Goal: Task Accomplishment & Management: Complete application form

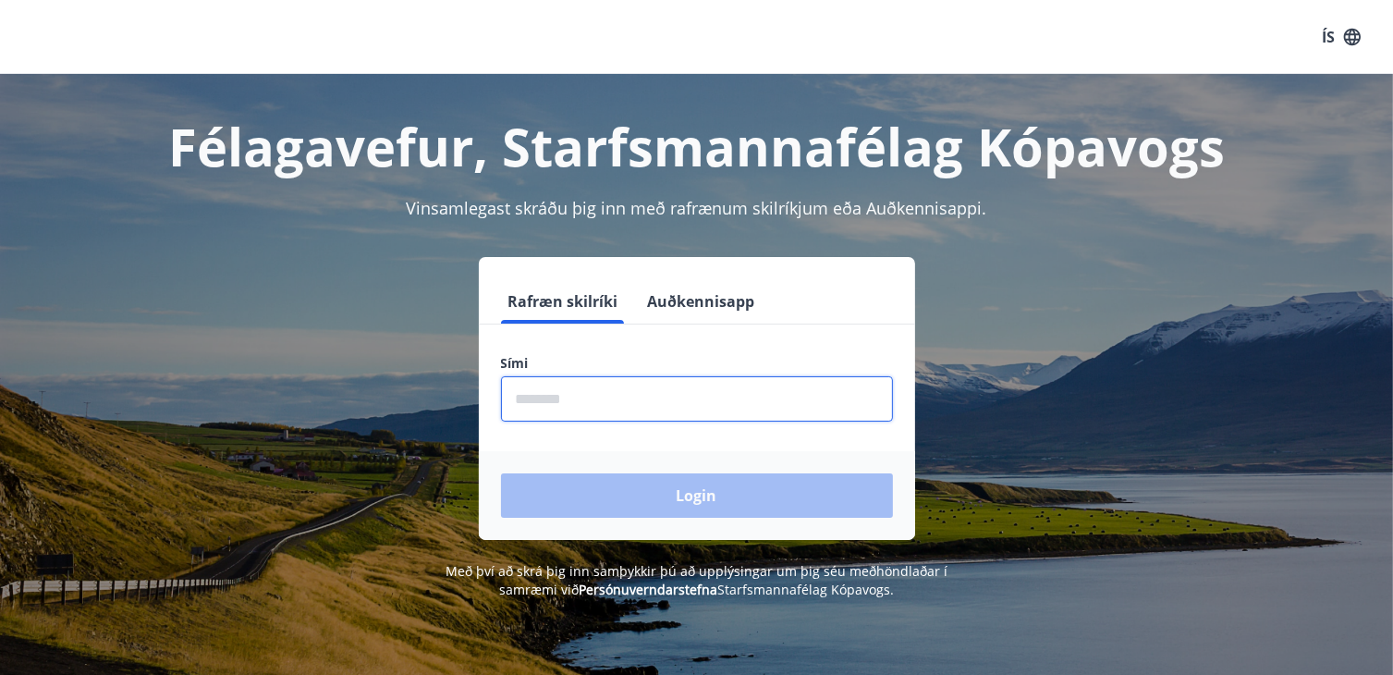
click at [544, 395] on input "phone" at bounding box center [697, 398] width 392 height 45
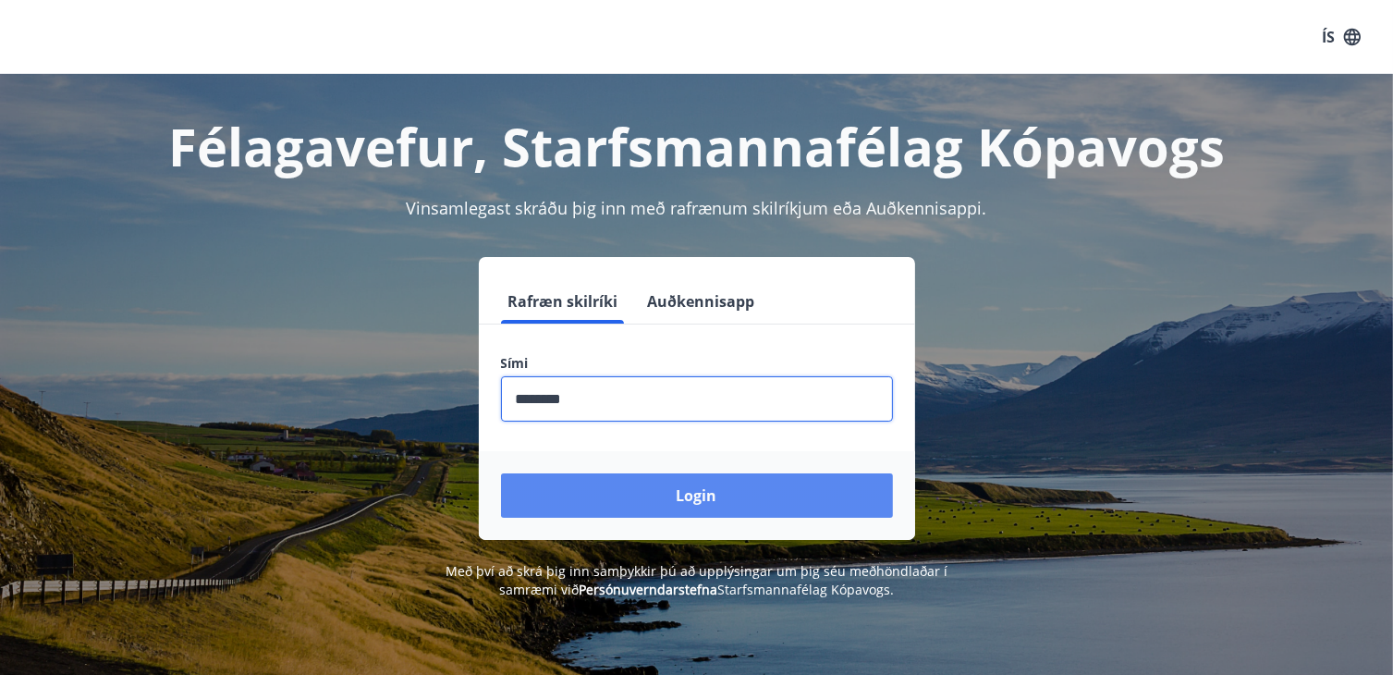
type input "********"
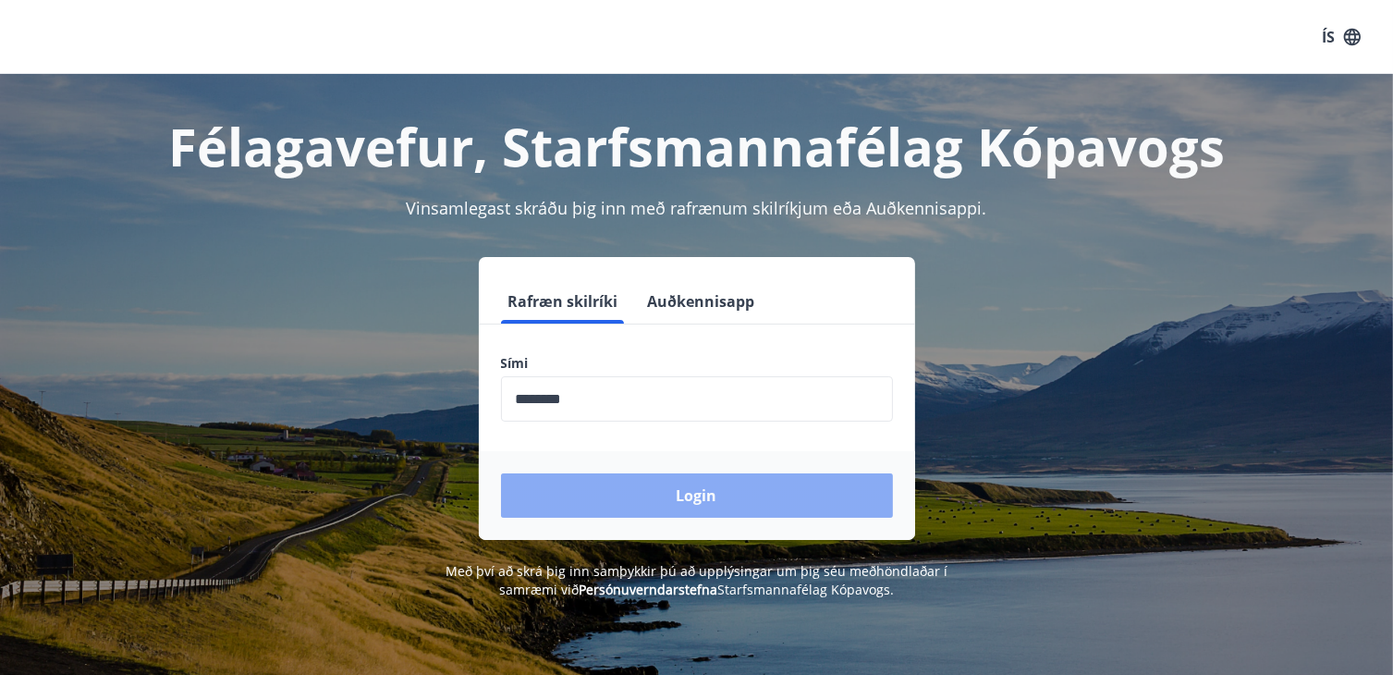
click at [688, 510] on button "Login" at bounding box center [697, 495] width 392 height 44
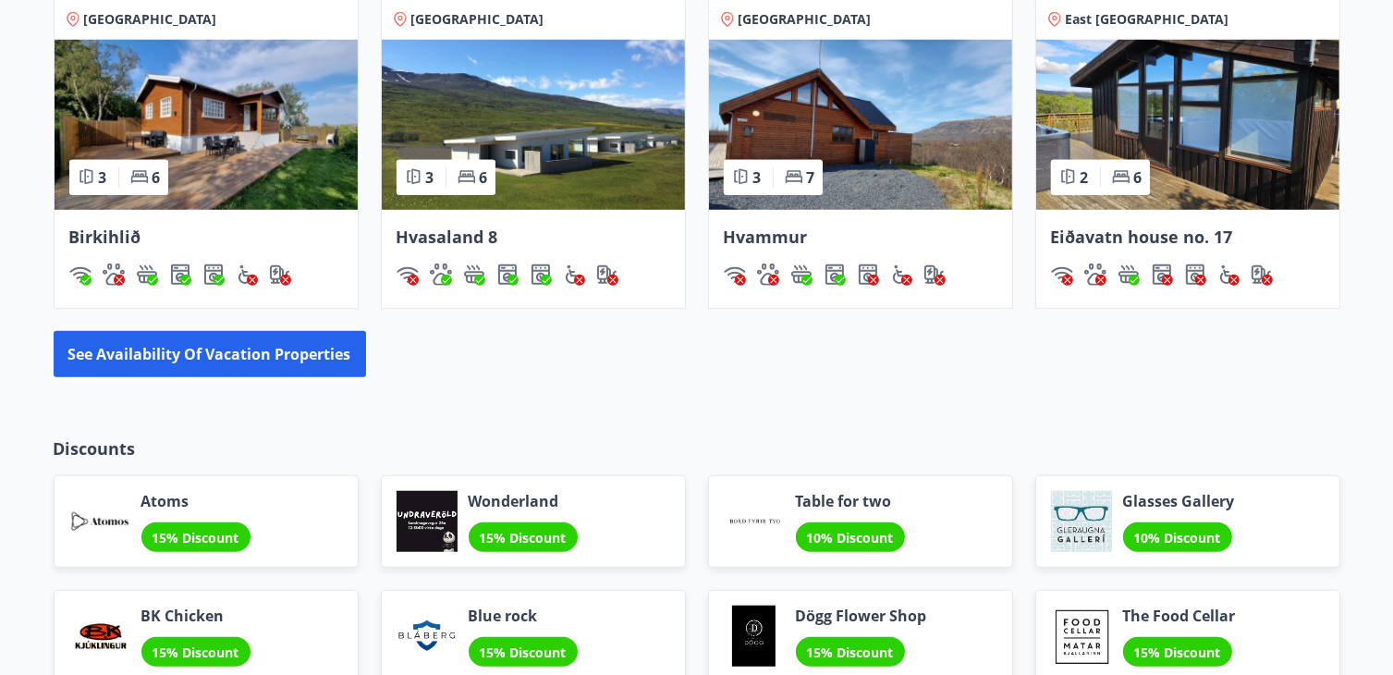
scroll to position [1372, 0]
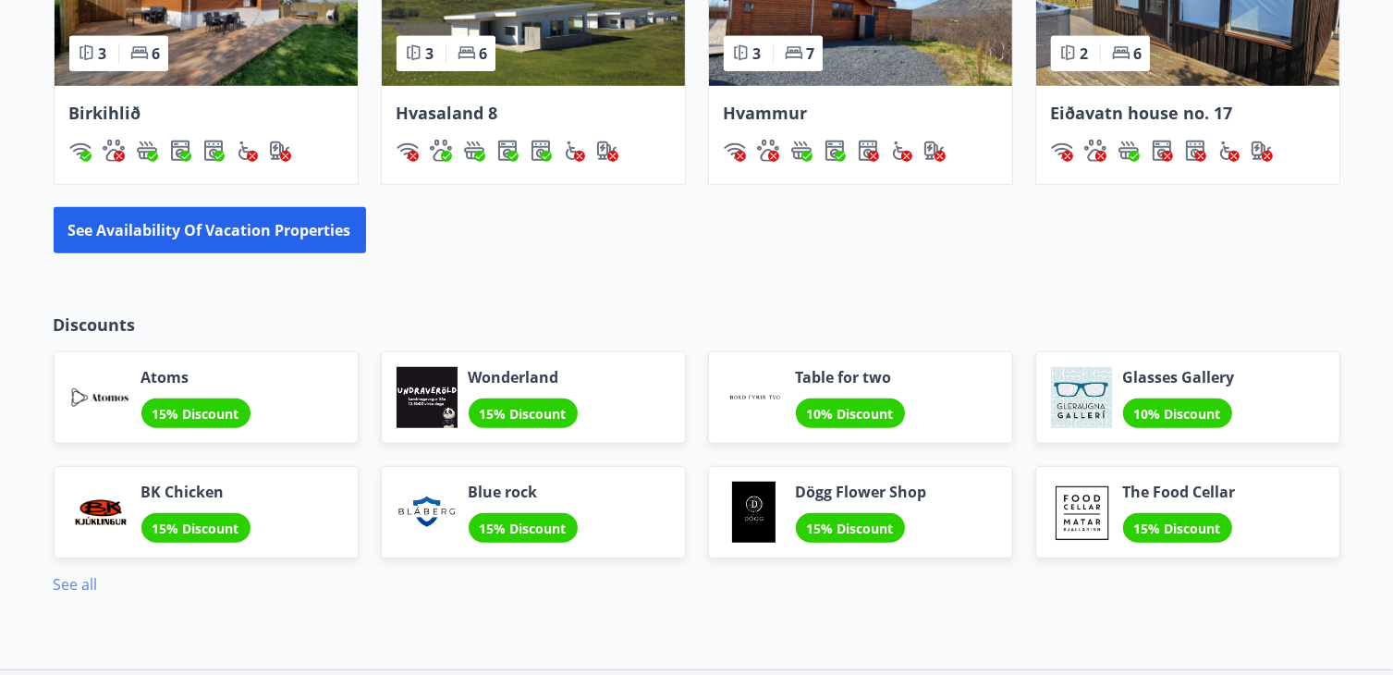
click at [73, 588] on font "See all" at bounding box center [76, 584] width 44 height 20
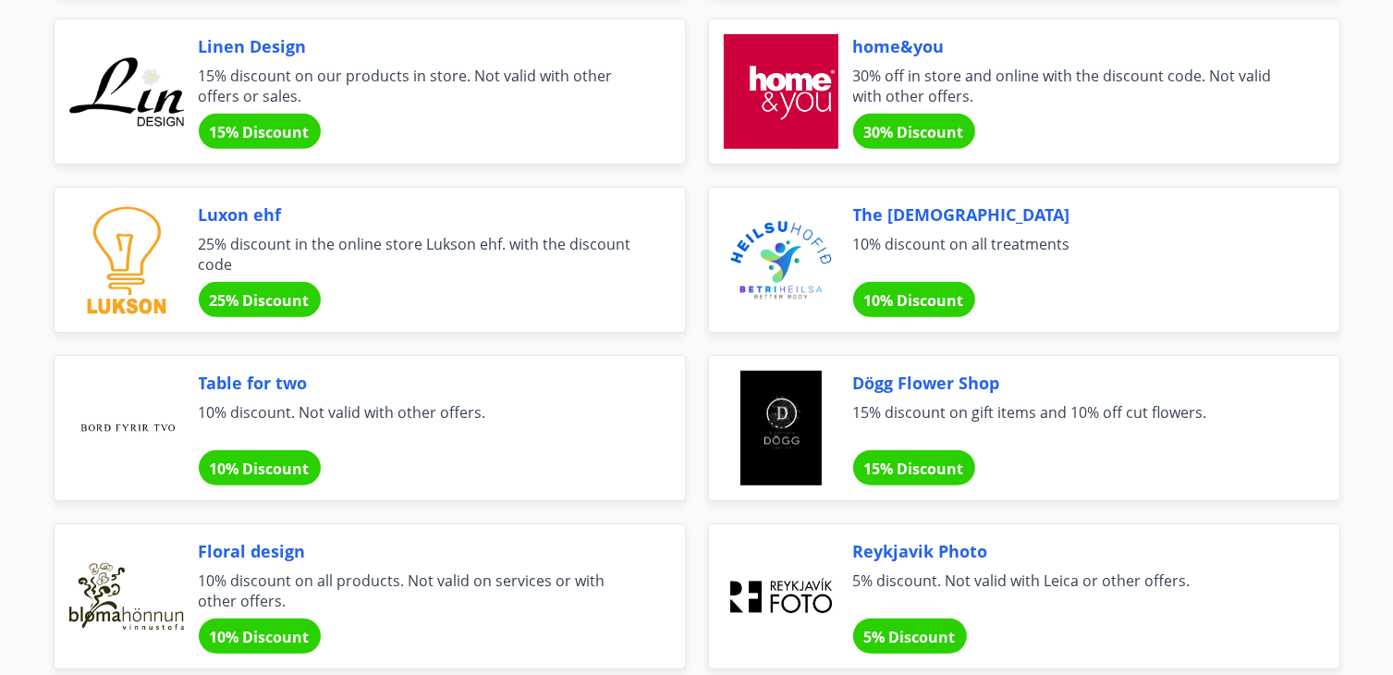
scroll to position [780, 0]
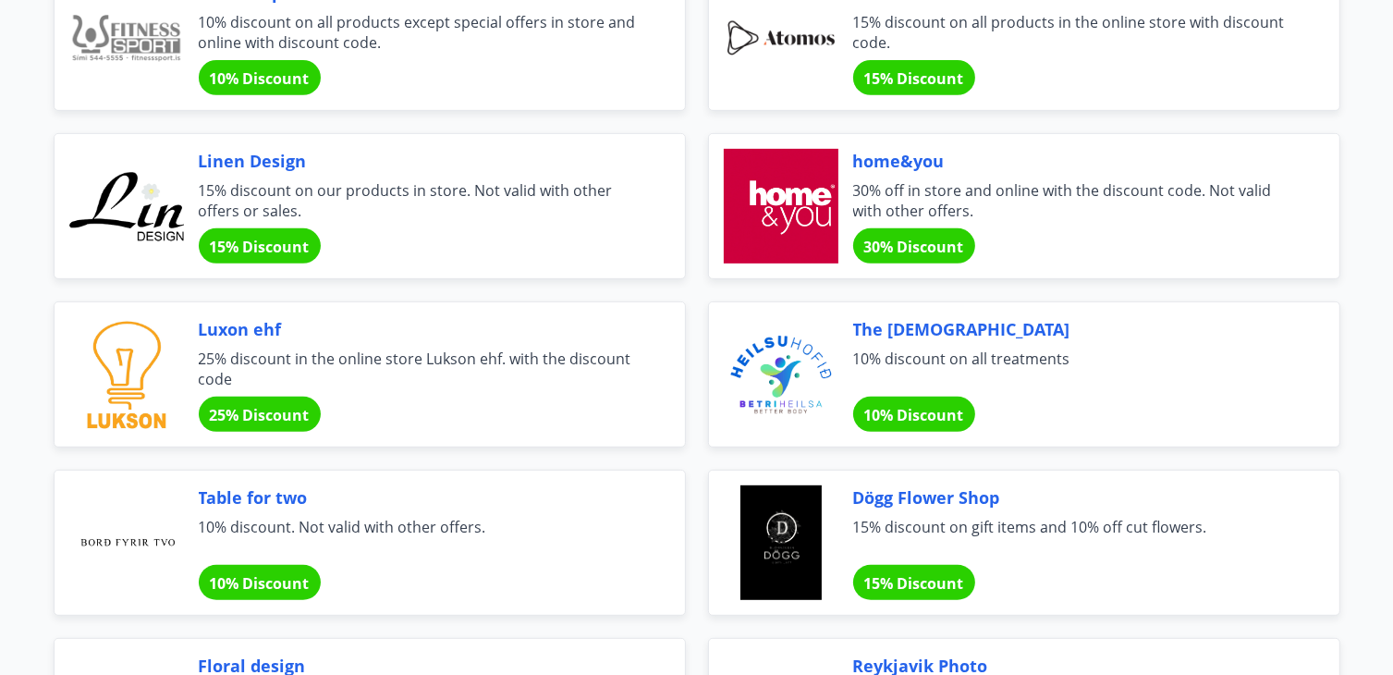
click at [264, 251] on font "15% Discount" at bounding box center [260, 247] width 100 height 20
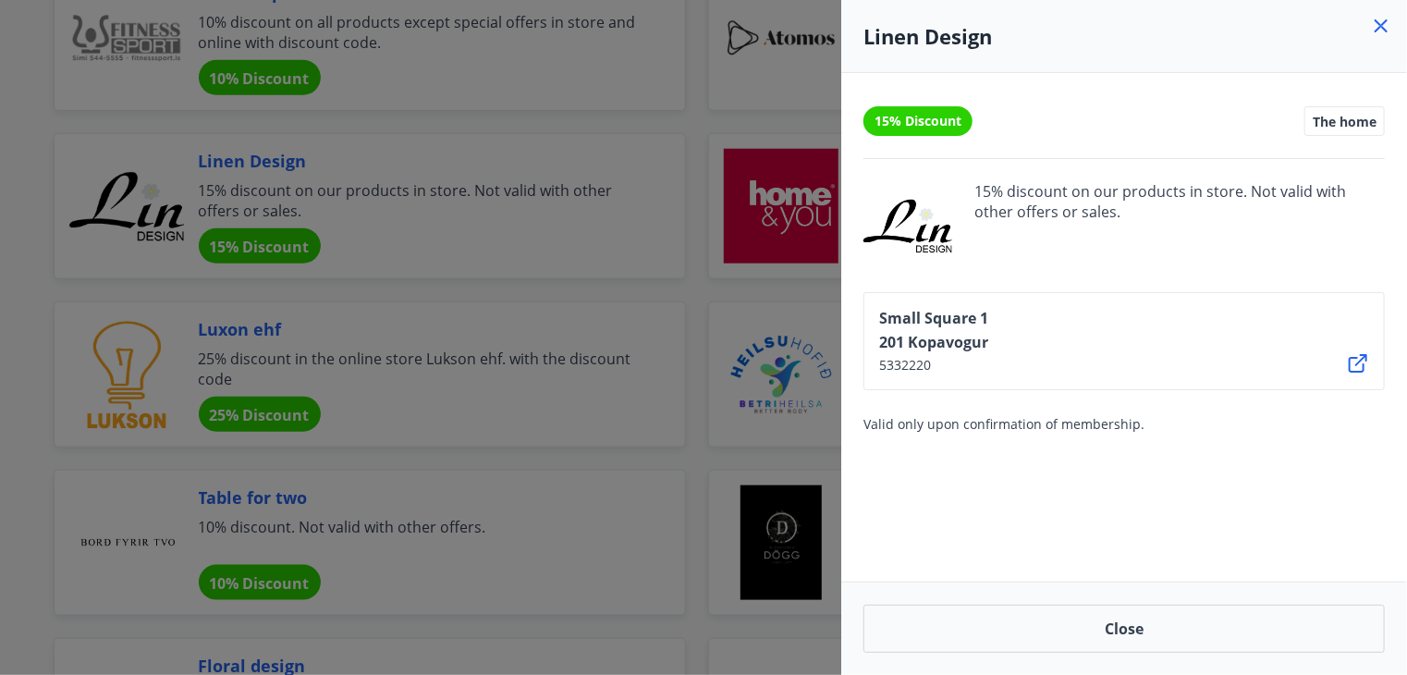
click at [1361, 361] on icon at bounding box center [1358, 363] width 18 height 18
click at [1379, 22] on icon at bounding box center [1381, 26] width 22 height 22
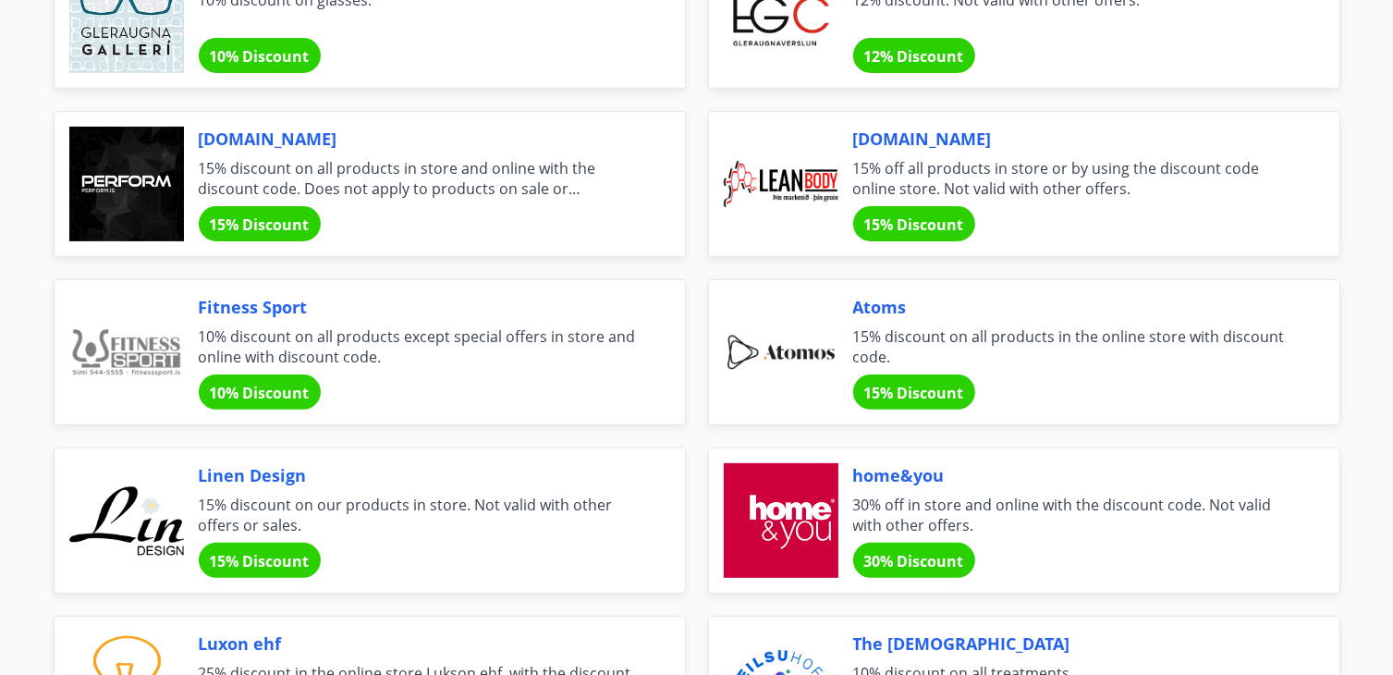
scroll to position [469, 0]
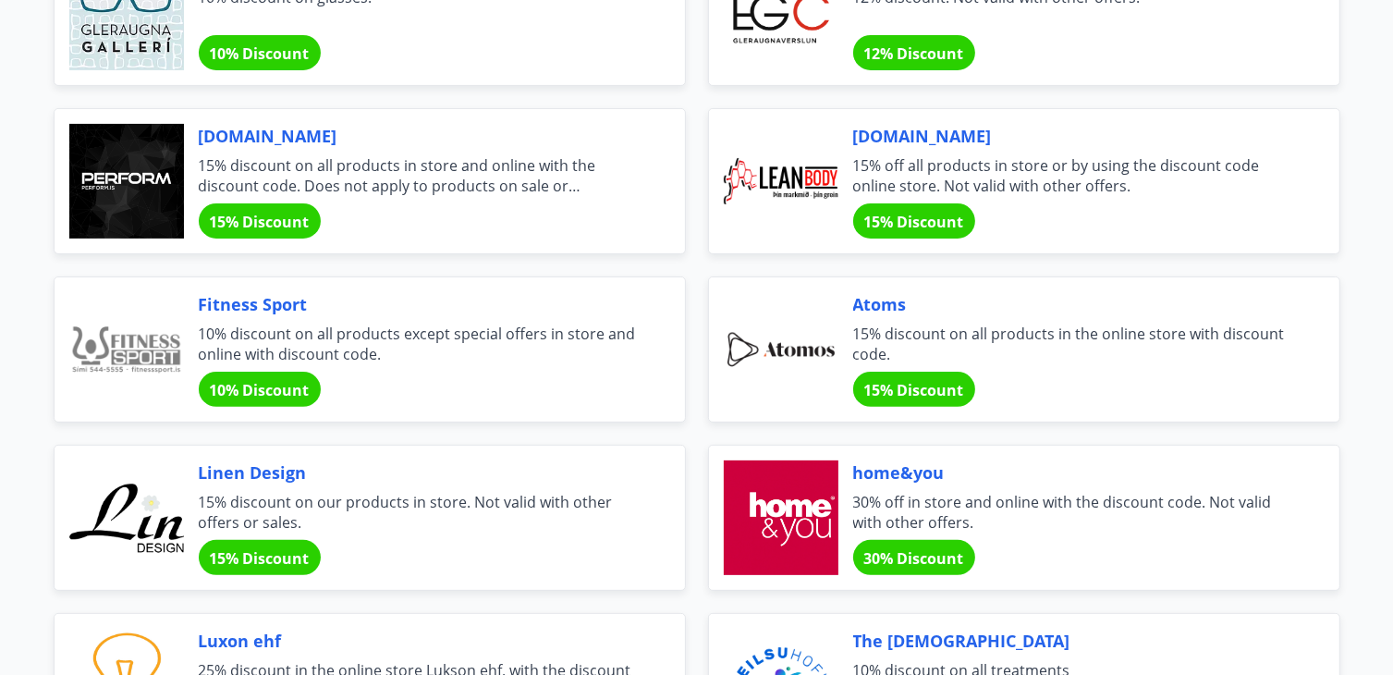
click at [248, 472] on font "Linen Design" at bounding box center [253, 472] width 108 height 22
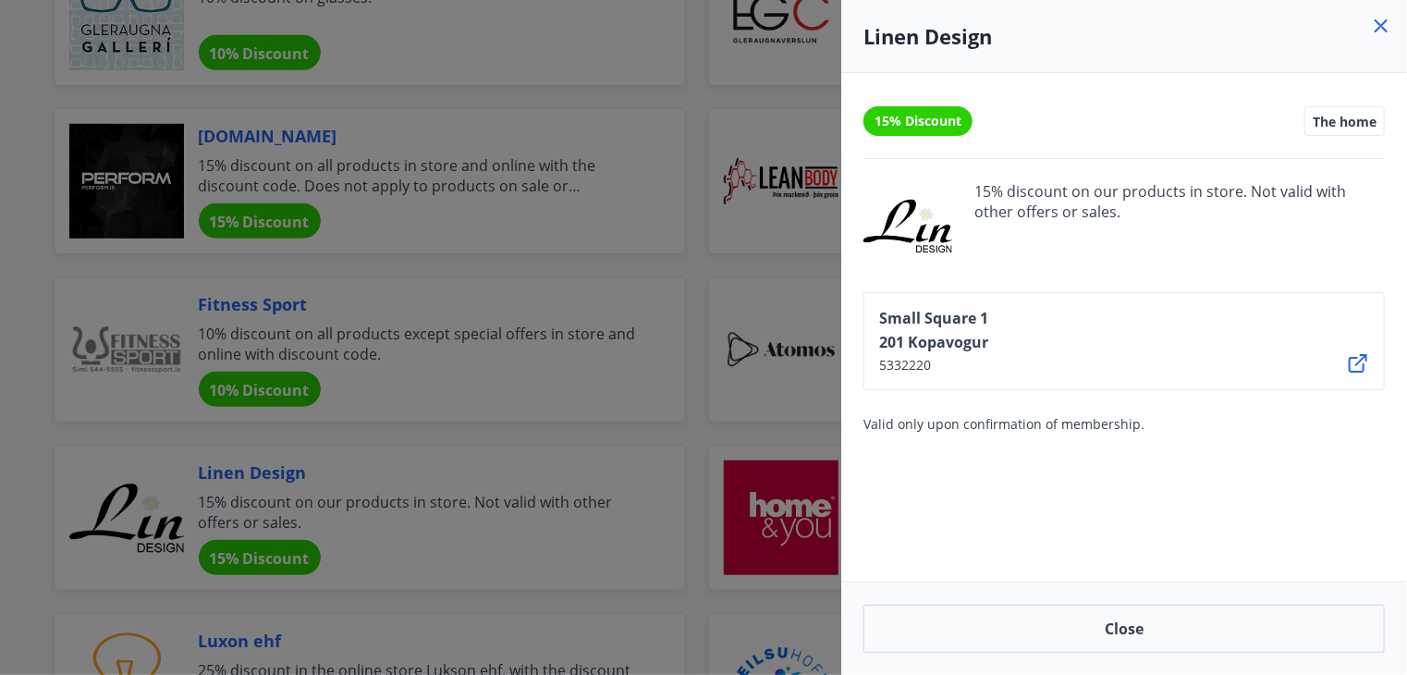
click at [921, 232] on div at bounding box center [907, 225] width 89 height 89
click at [1358, 116] on font "The home" at bounding box center [1345, 122] width 64 height 18
click at [1072, 206] on font "15% discount on our products in store. Not valid with other offers or sales." at bounding box center [1160, 201] width 372 height 41
click at [891, 126] on font "15% Discount" at bounding box center [917, 121] width 87 height 18
click at [1350, 366] on icon at bounding box center [1358, 363] width 18 height 18
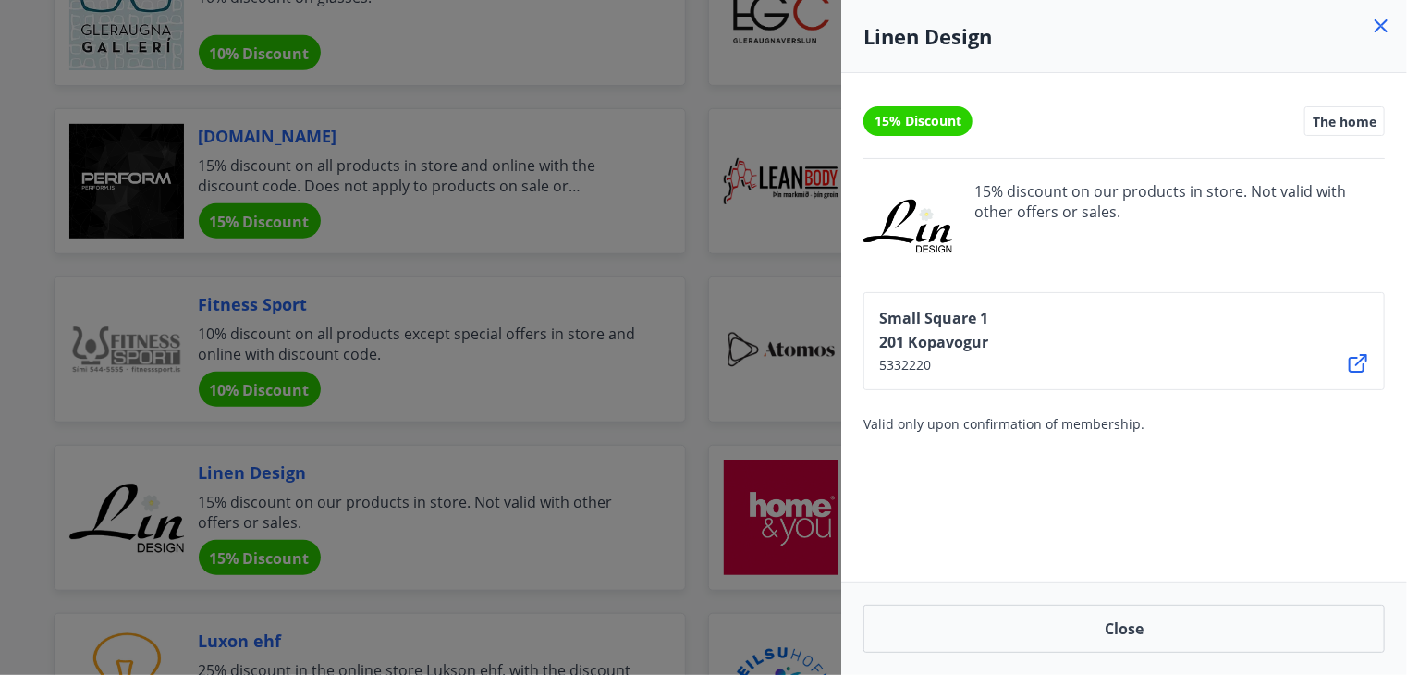
click at [718, 64] on div at bounding box center [703, 337] width 1407 height 675
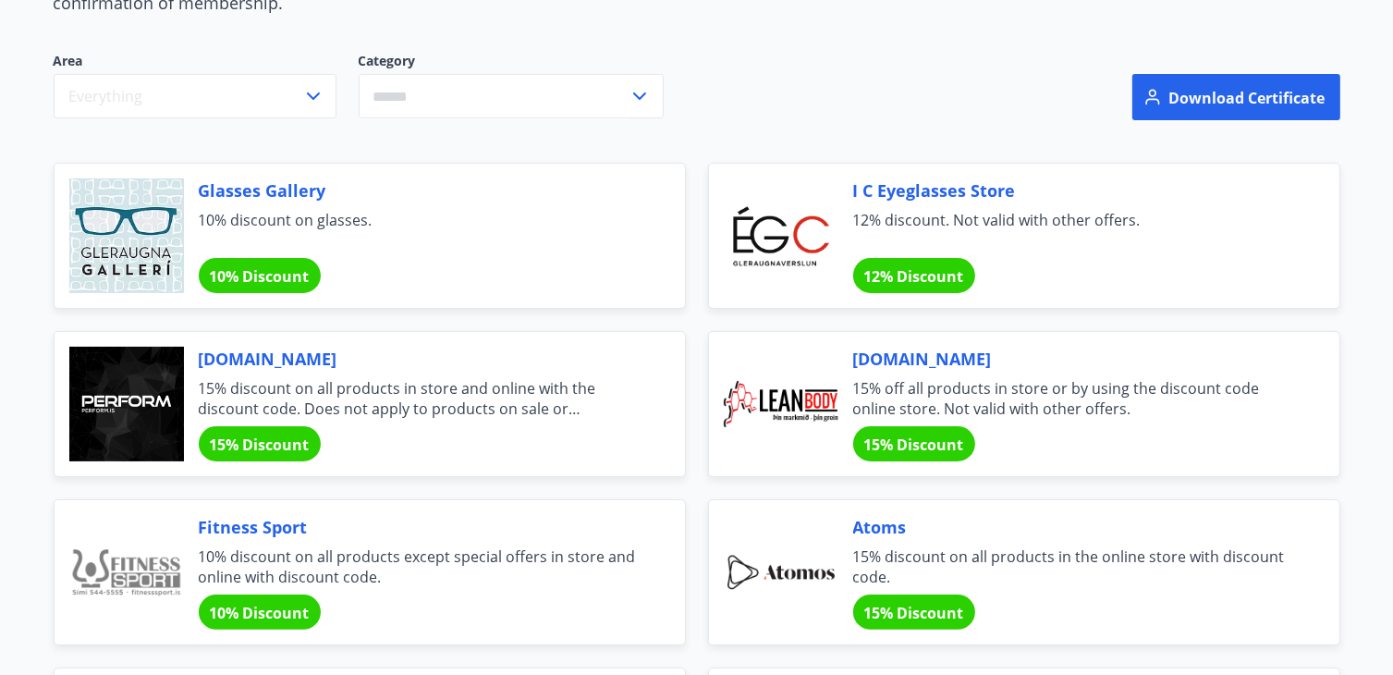
scroll to position [247, 0]
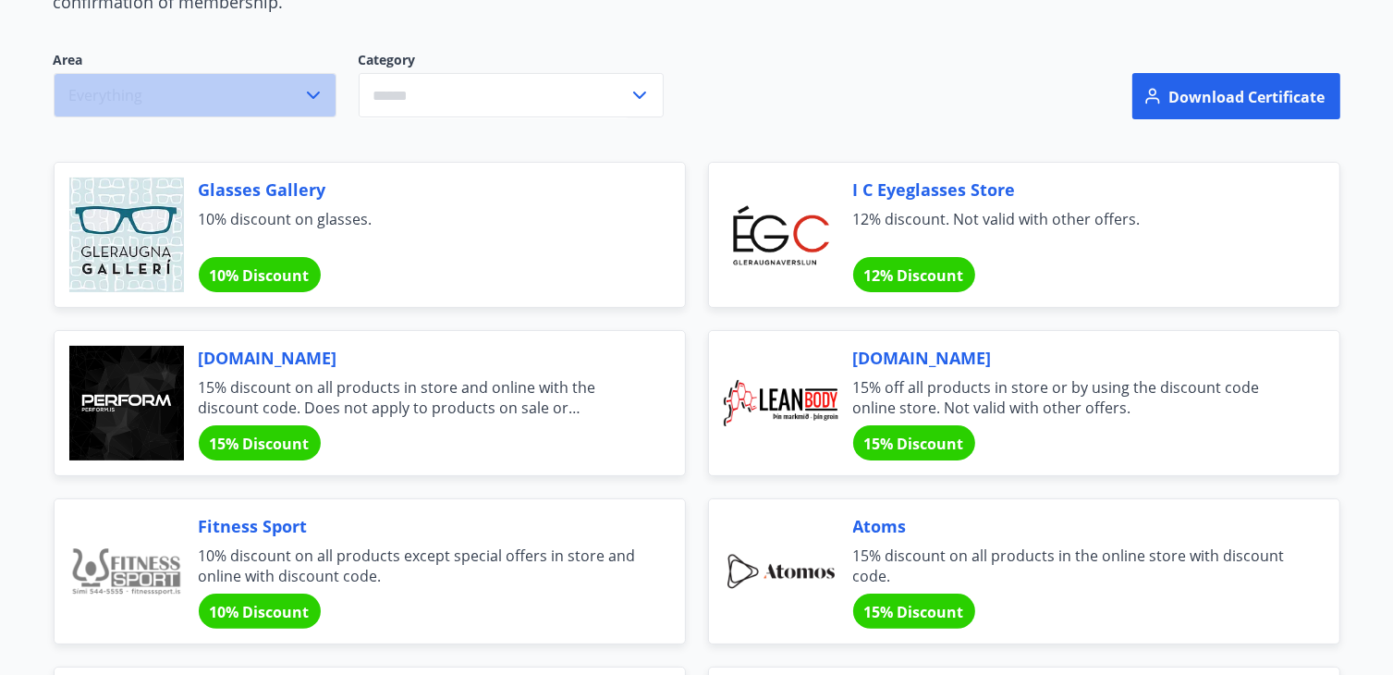
click at [290, 87] on button "Everything" at bounding box center [195, 95] width 283 height 44
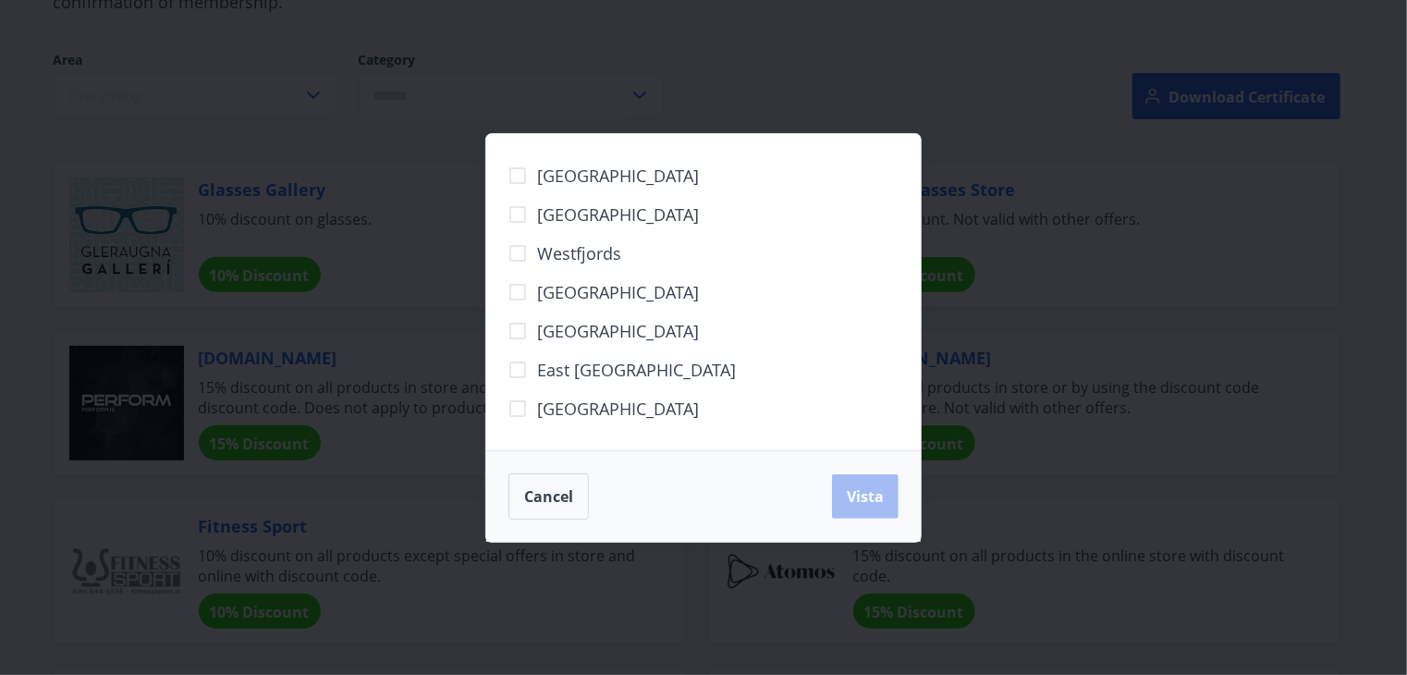
click at [683, 70] on div "South Peninsula Capital Region Westfjords West Iceland North Iceland East Icela…" at bounding box center [703, 337] width 1407 height 675
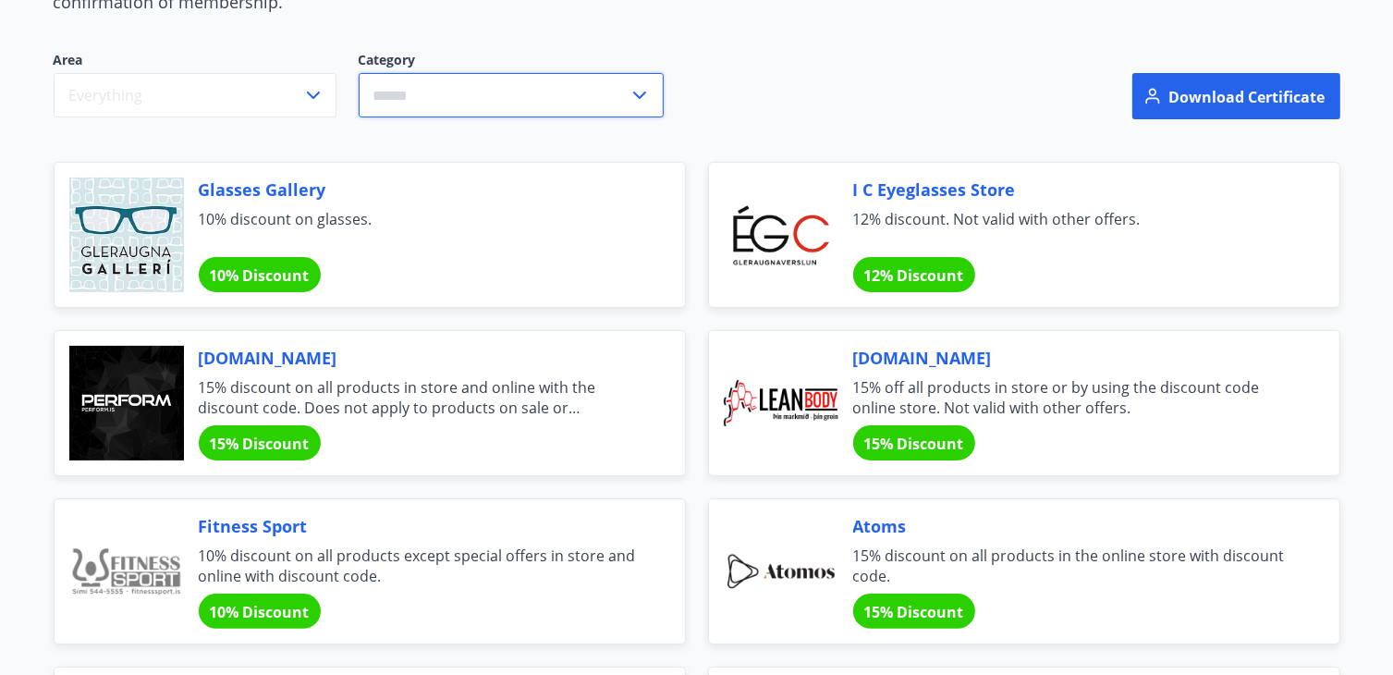
click at [610, 90] on input "text" at bounding box center [494, 95] width 270 height 45
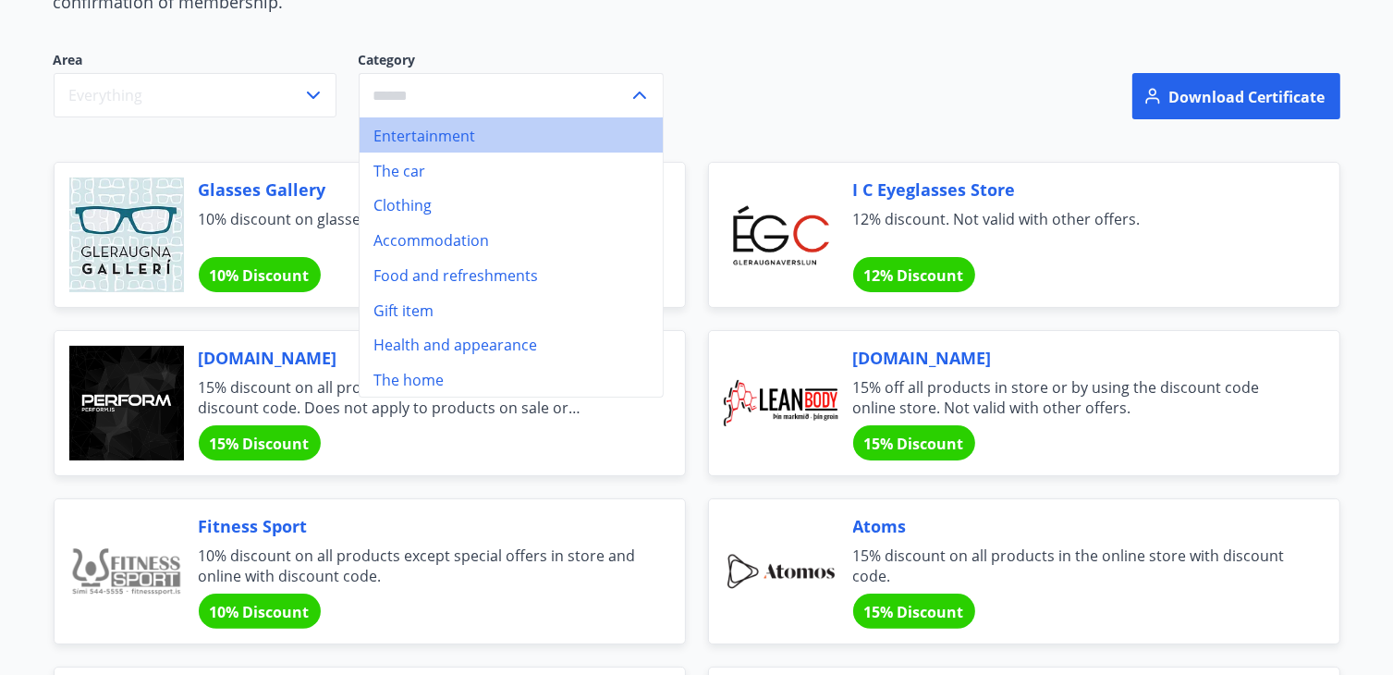
click at [466, 135] on font "Entertainment" at bounding box center [425, 136] width 102 height 20
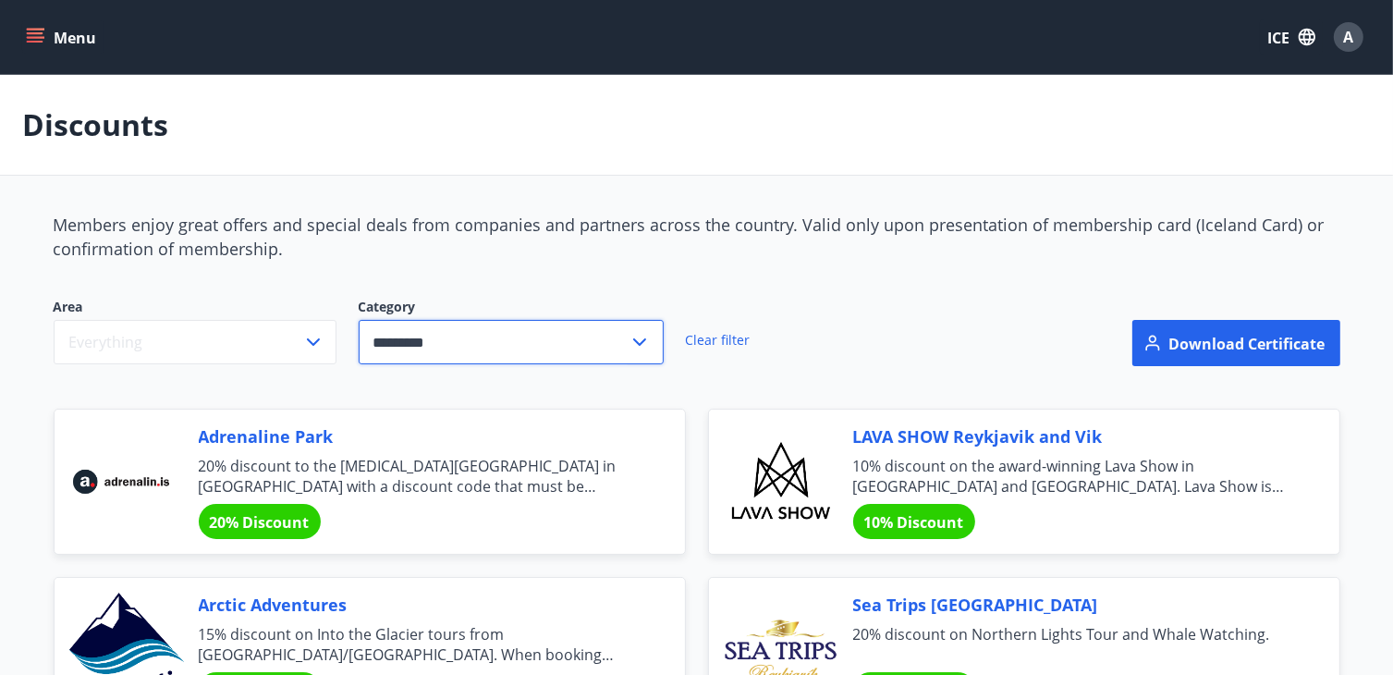
click at [562, 351] on input "*********" at bounding box center [494, 342] width 270 height 45
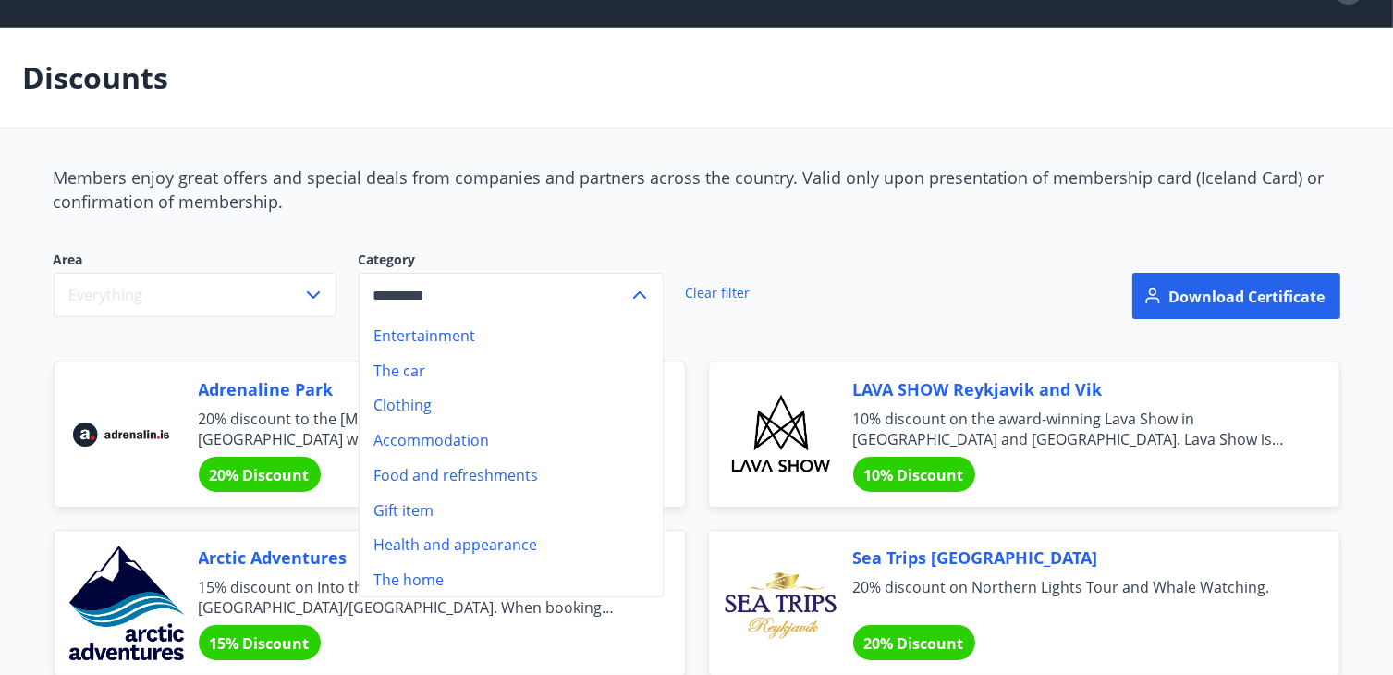
scroll to position [48, 0]
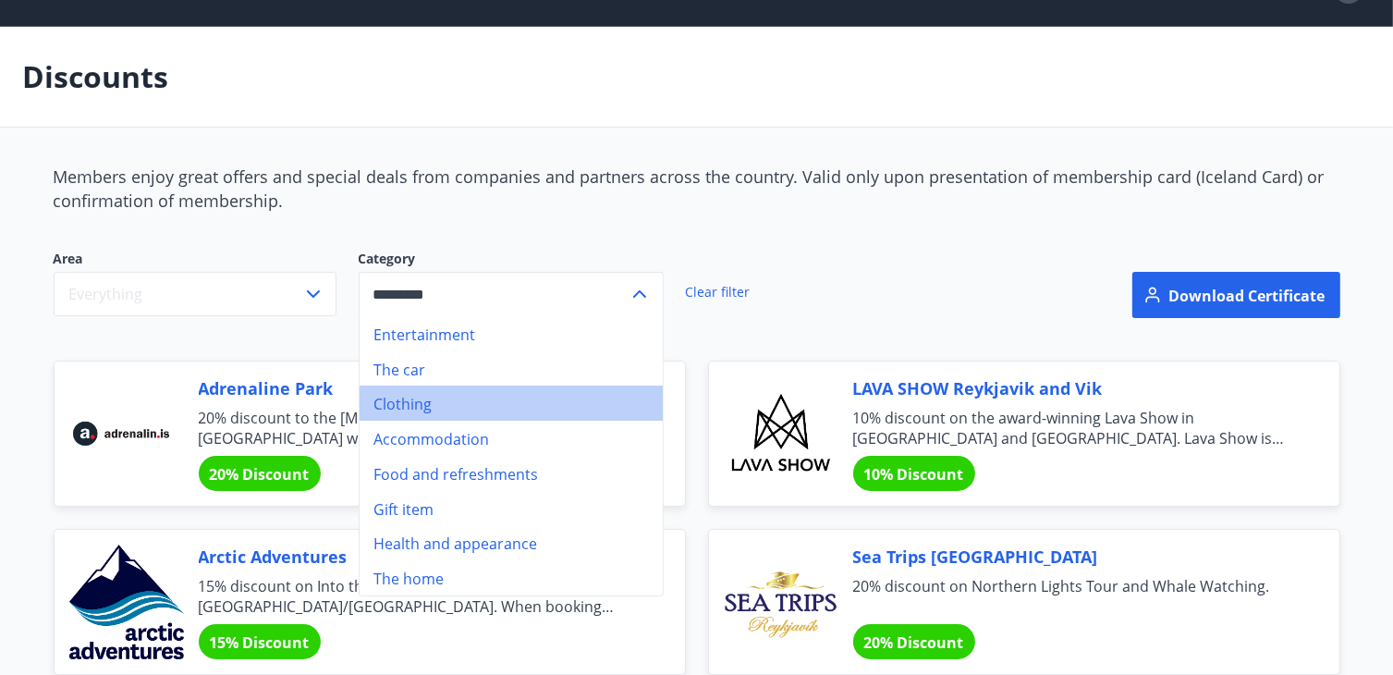
click at [489, 400] on li "Clothing" at bounding box center [511, 402] width 303 height 35
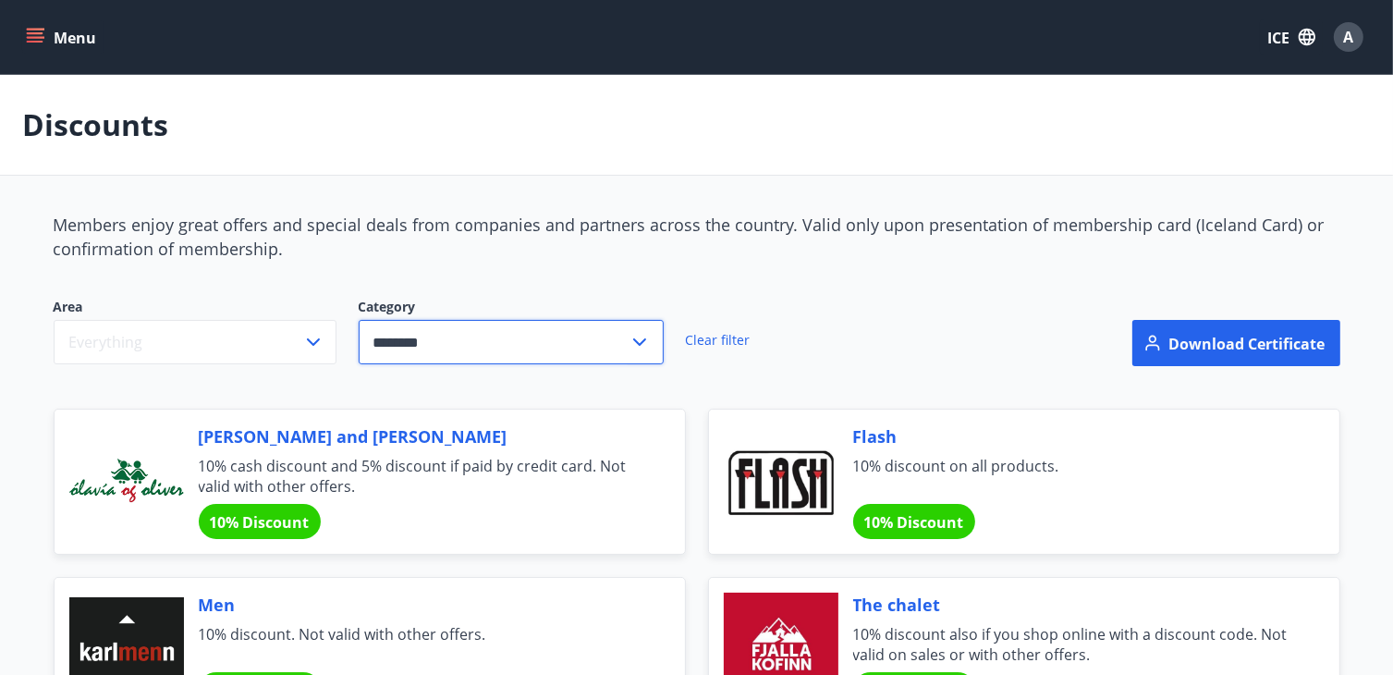
click at [550, 328] on input "********" at bounding box center [494, 342] width 270 height 45
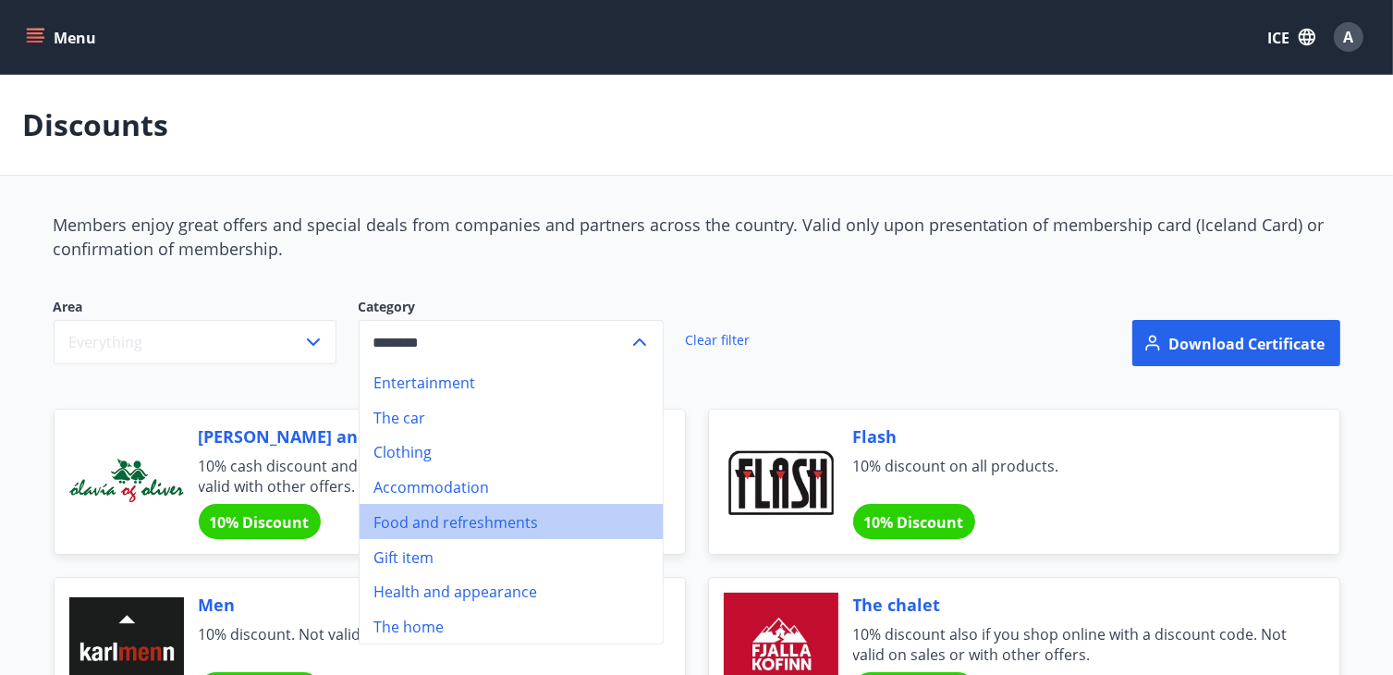
click at [510, 520] on font "Food and refreshments" at bounding box center [456, 522] width 165 height 20
type input "**********"
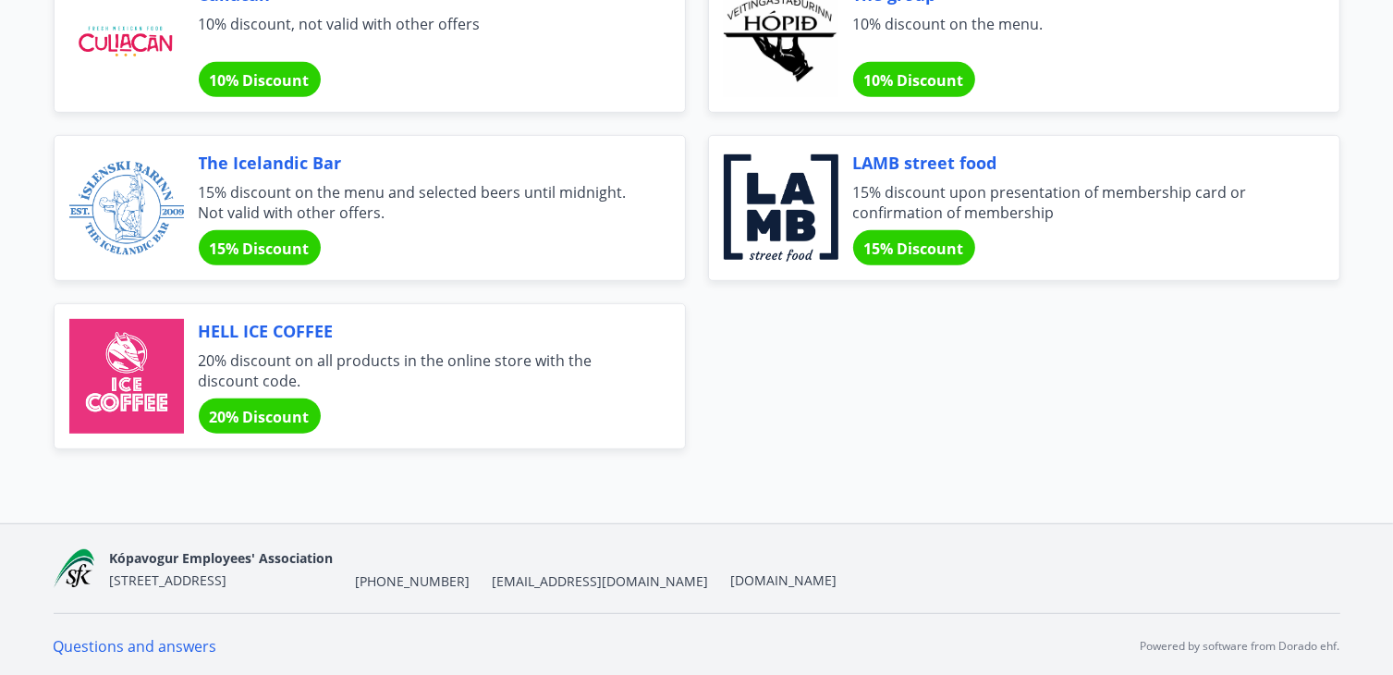
scroll to position [947, 0]
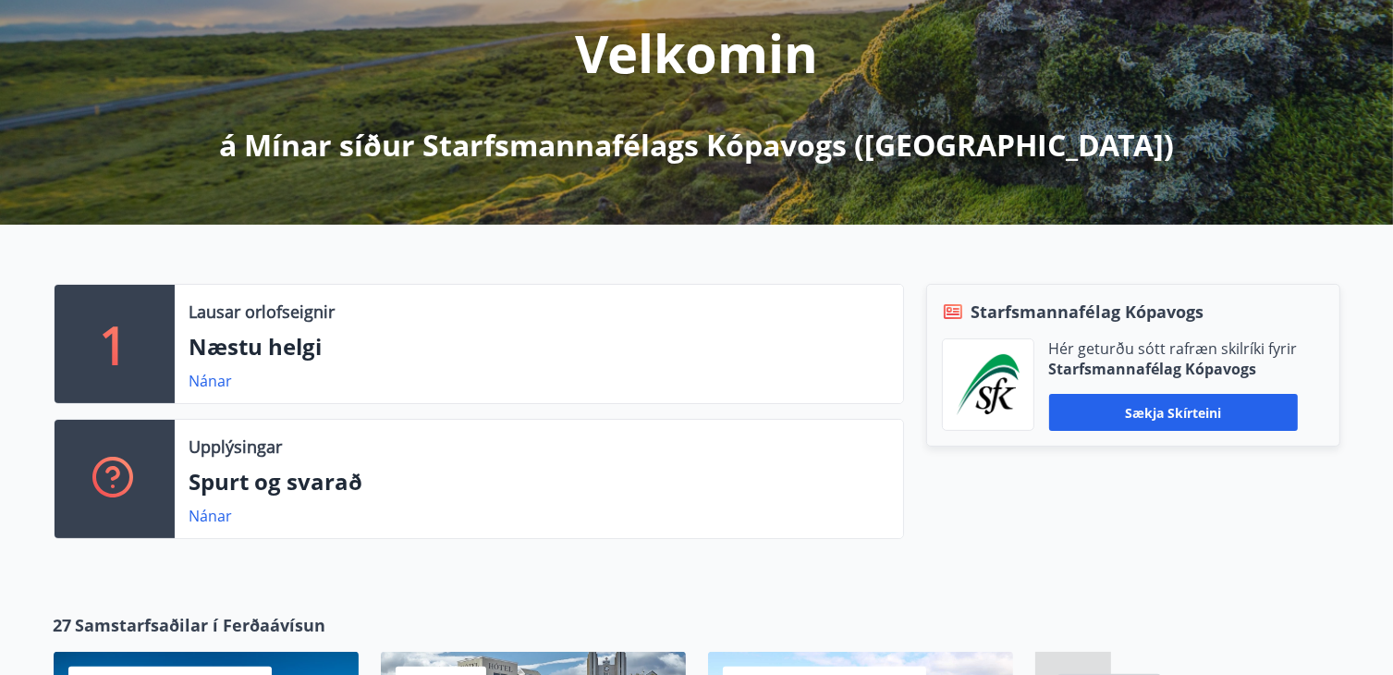
scroll to position [237, 0]
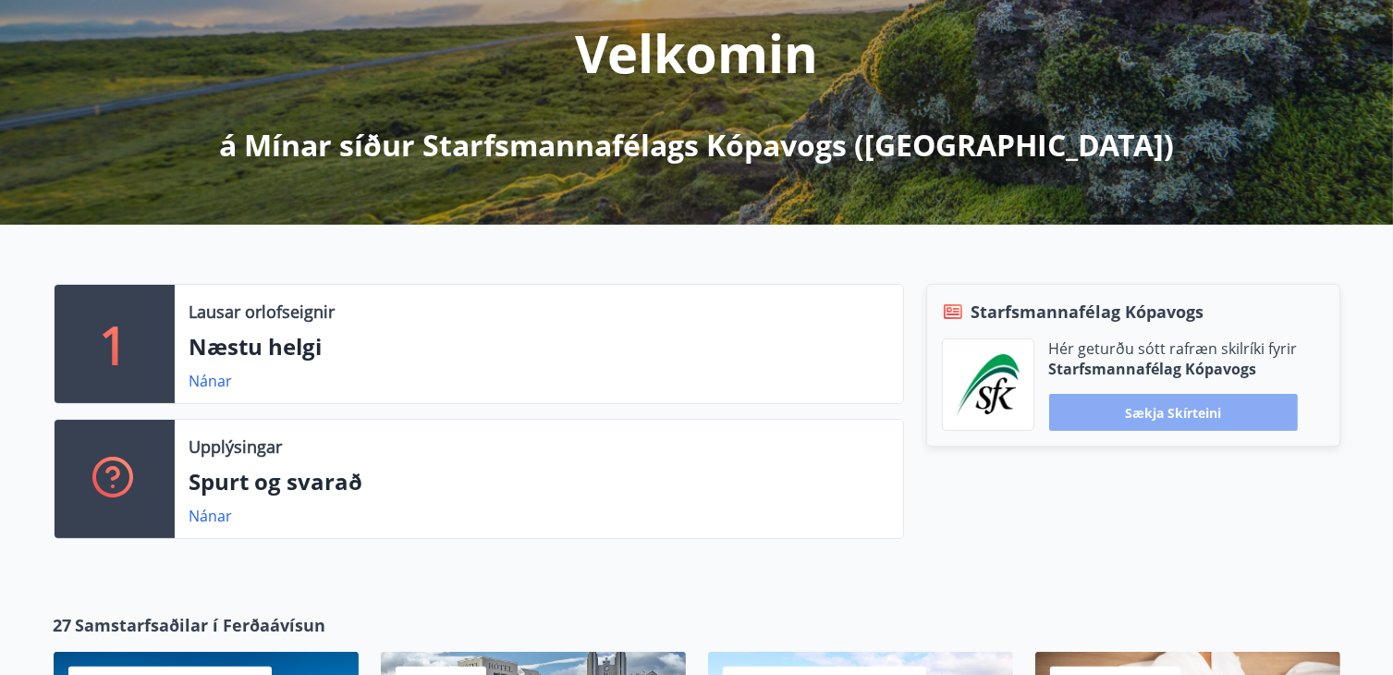
click at [1217, 411] on button "Sækja skírteini" at bounding box center [1173, 412] width 249 height 37
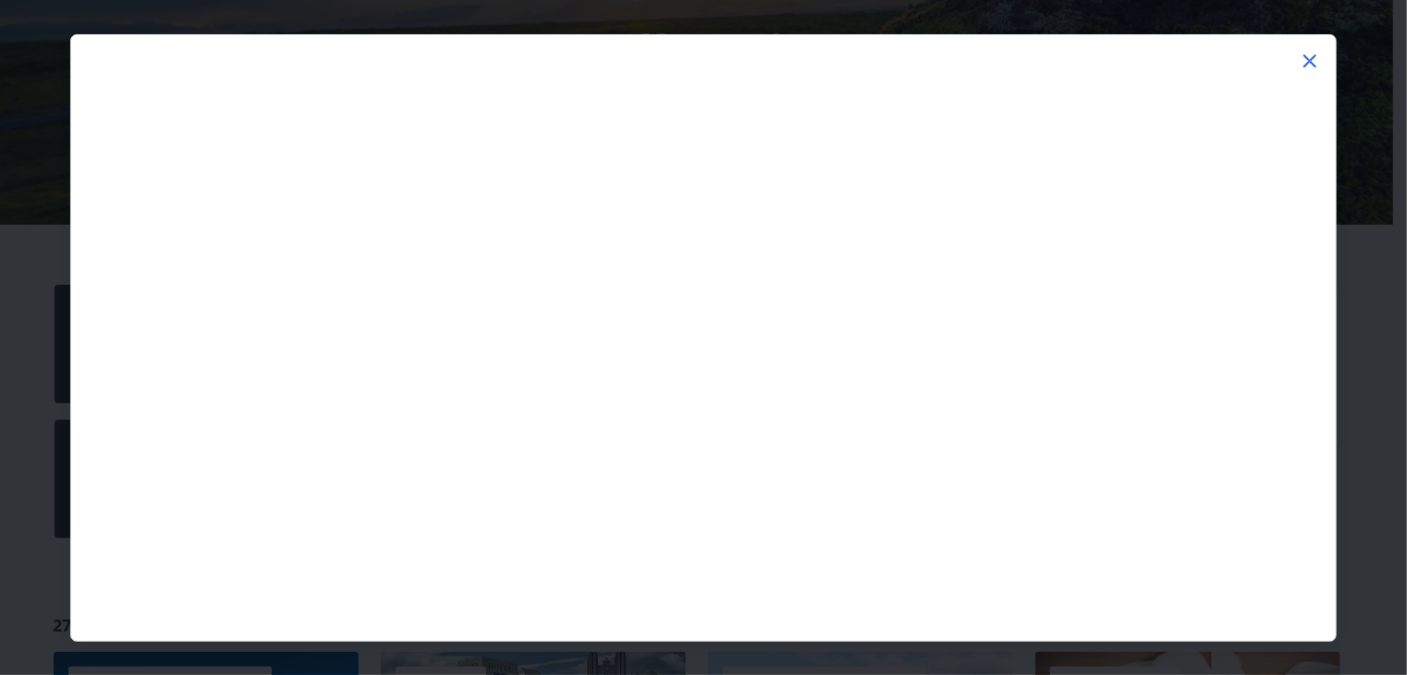
click at [1313, 57] on icon at bounding box center [1309, 61] width 13 height 13
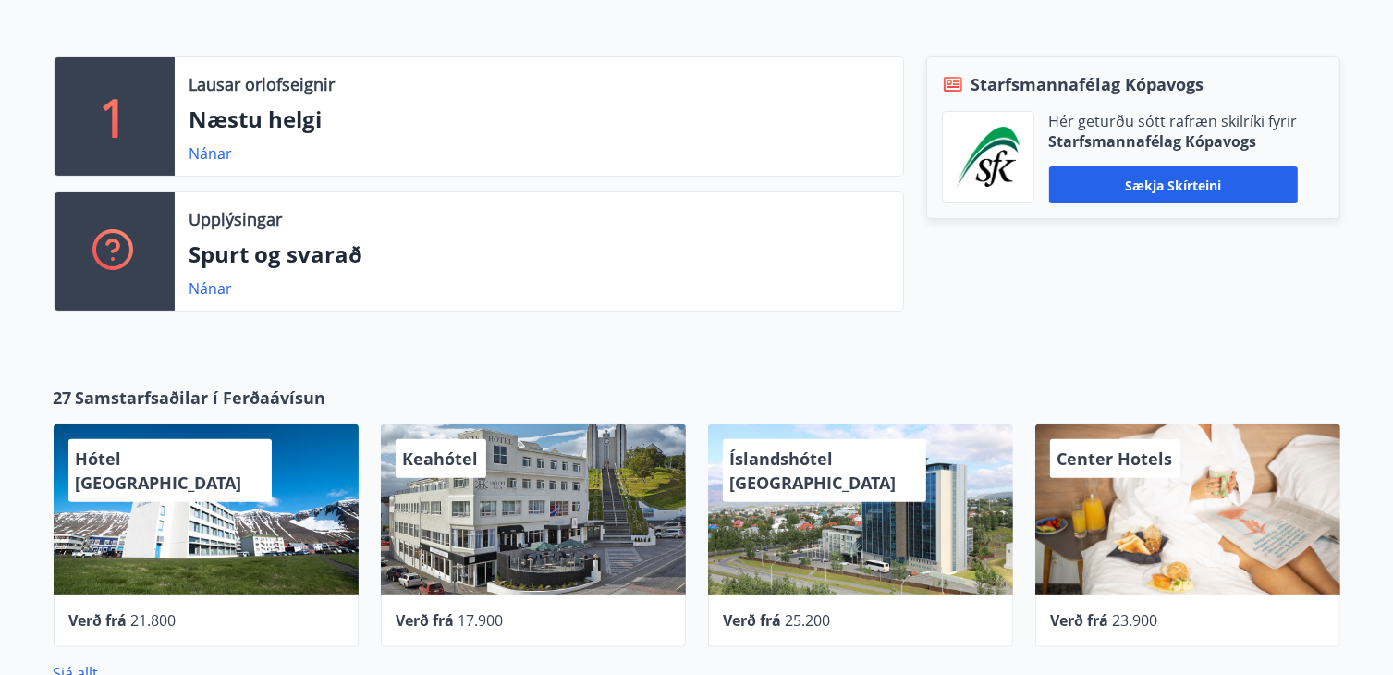
scroll to position [0, 0]
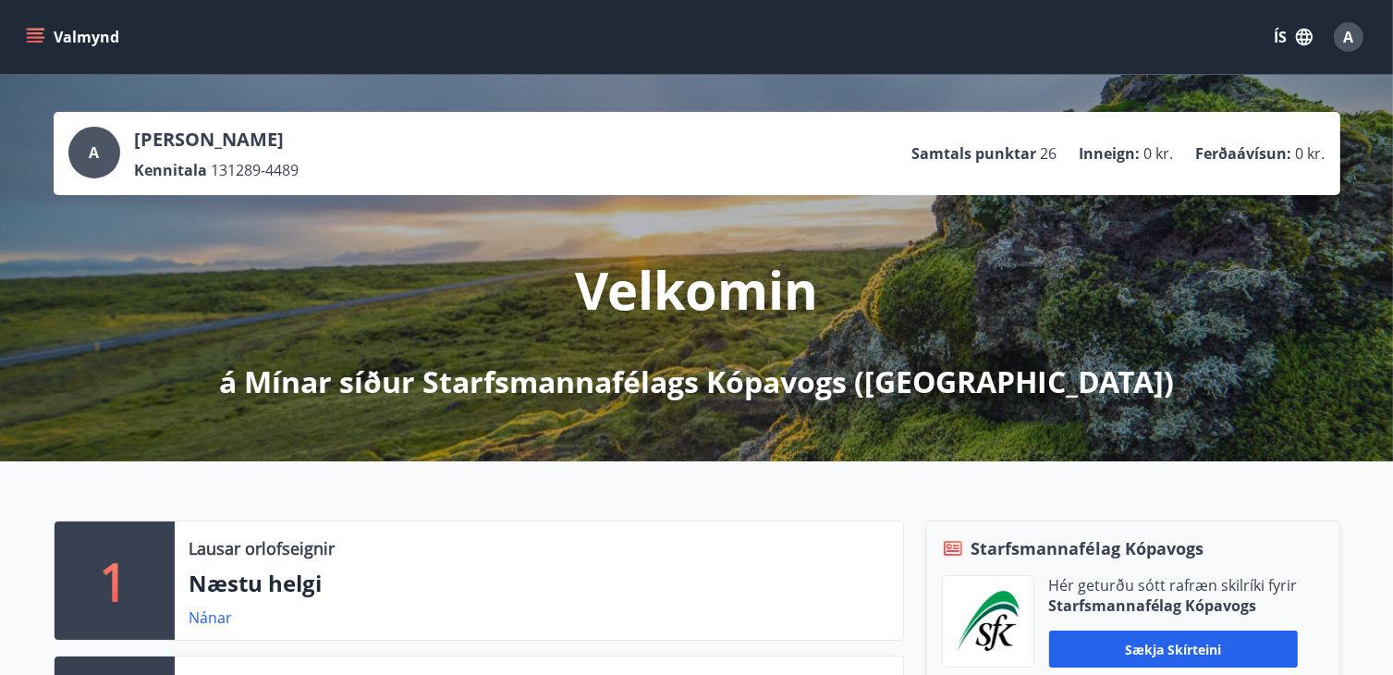
click at [1045, 156] on span "26" at bounding box center [1049, 153] width 17 height 20
click at [998, 153] on p "Samtals punktar" at bounding box center [974, 153] width 125 height 20
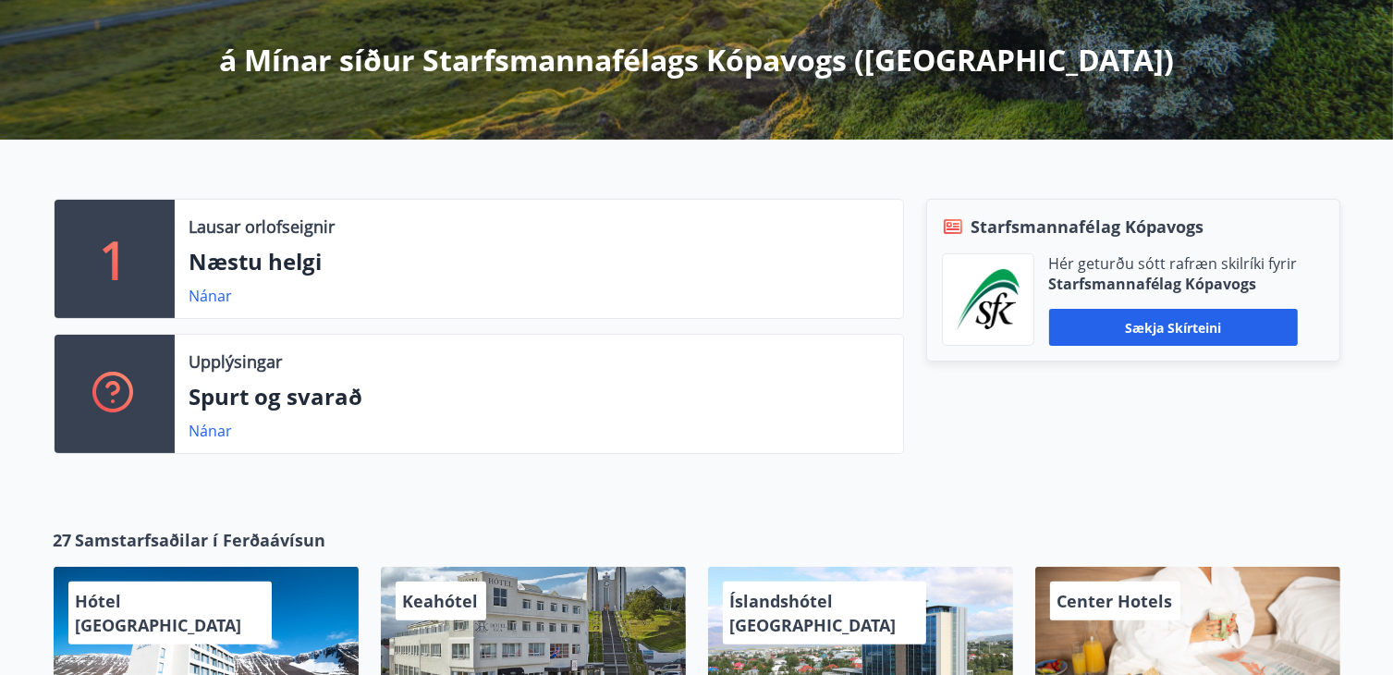
scroll to position [324, 0]
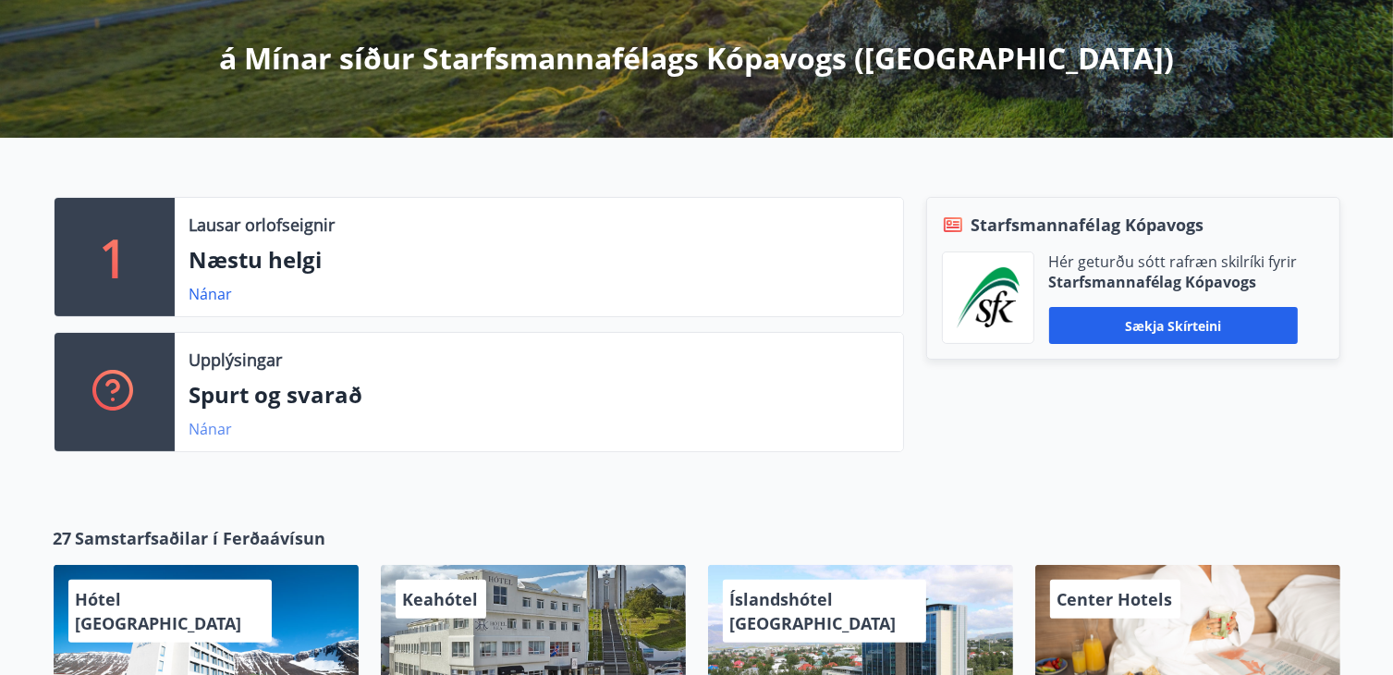
click at [214, 421] on link "Nánar" at bounding box center [211, 429] width 43 height 20
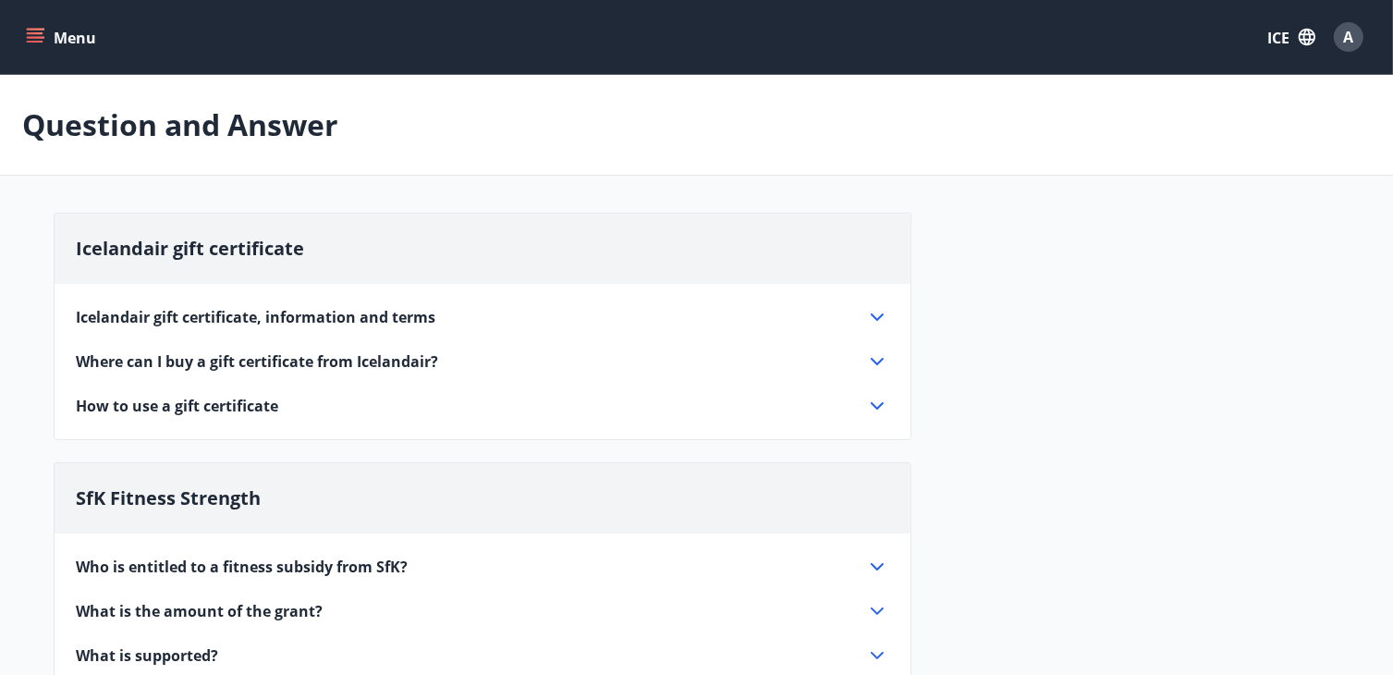
click at [884, 356] on icon at bounding box center [877, 361] width 22 height 22
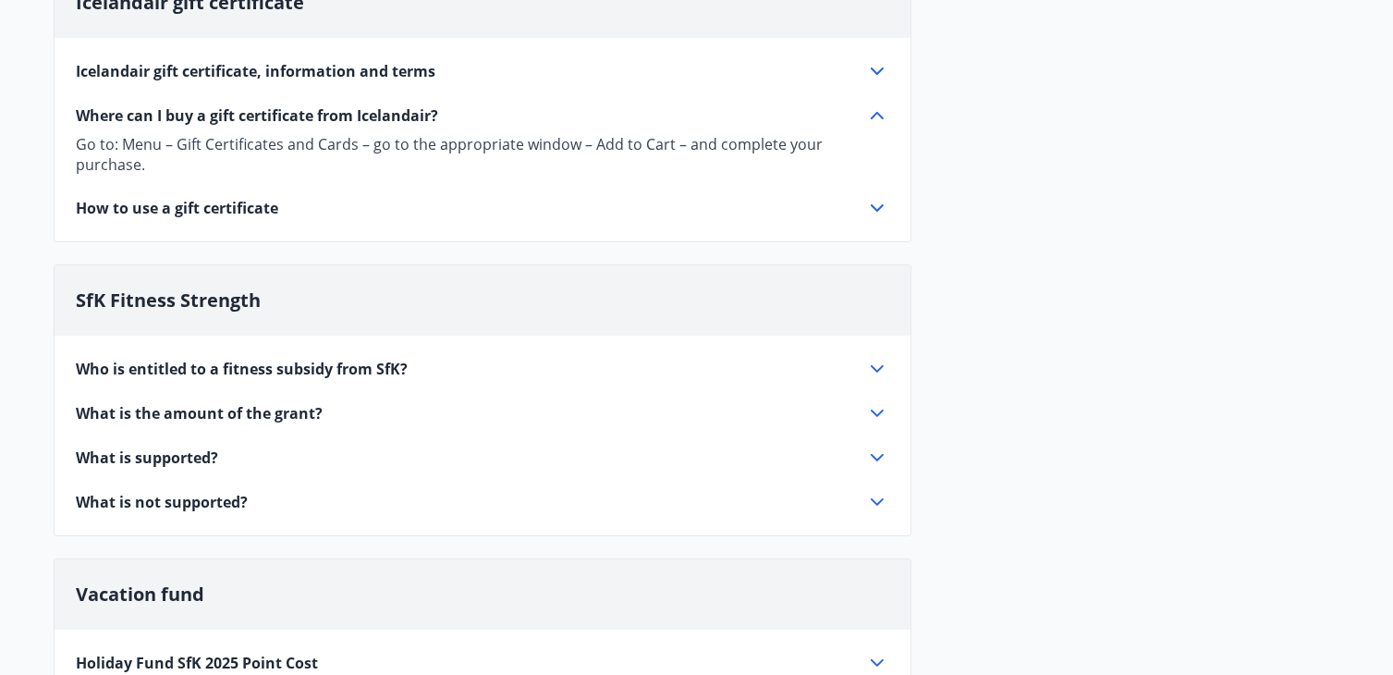
scroll to position [251, 0]
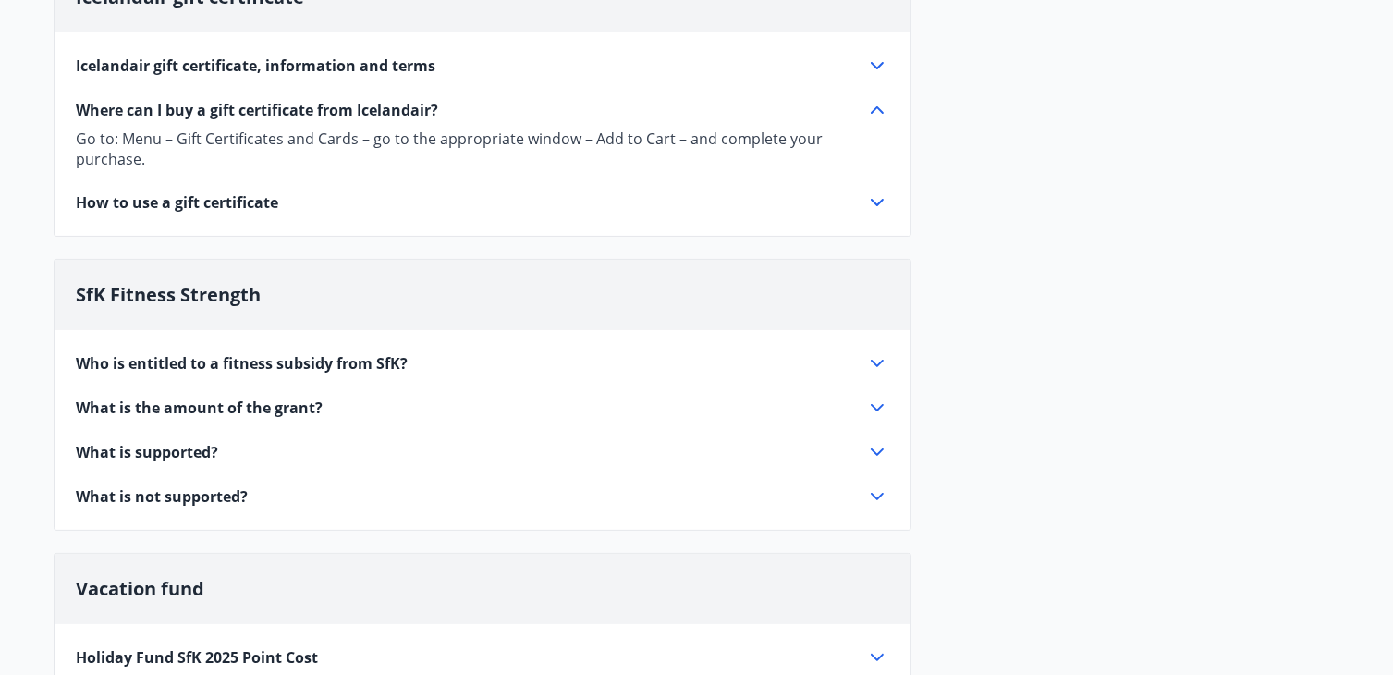
click at [876, 354] on icon at bounding box center [877, 363] width 22 height 22
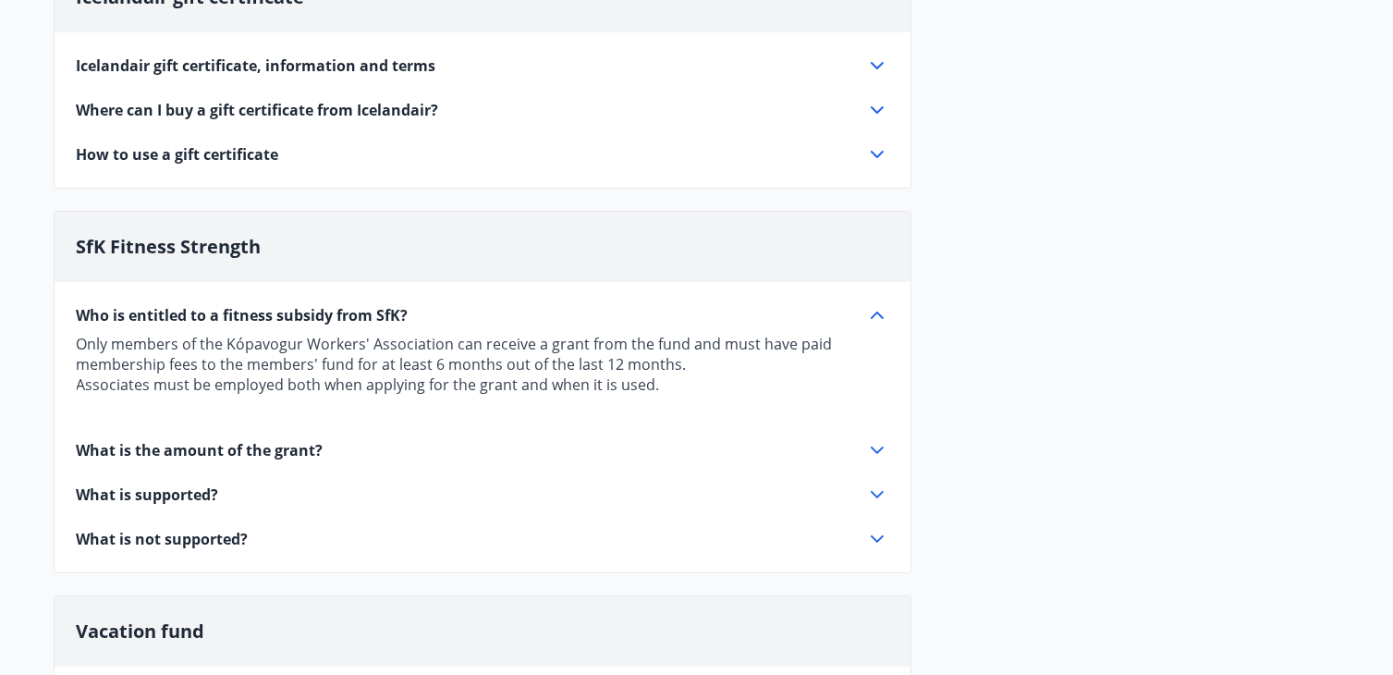
click at [869, 442] on icon at bounding box center [877, 450] width 22 height 22
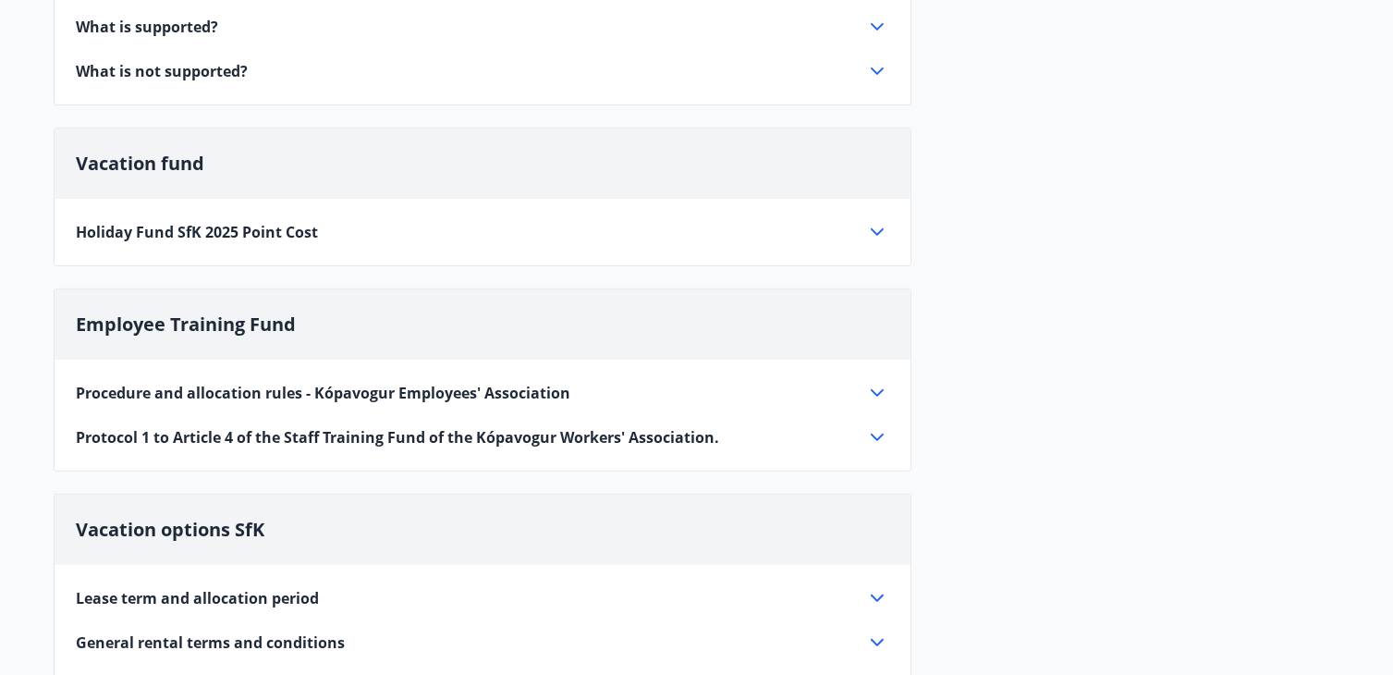
scroll to position [714, 0]
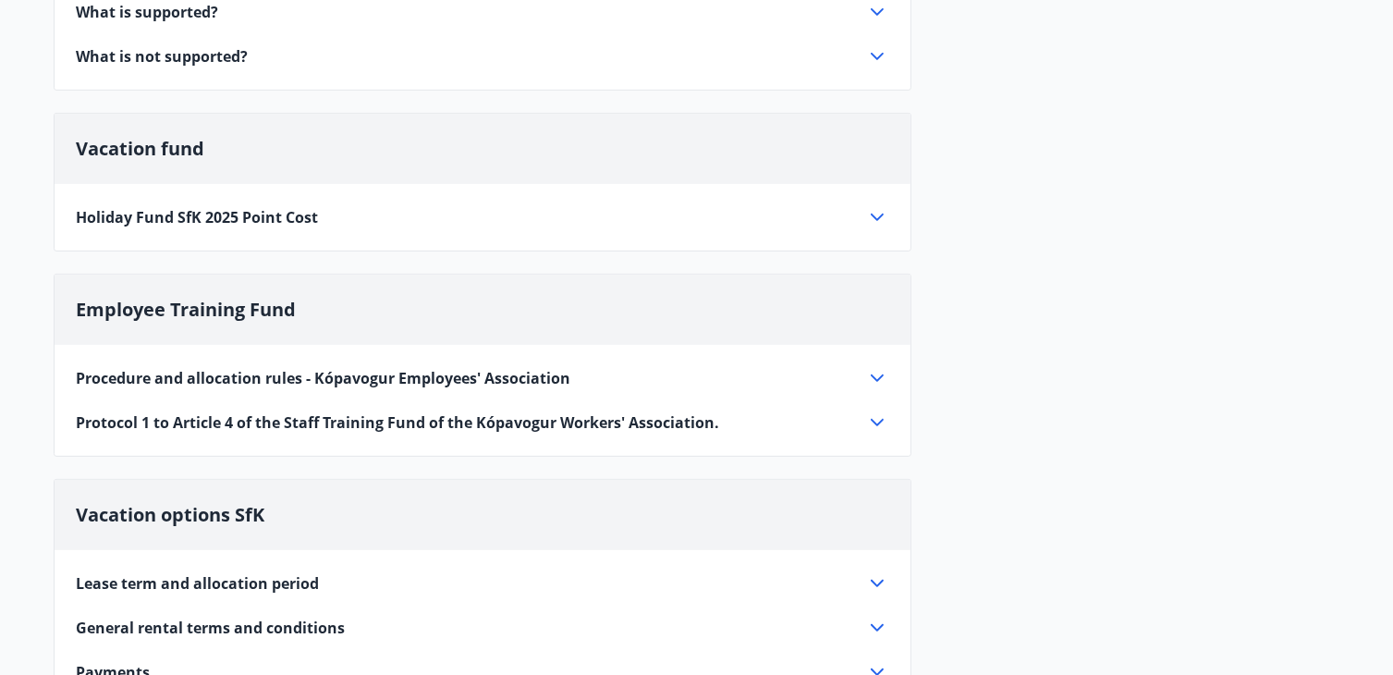
click at [876, 213] on icon at bounding box center [877, 217] width 22 height 22
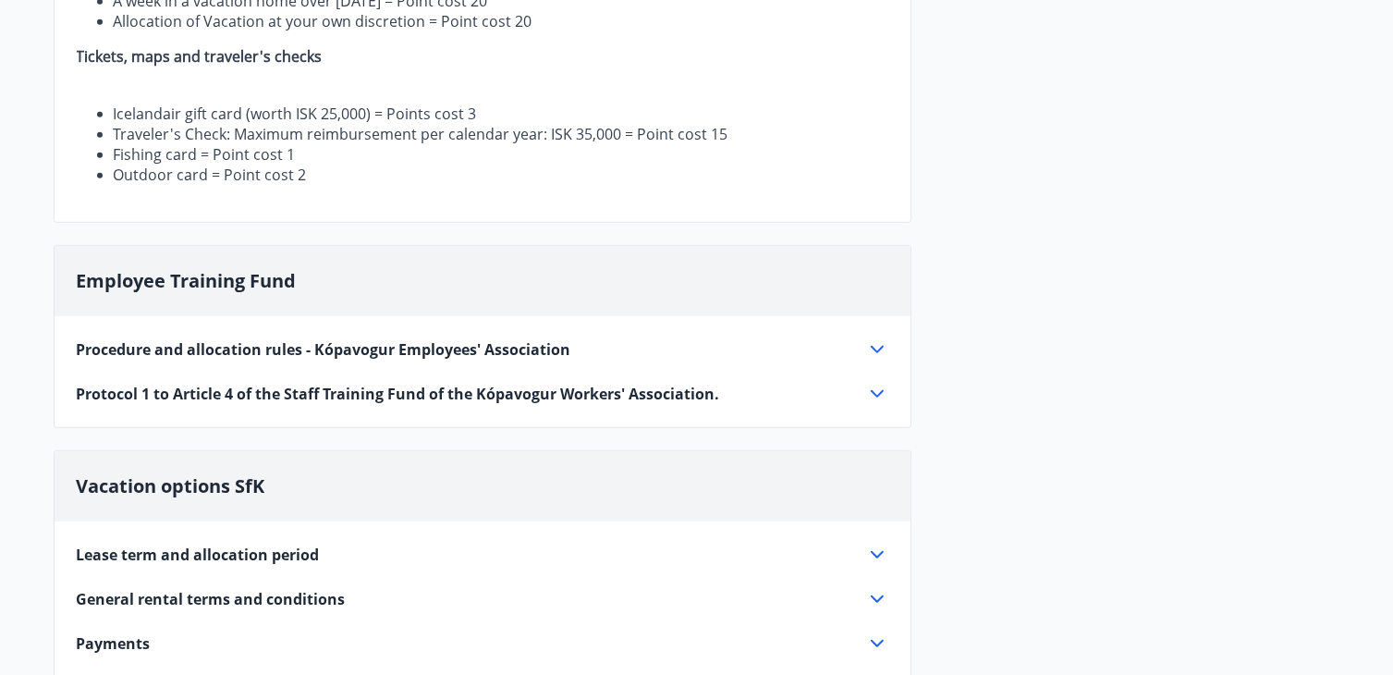
scroll to position [987, 0]
click at [866, 344] on icon at bounding box center [877, 348] width 22 height 22
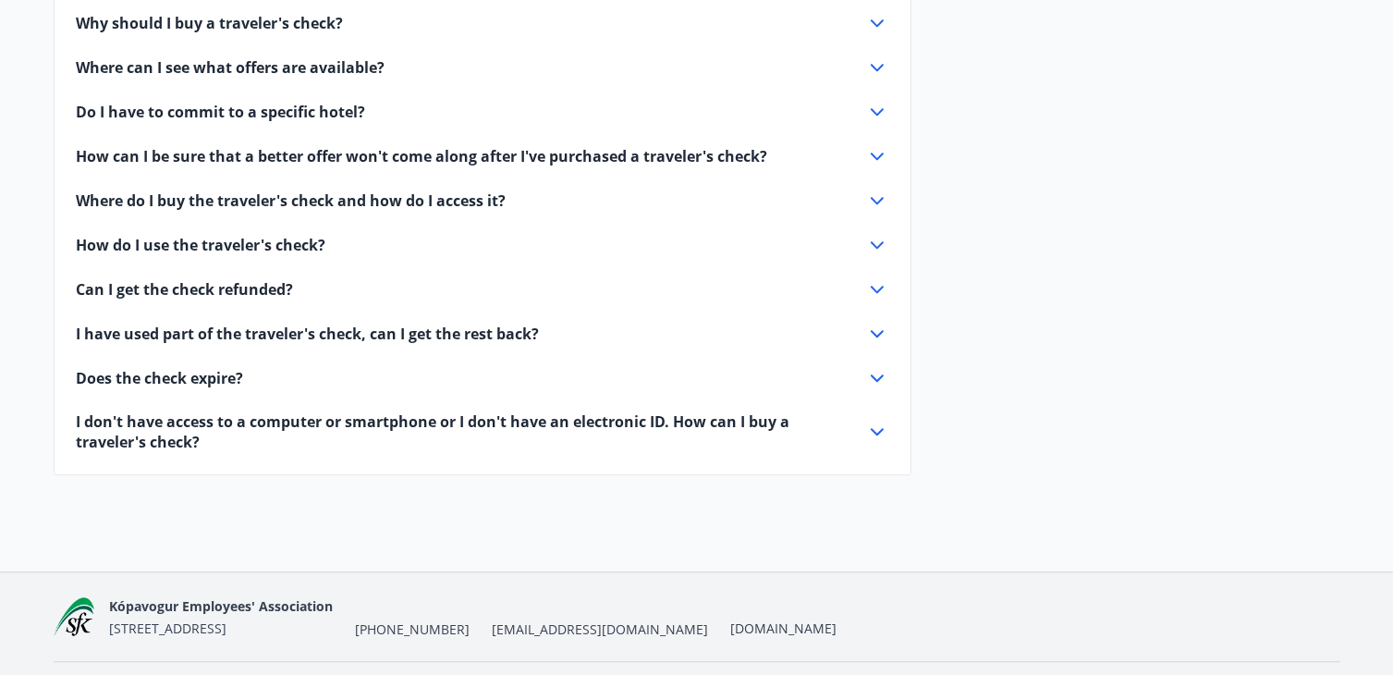
scroll to position [4653, 0]
click at [883, 368] on icon at bounding box center [877, 379] width 22 height 22
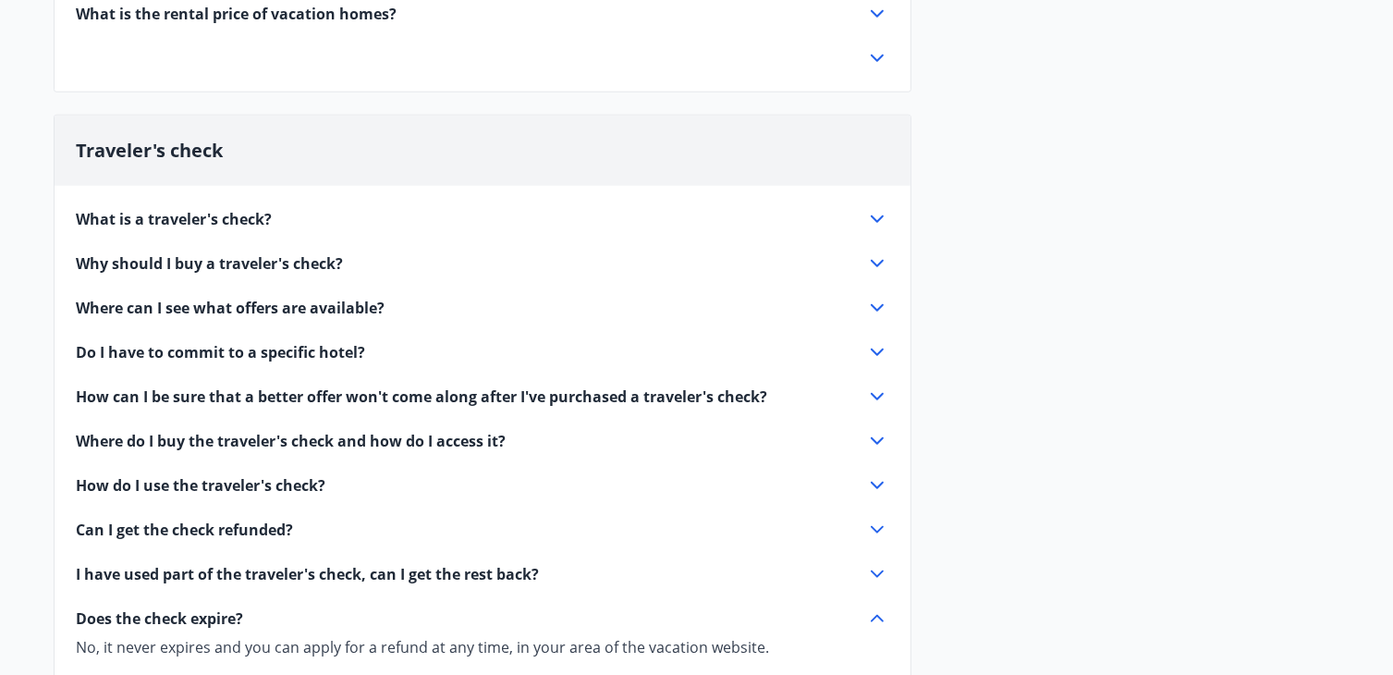
scroll to position [1791, 0]
click at [875, 210] on icon at bounding box center [877, 217] width 22 height 22
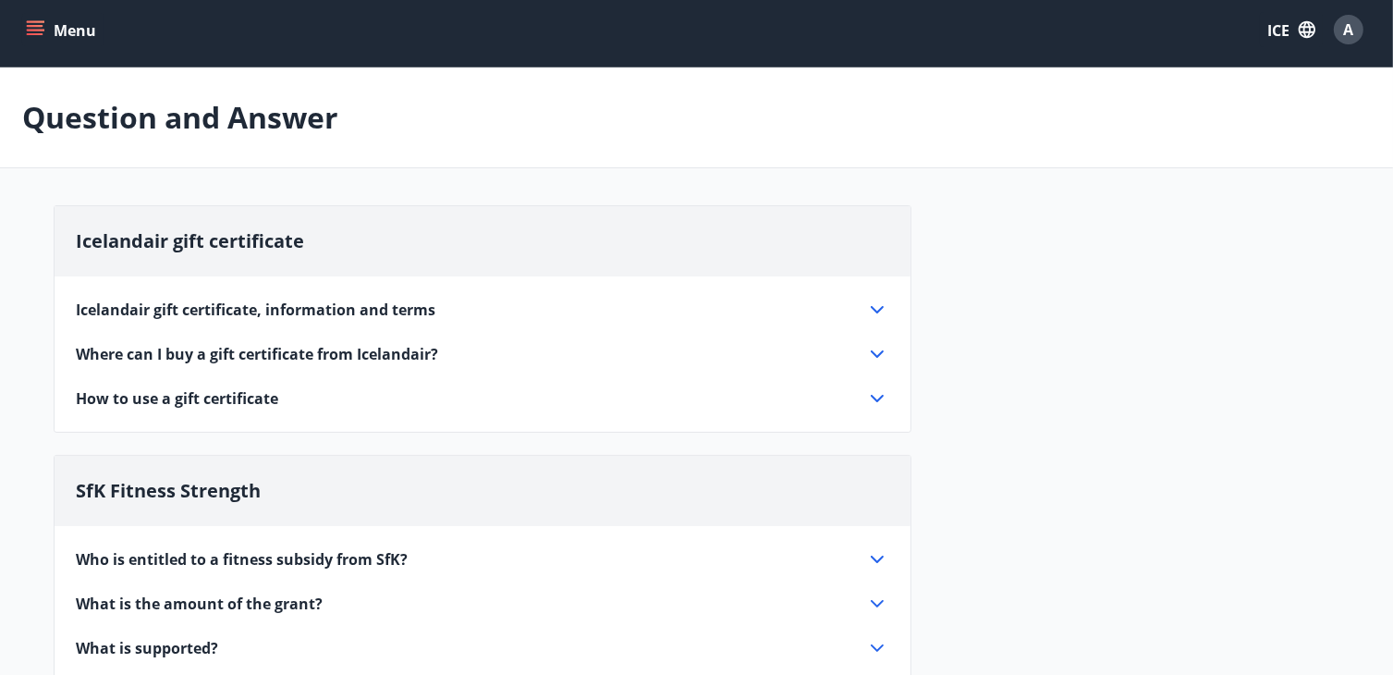
scroll to position [0, 0]
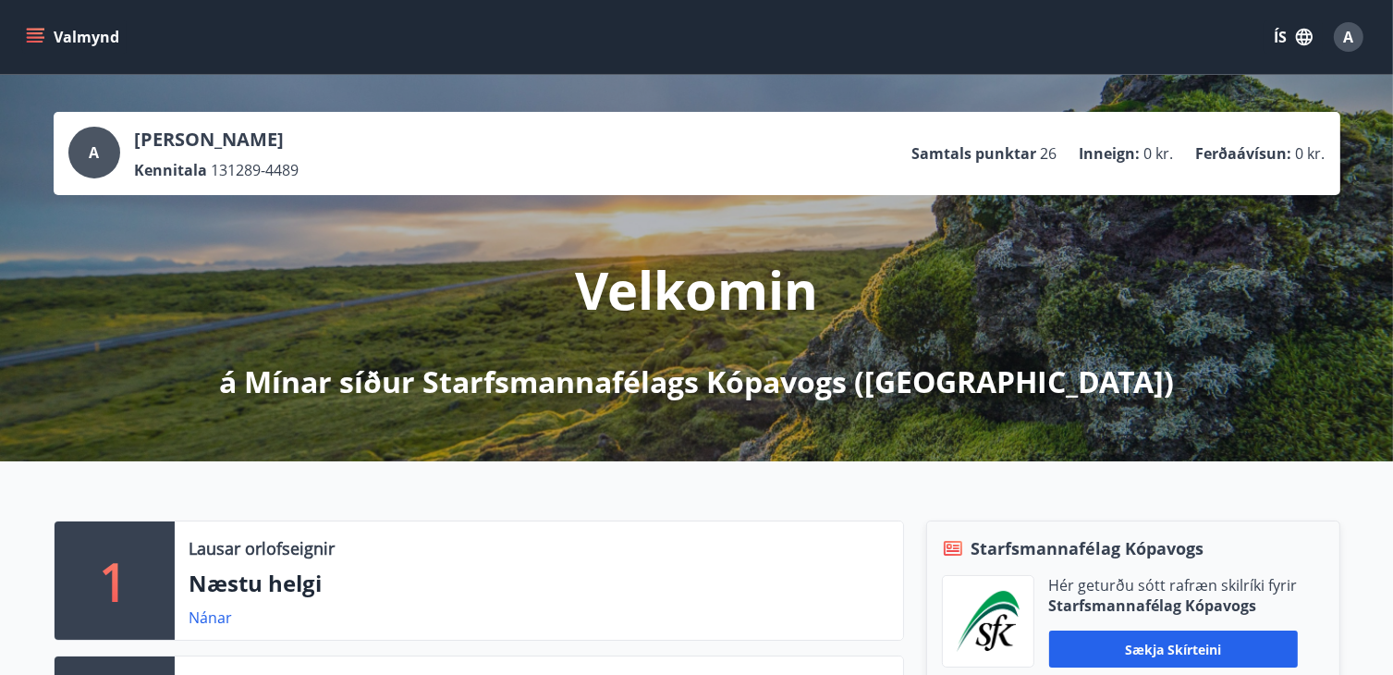
click at [37, 38] on icon "menu" at bounding box center [35, 37] width 18 height 18
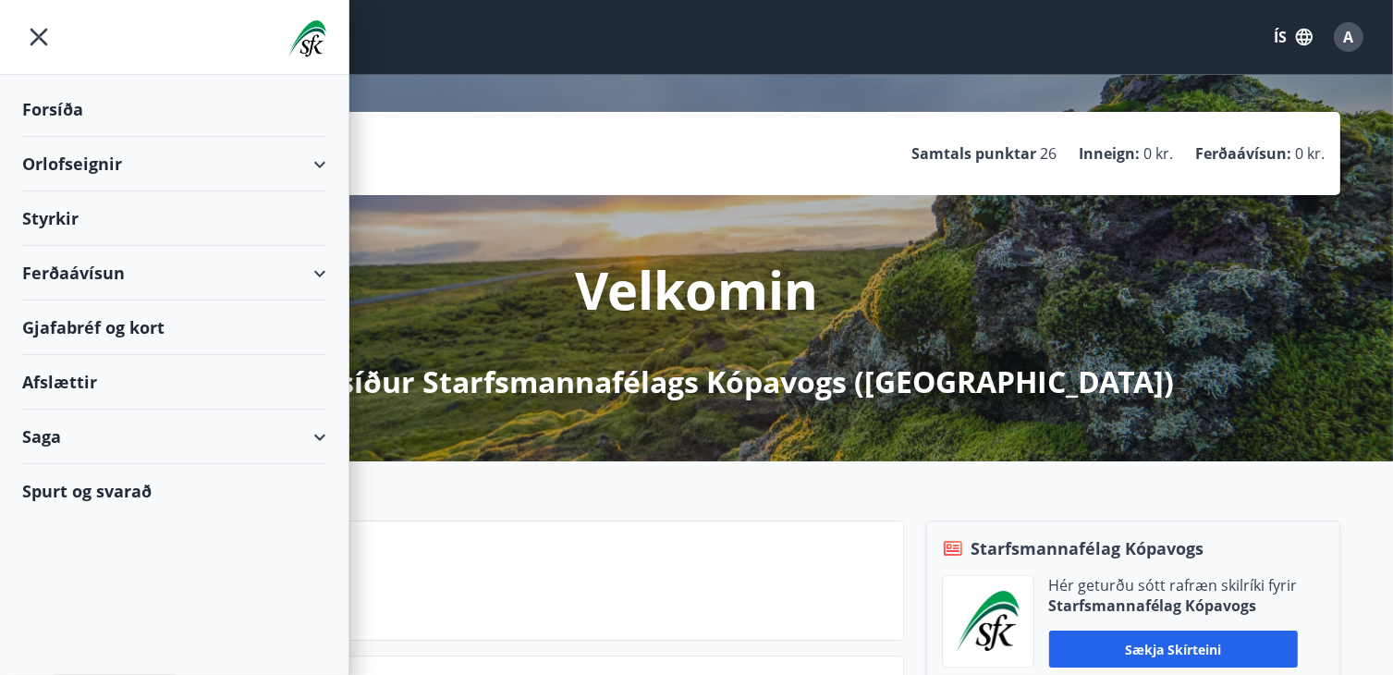
click at [289, 156] on div "Orlofseignir" at bounding box center [174, 164] width 304 height 55
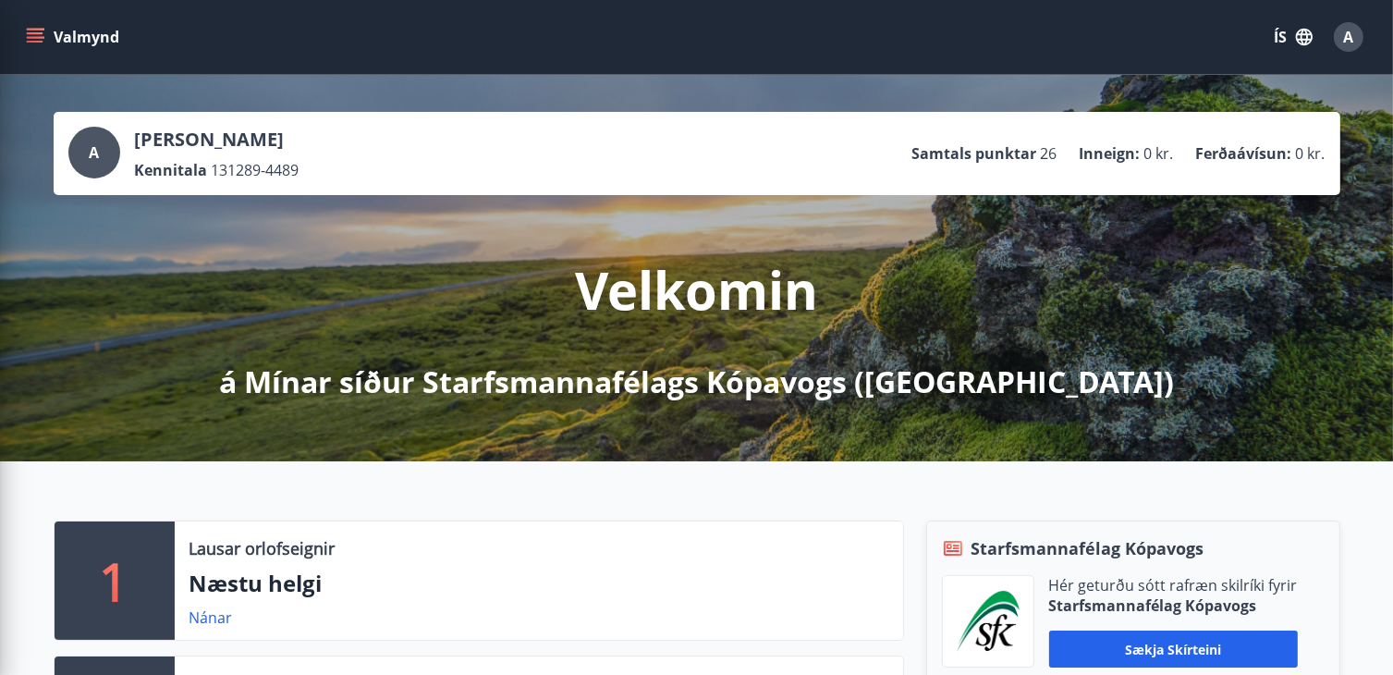
click at [570, 168] on div "A Anna Vedernikova Kennitala 131289-4489 Samtals punktar 26 Inneign : 0 kr. Fer…" at bounding box center [696, 154] width 1257 height 54
click at [688, 404] on div "A Anna Vedernikova Kennitala 131289-4489 Samtals punktar 26 Inneign : 0 kr. Fer…" at bounding box center [696, 268] width 1393 height 386
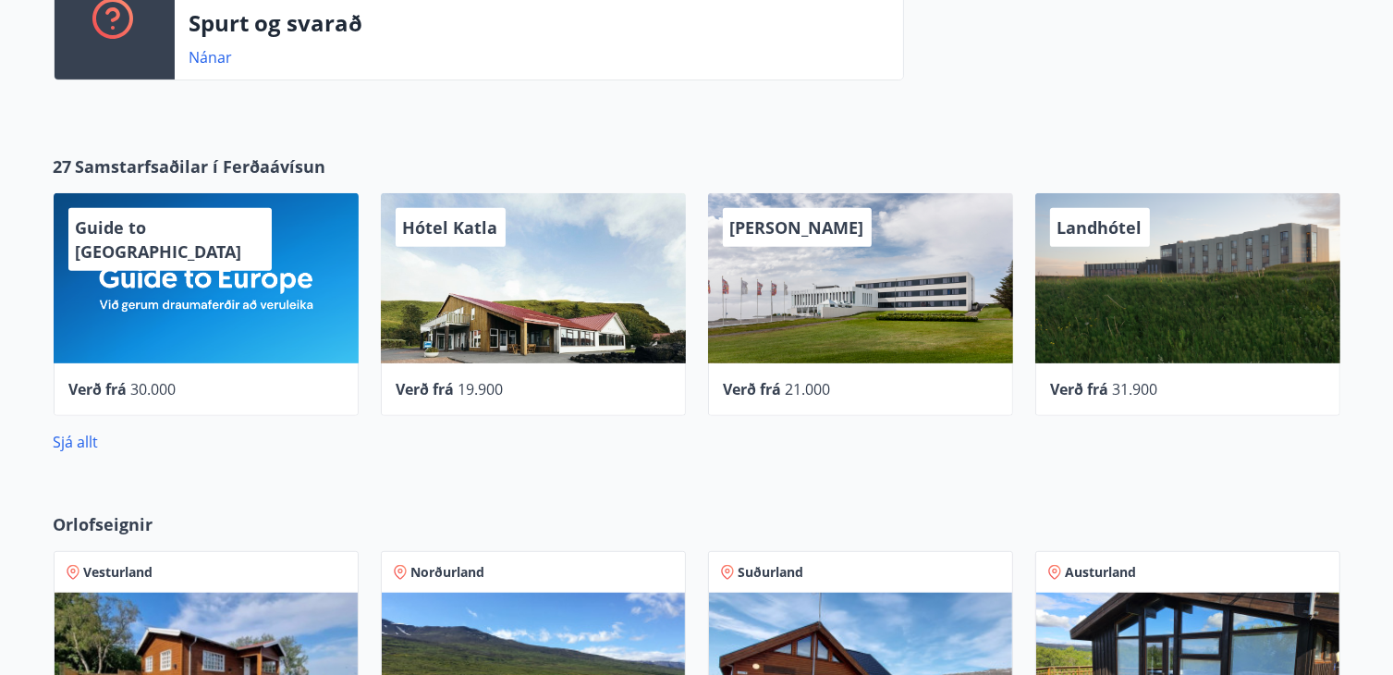
scroll to position [706, 0]
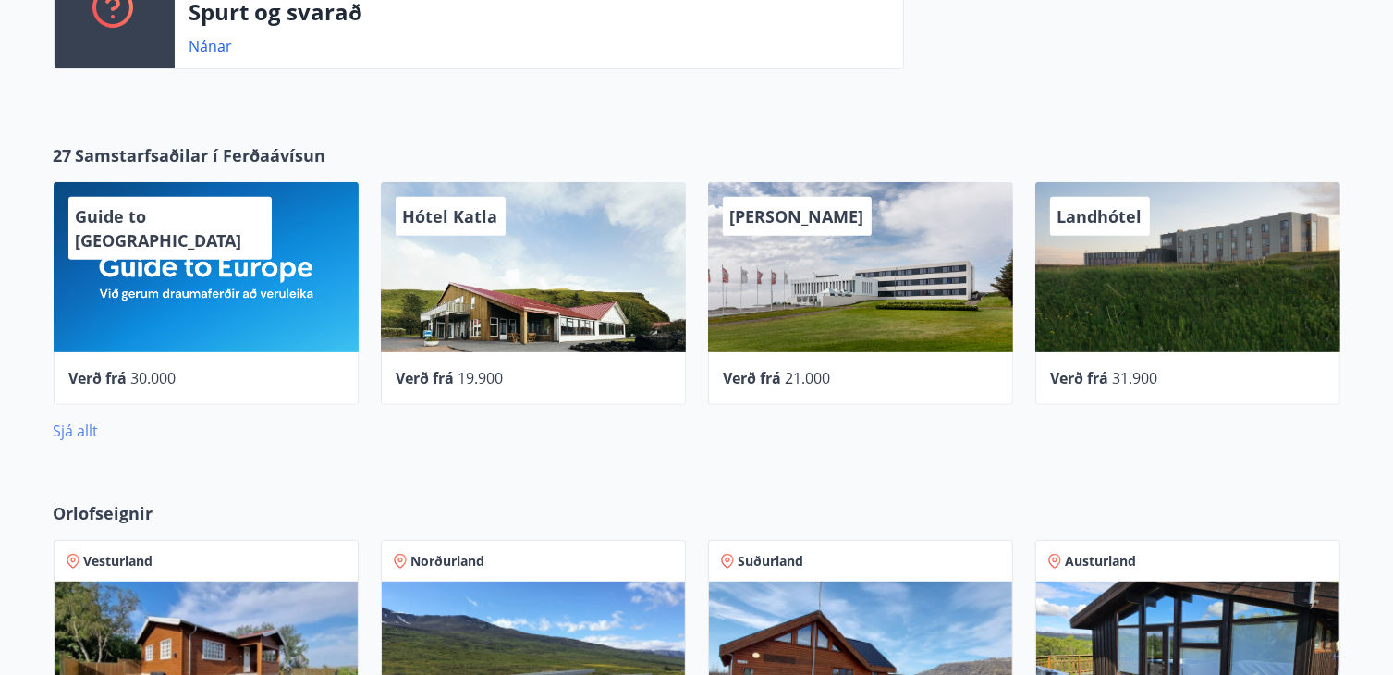
click at [78, 432] on link "Sjá allt" at bounding box center [76, 431] width 45 height 20
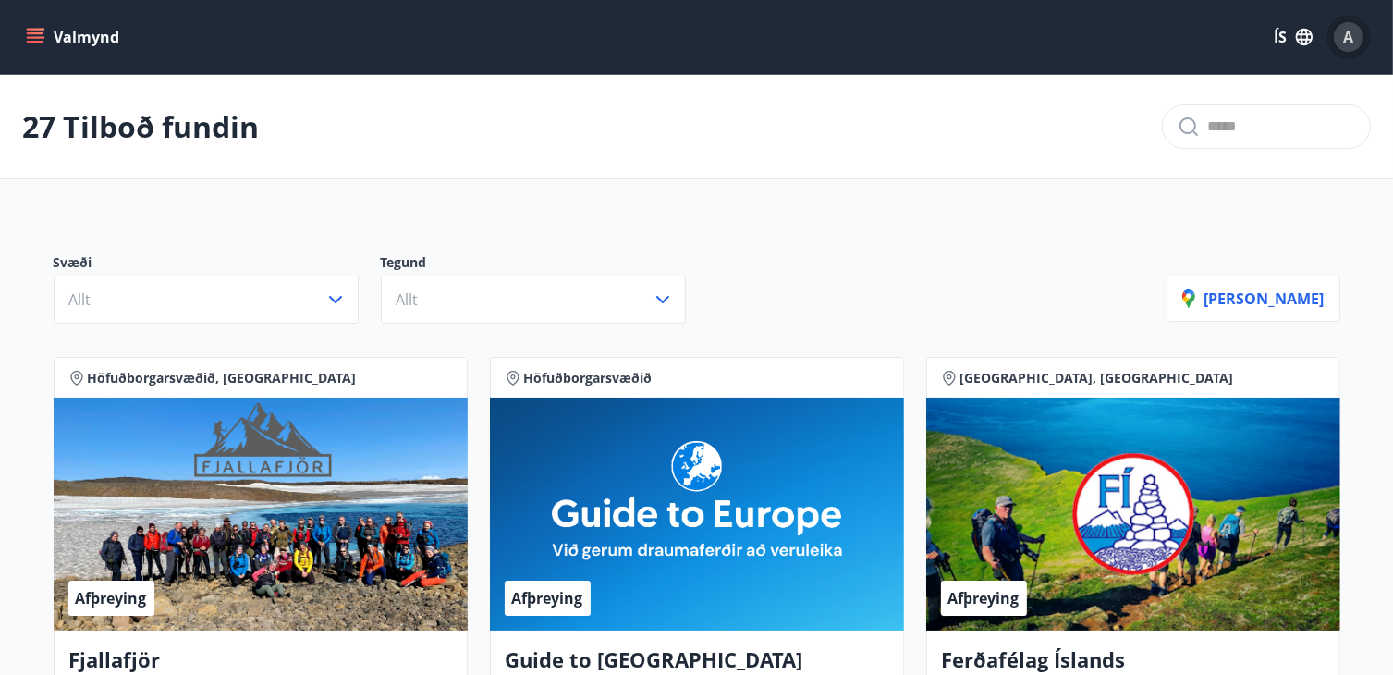
click at [1344, 44] on span "A" at bounding box center [1349, 37] width 10 height 20
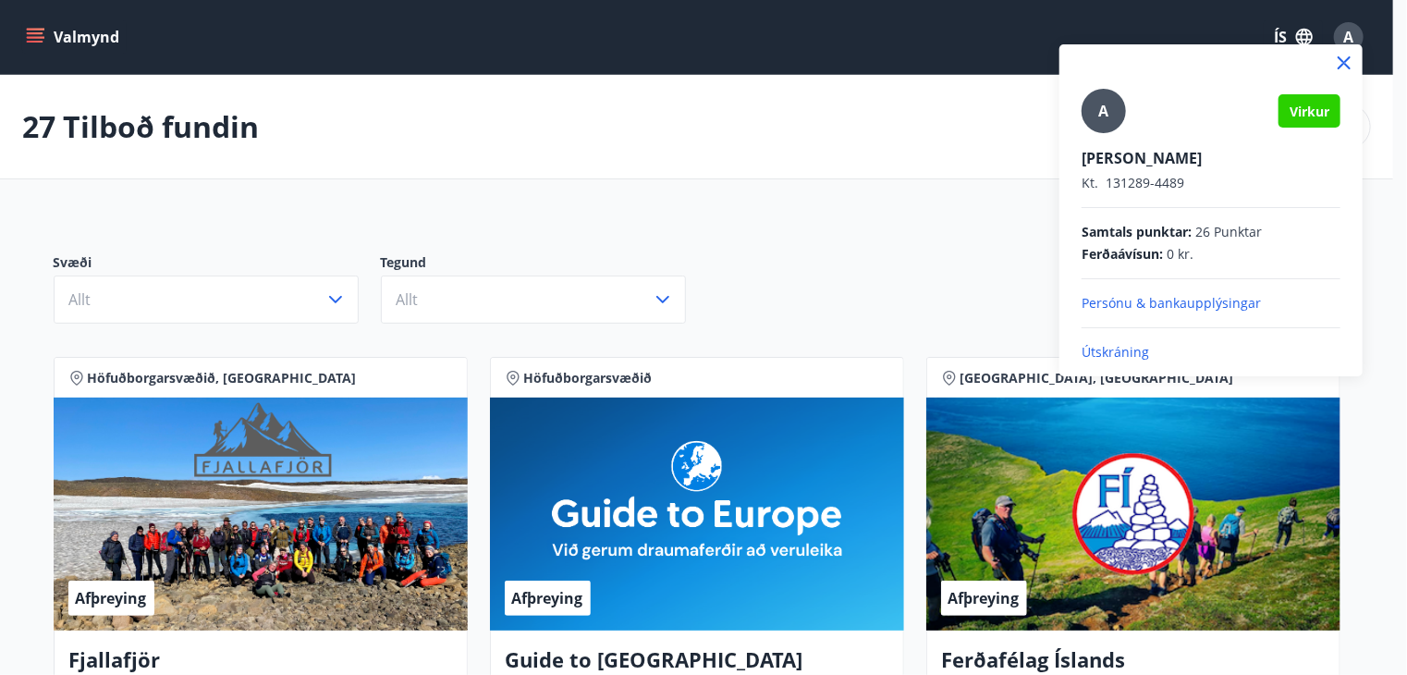
click at [1182, 304] on p "Persónu & bankaupplýsingar" at bounding box center [1211, 303] width 259 height 18
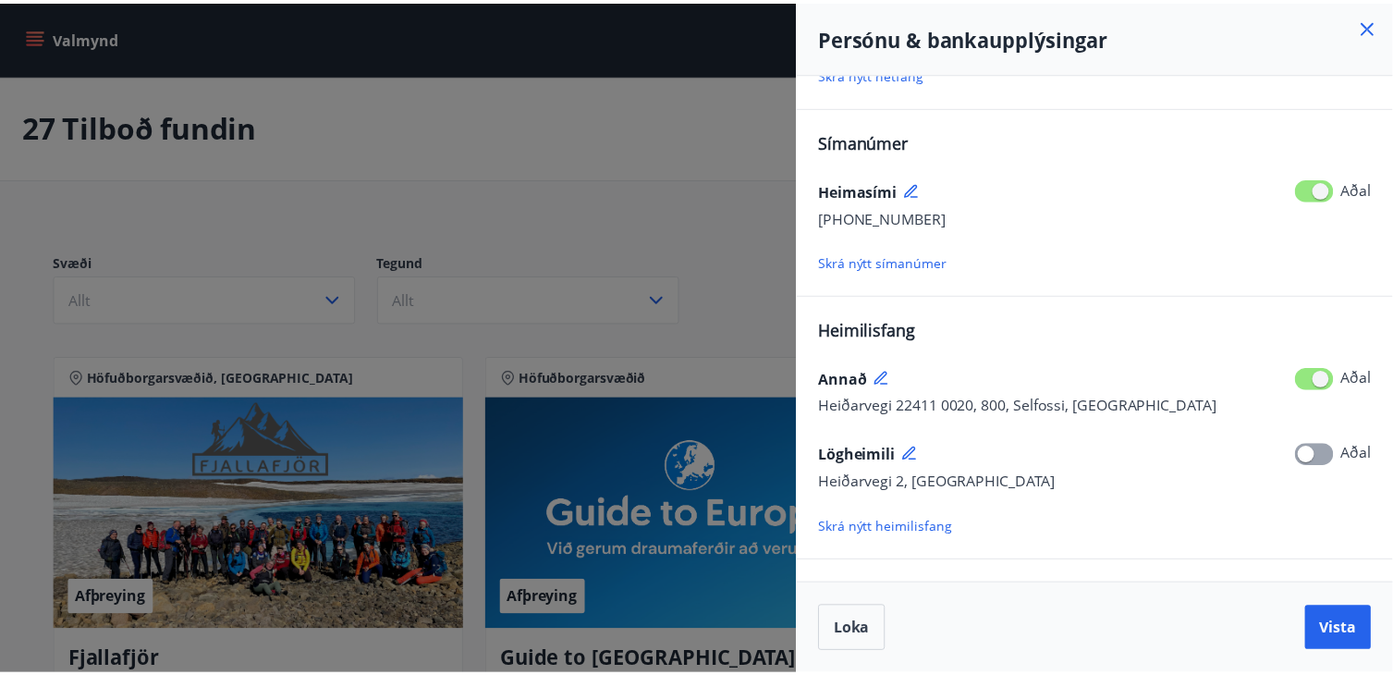
scroll to position [250, 0]
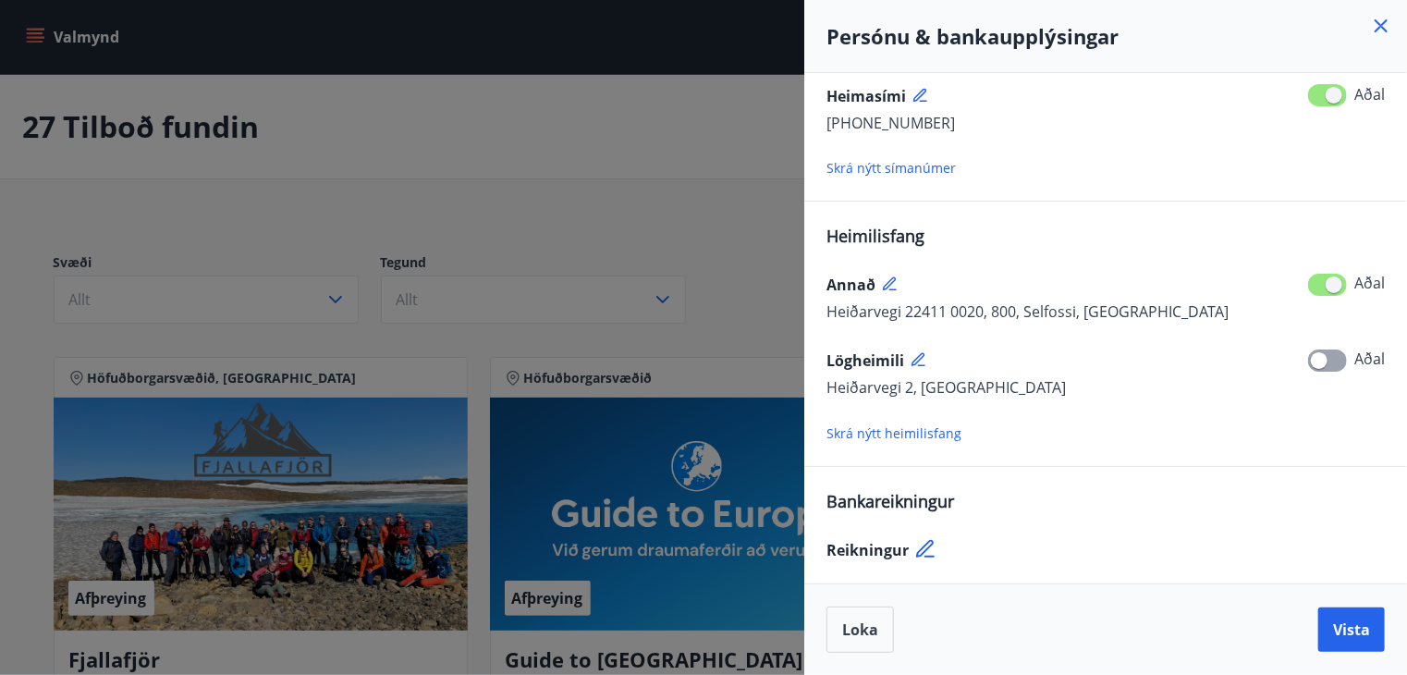
click at [620, 128] on div at bounding box center [703, 337] width 1407 height 675
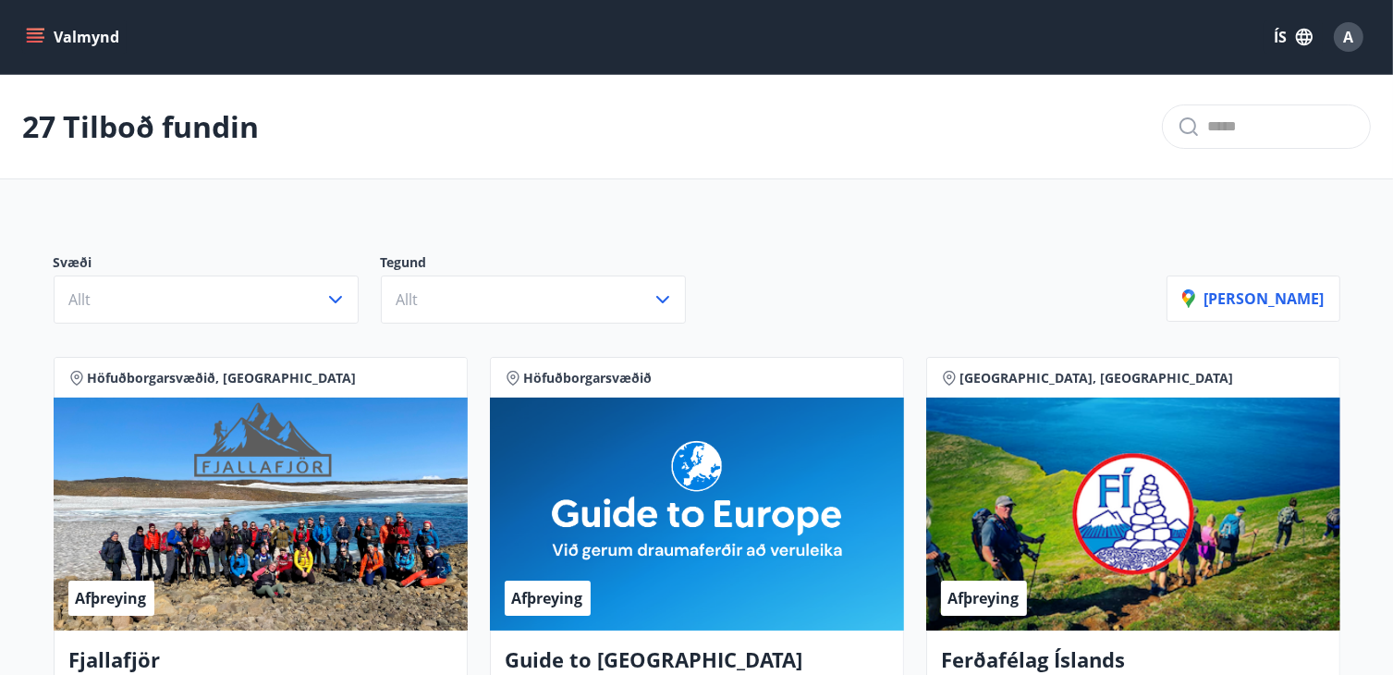
click at [95, 37] on button "Valmynd" at bounding box center [74, 36] width 104 height 33
click at [605, 83] on div "27 Tilboð fundin" at bounding box center [696, 127] width 1393 height 104
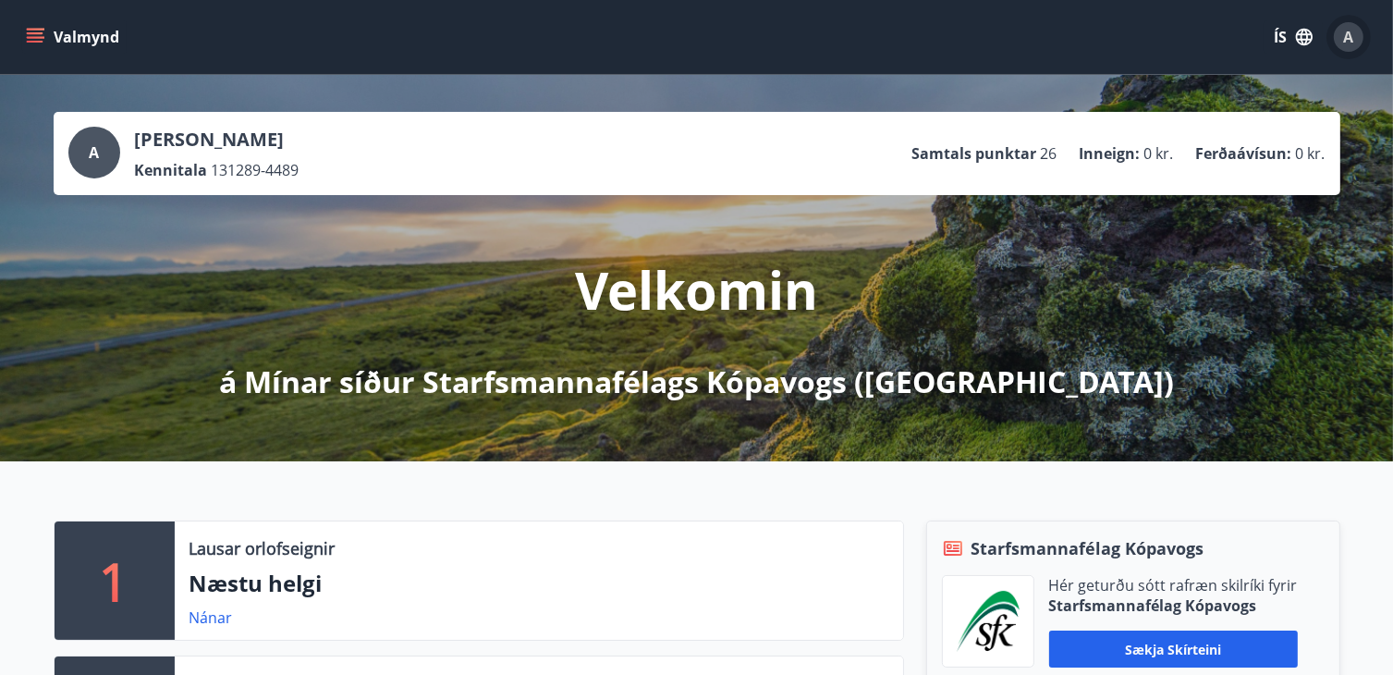
click at [1349, 28] on span "A" at bounding box center [1349, 37] width 10 height 20
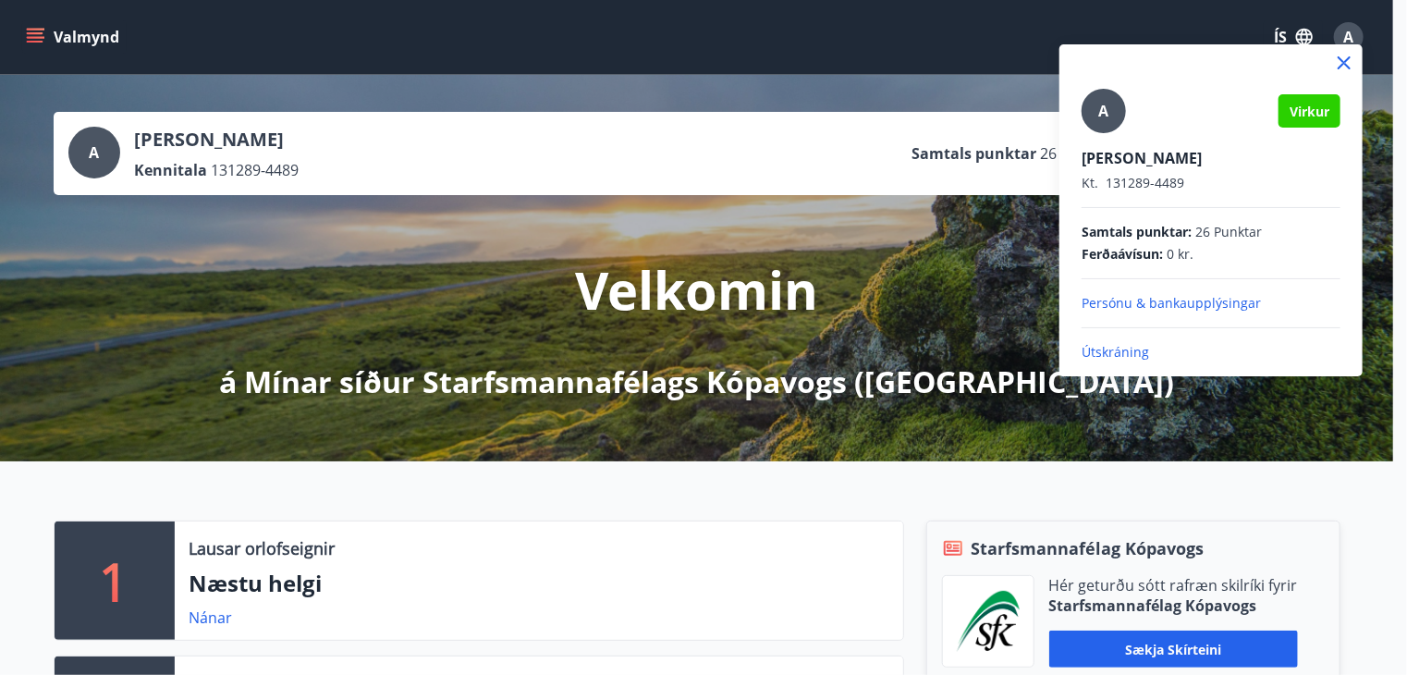
click at [1240, 300] on p "Persónu & bankaupplýsingar" at bounding box center [1211, 303] width 259 height 18
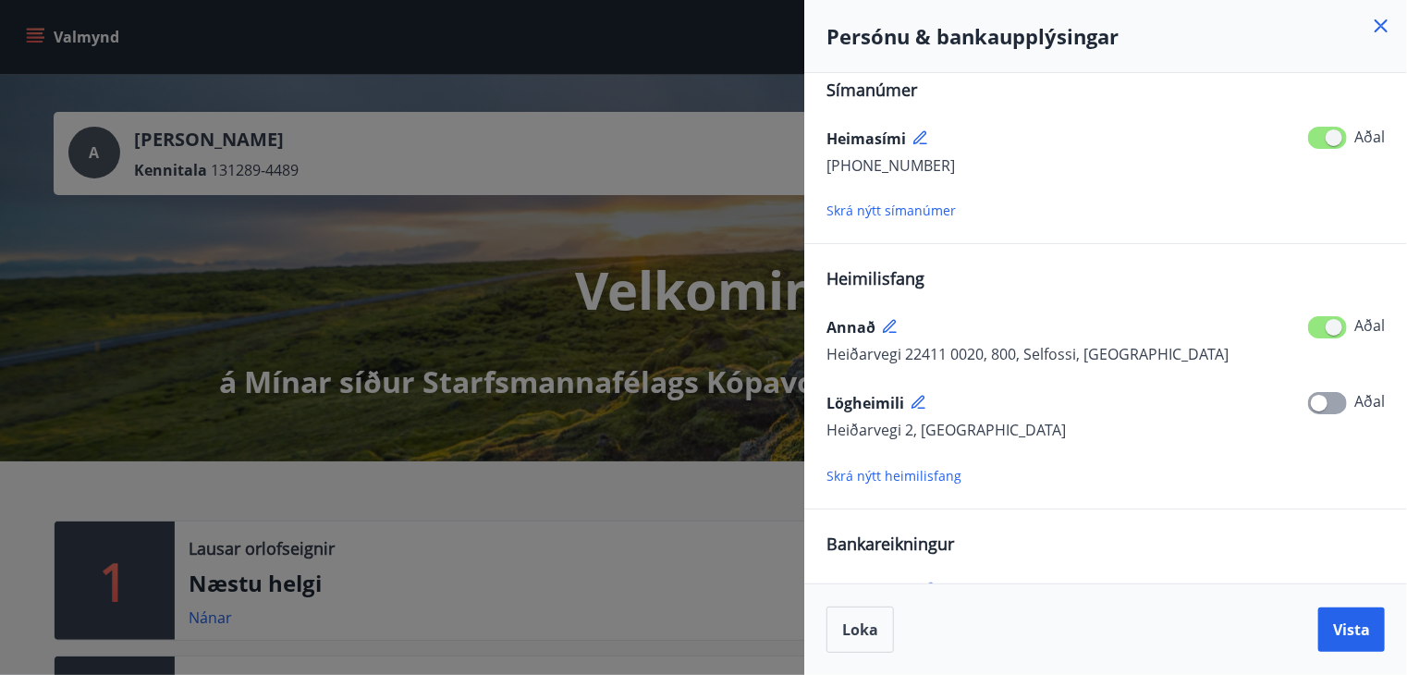
scroll to position [250, 0]
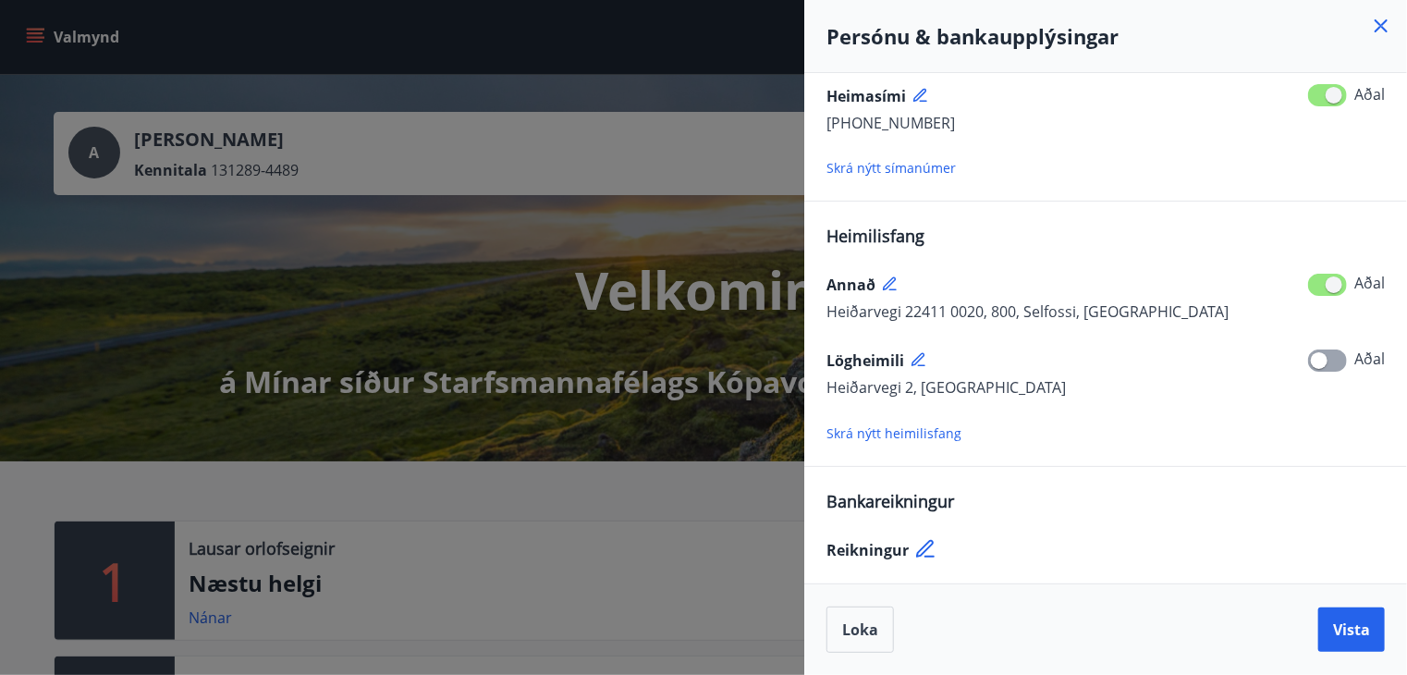
click at [918, 554] on icon at bounding box center [925, 549] width 18 height 18
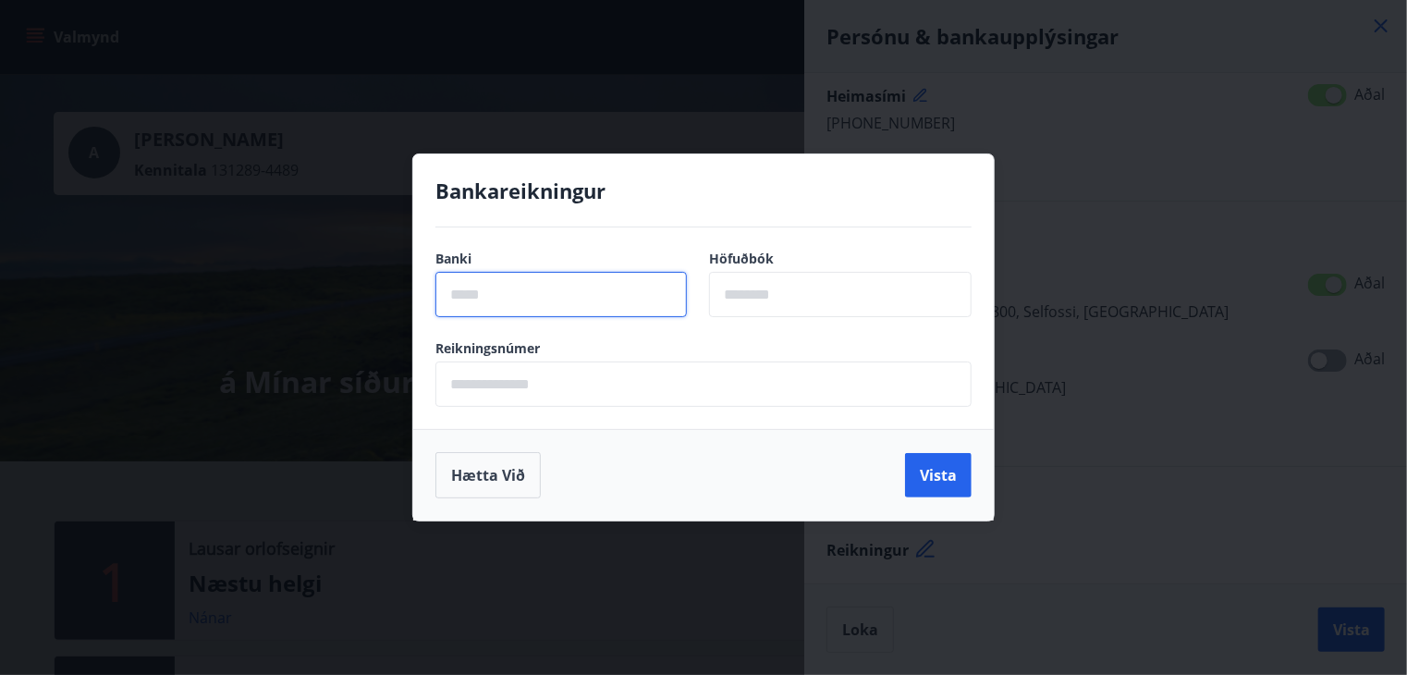
click at [630, 297] on input "text" at bounding box center [560, 294] width 251 height 45
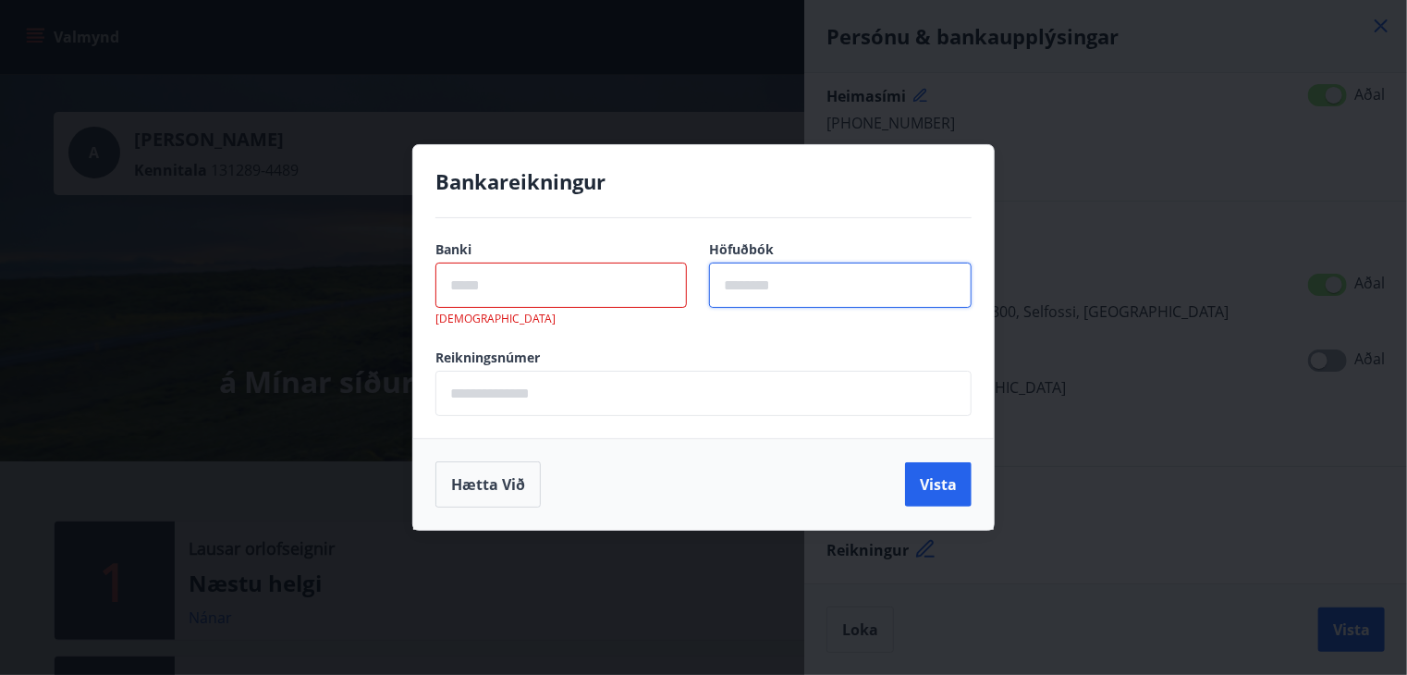
click at [834, 287] on input "text" at bounding box center [840, 285] width 263 height 45
click at [599, 274] on input "text" at bounding box center [560, 285] width 251 height 45
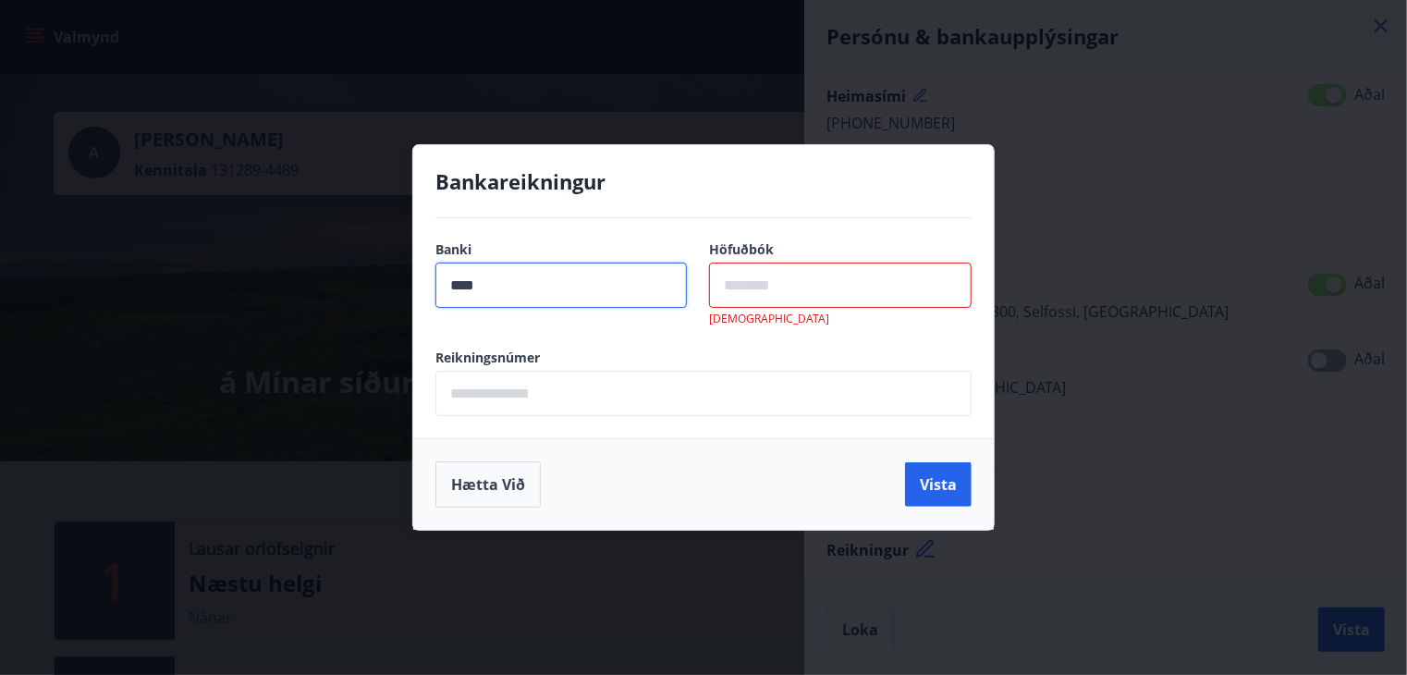
type input "****"
click at [752, 290] on input "text" at bounding box center [840, 285] width 263 height 45
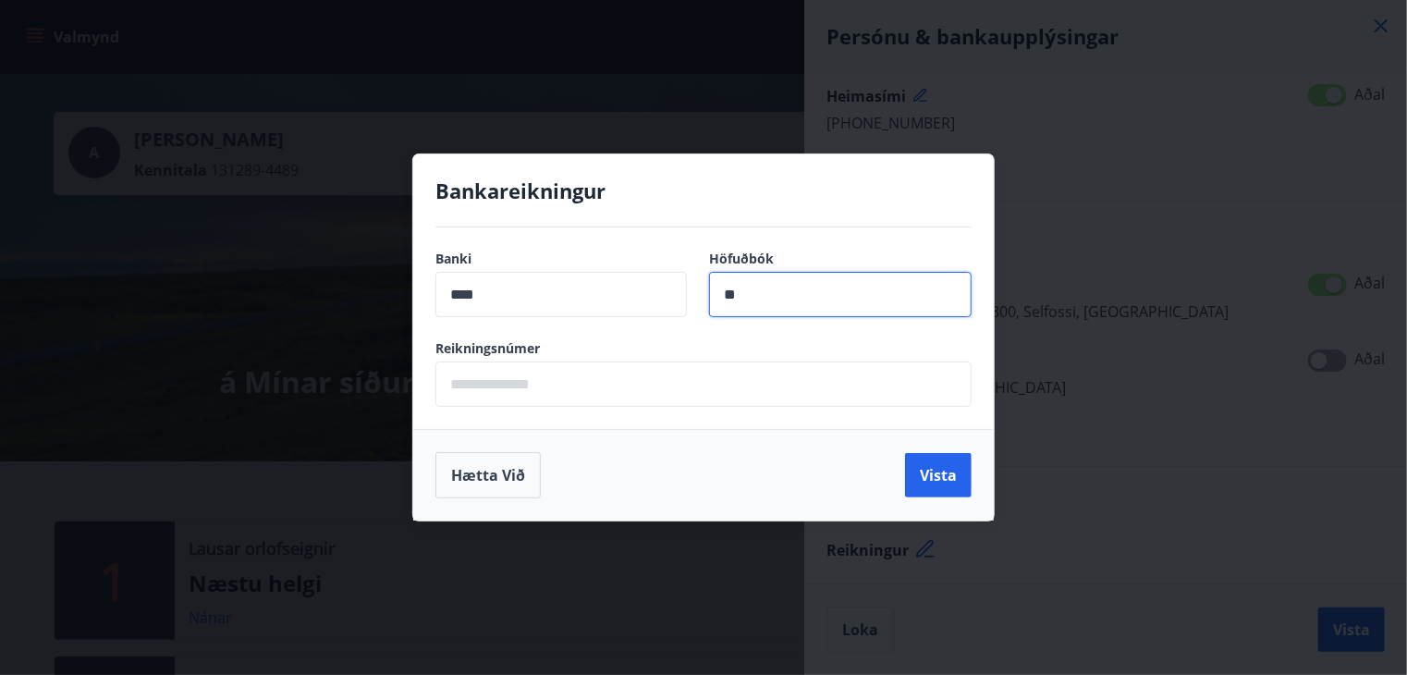
type input "**"
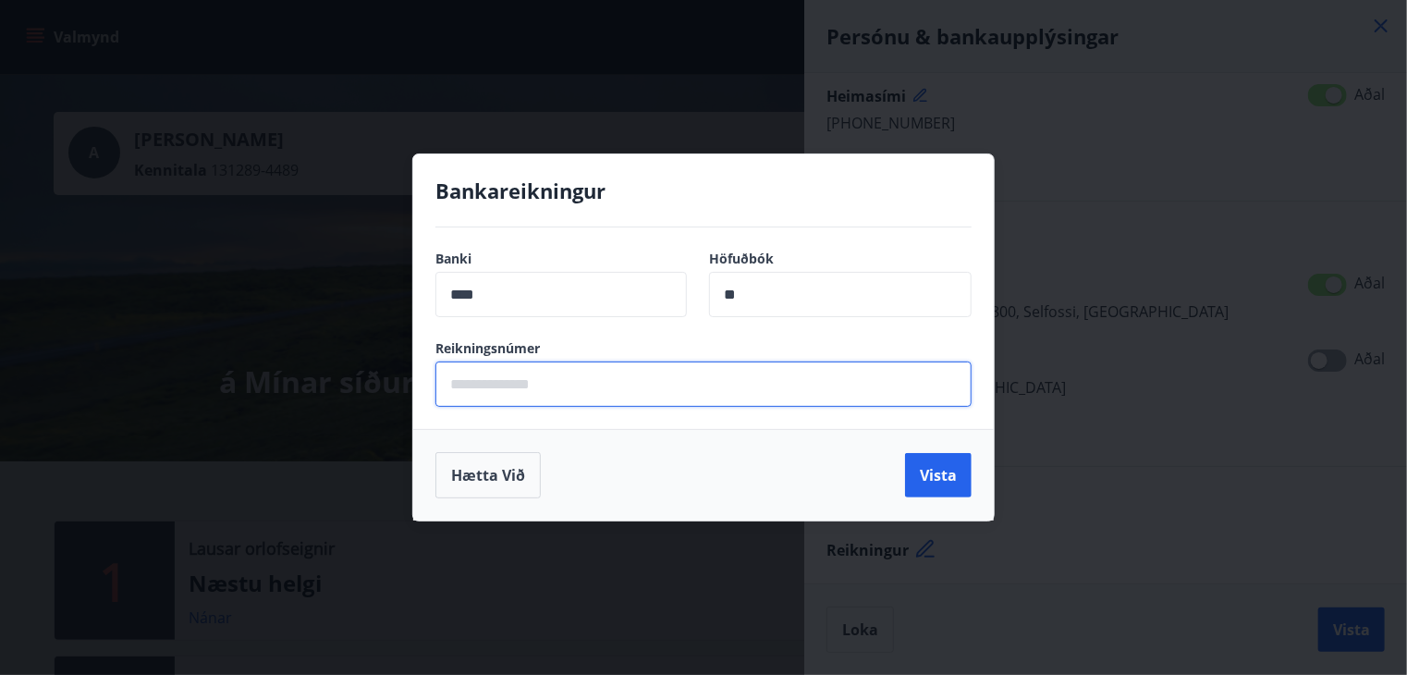
click at [595, 387] on input "text" at bounding box center [703, 383] width 536 height 45
type input "******"
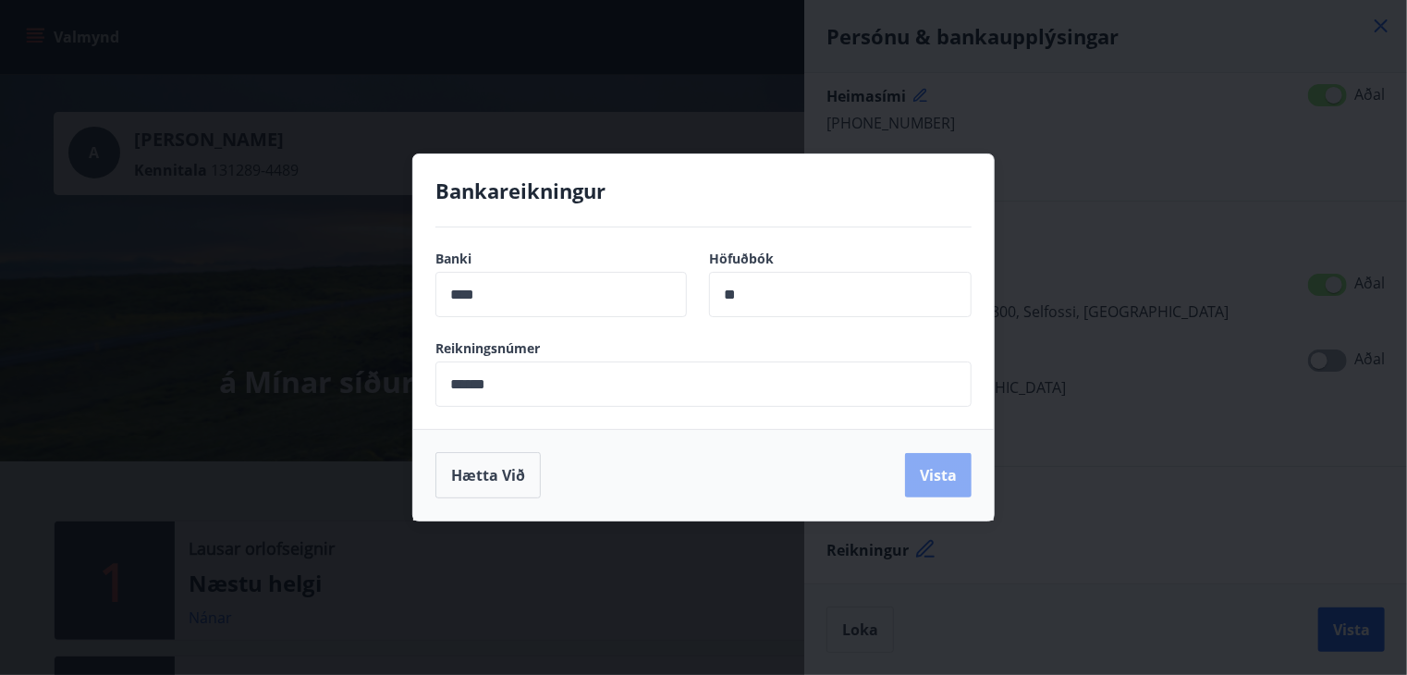
click at [936, 467] on button "Vista" at bounding box center [938, 475] width 67 height 44
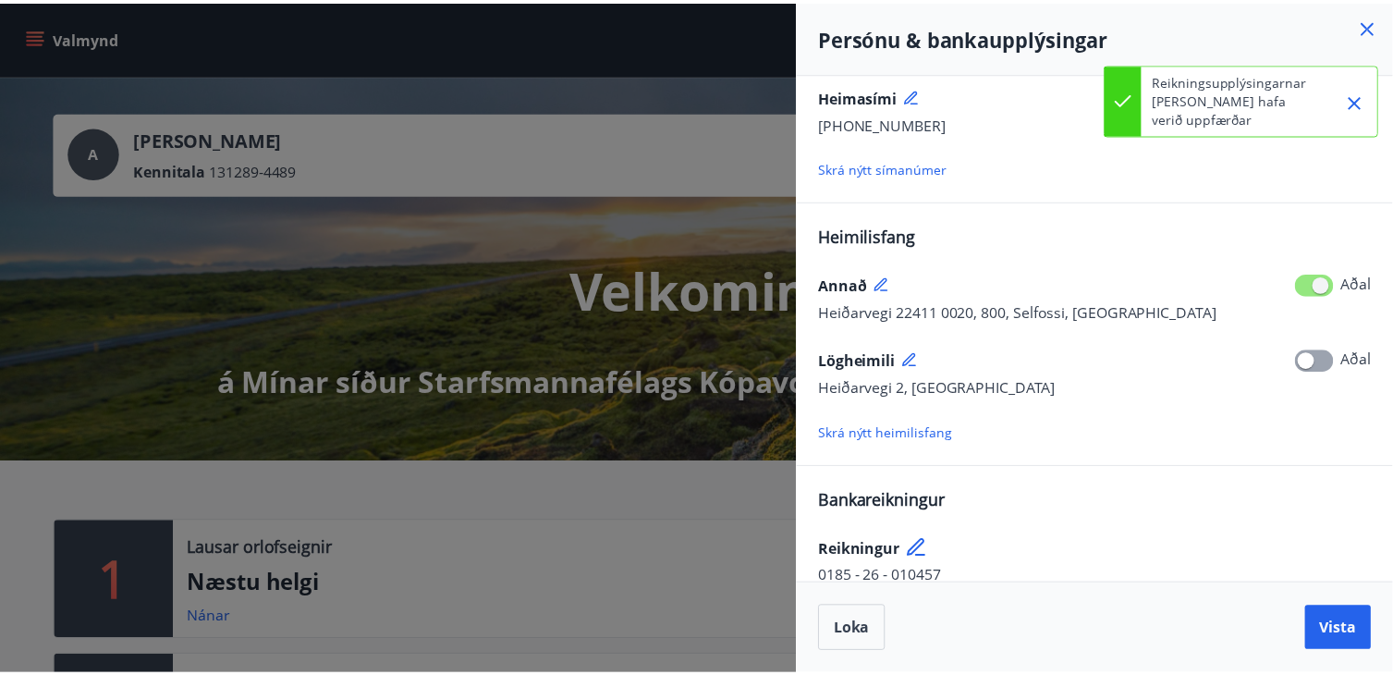
scroll to position [272, 0]
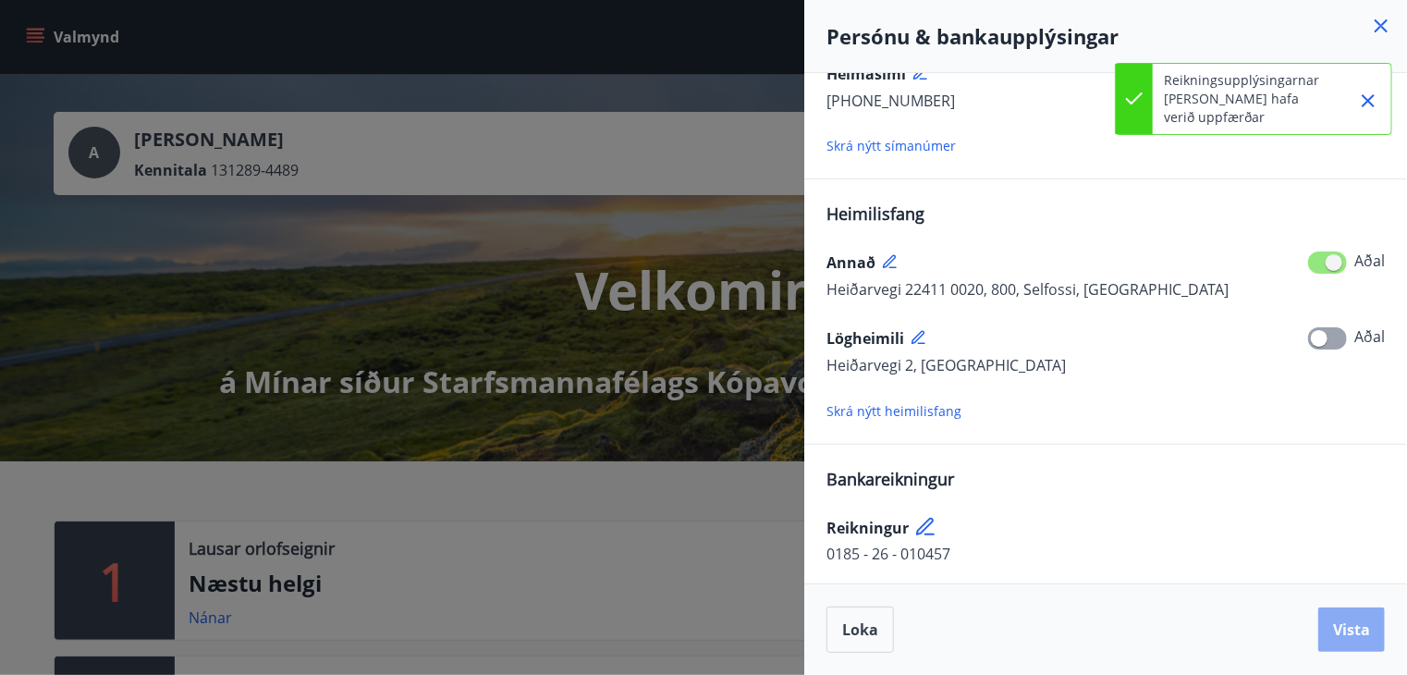
click at [1351, 618] on button "Vista" at bounding box center [1351, 629] width 67 height 44
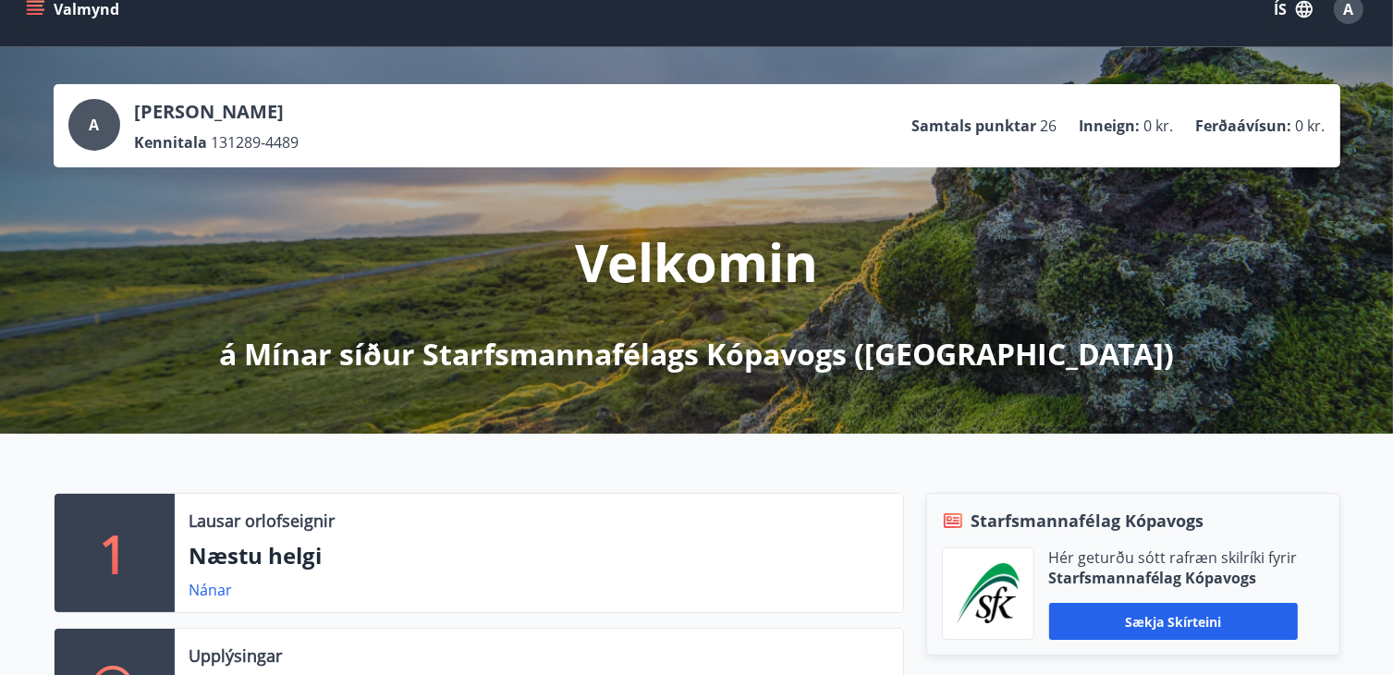
scroll to position [22, 0]
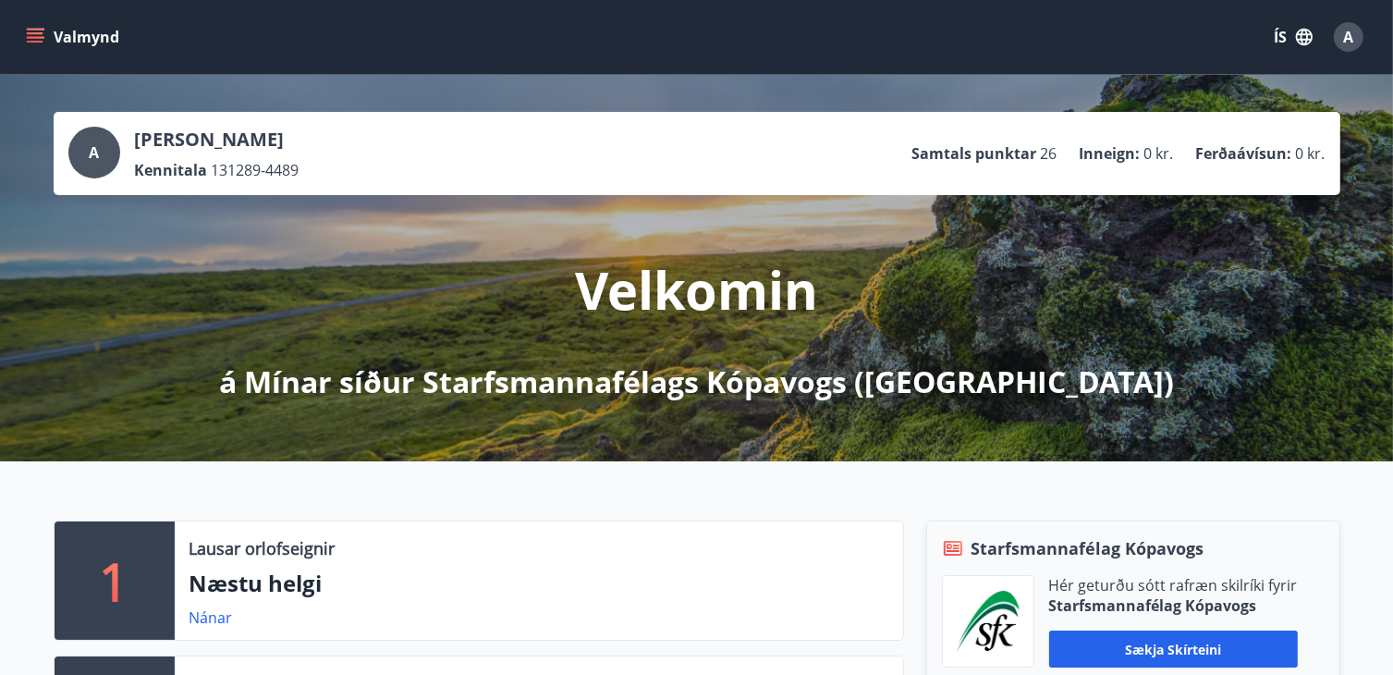
click at [42, 29] on icon "menu" at bounding box center [37, 30] width 20 height 2
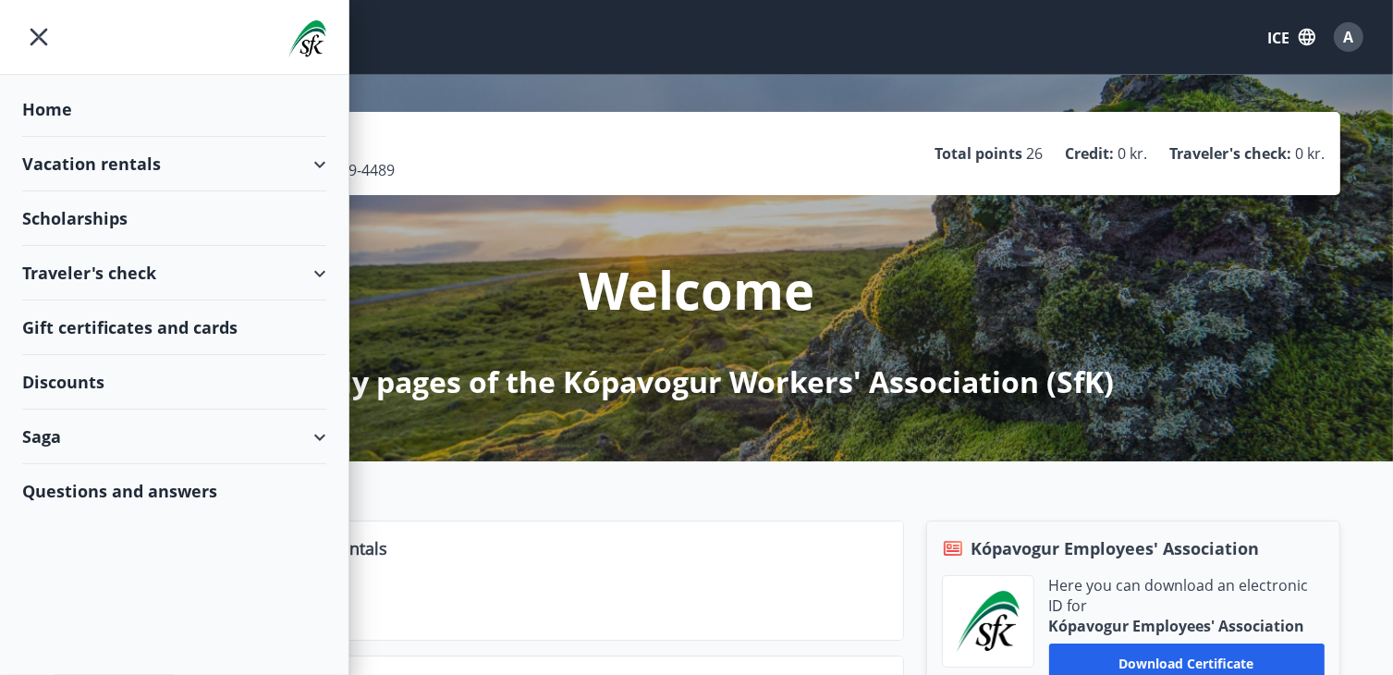
click at [77, 216] on font "Scholarships" at bounding box center [74, 218] width 105 height 22
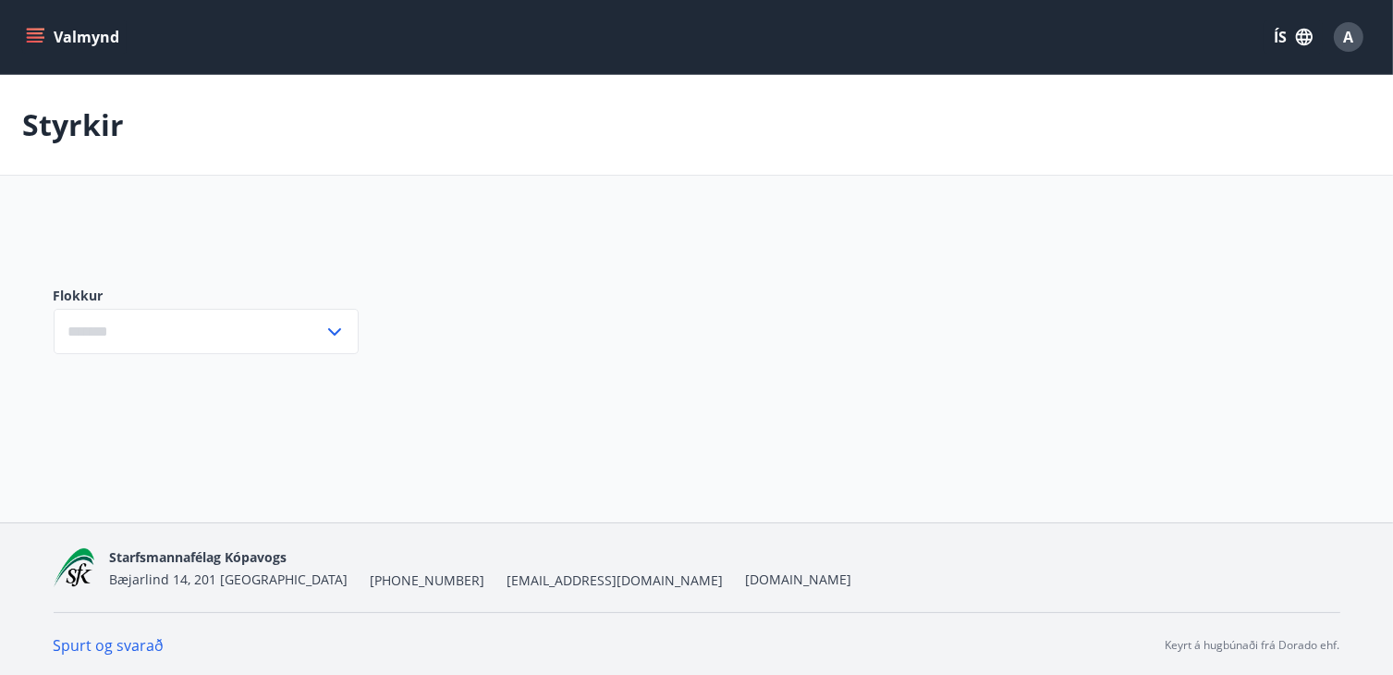
type input "***"
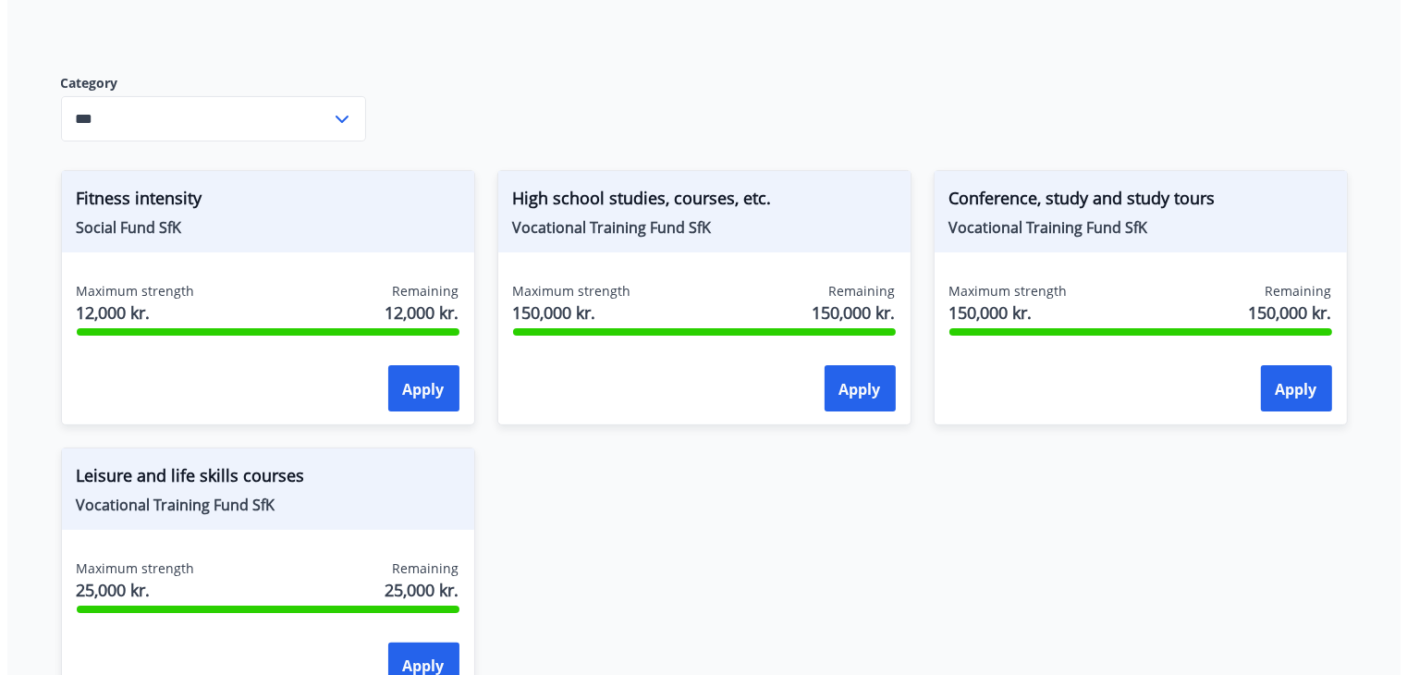
scroll to position [248, 0]
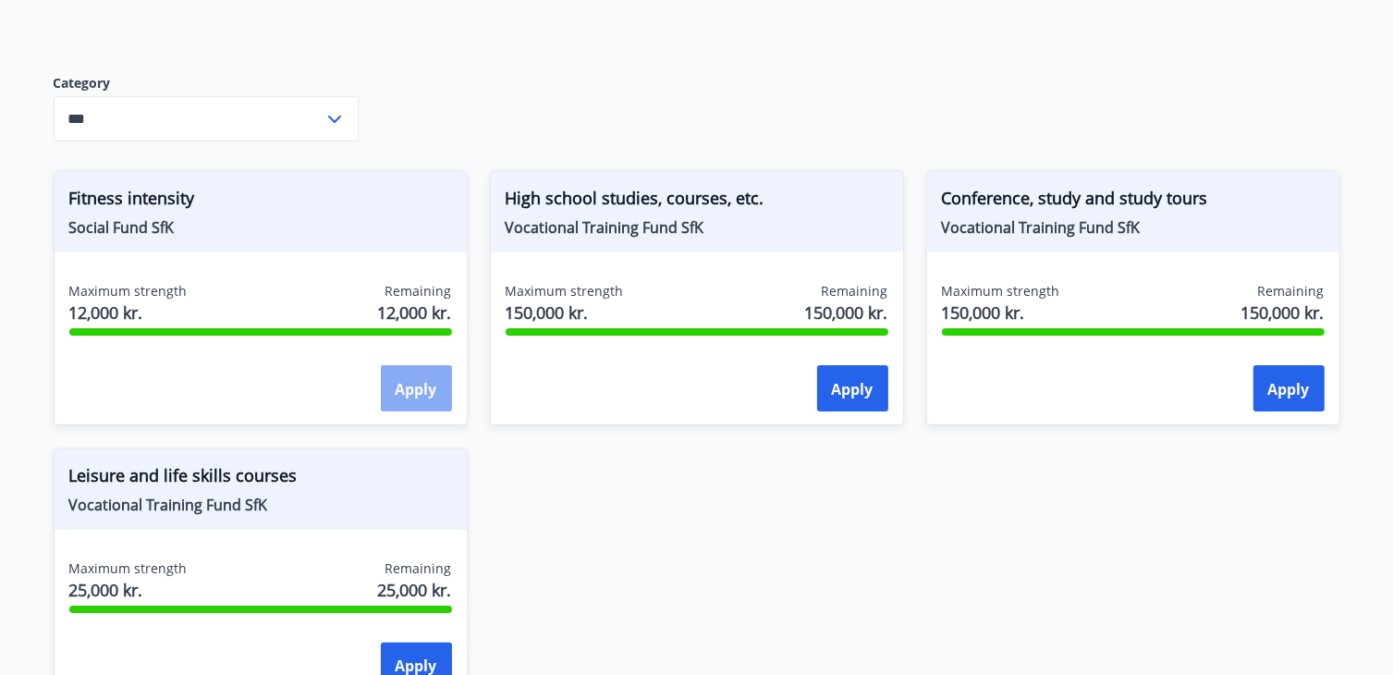
click at [410, 385] on font "Apply" at bounding box center [417, 389] width 42 height 20
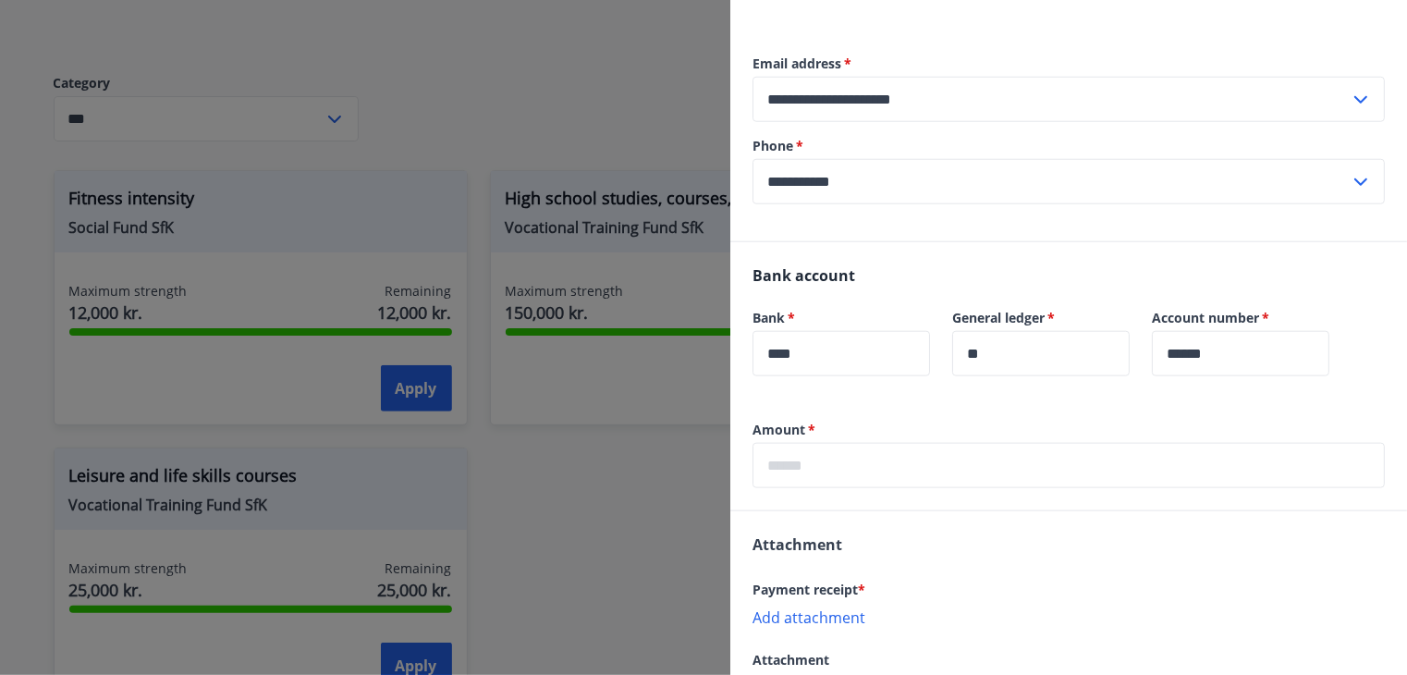
scroll to position [978, 0]
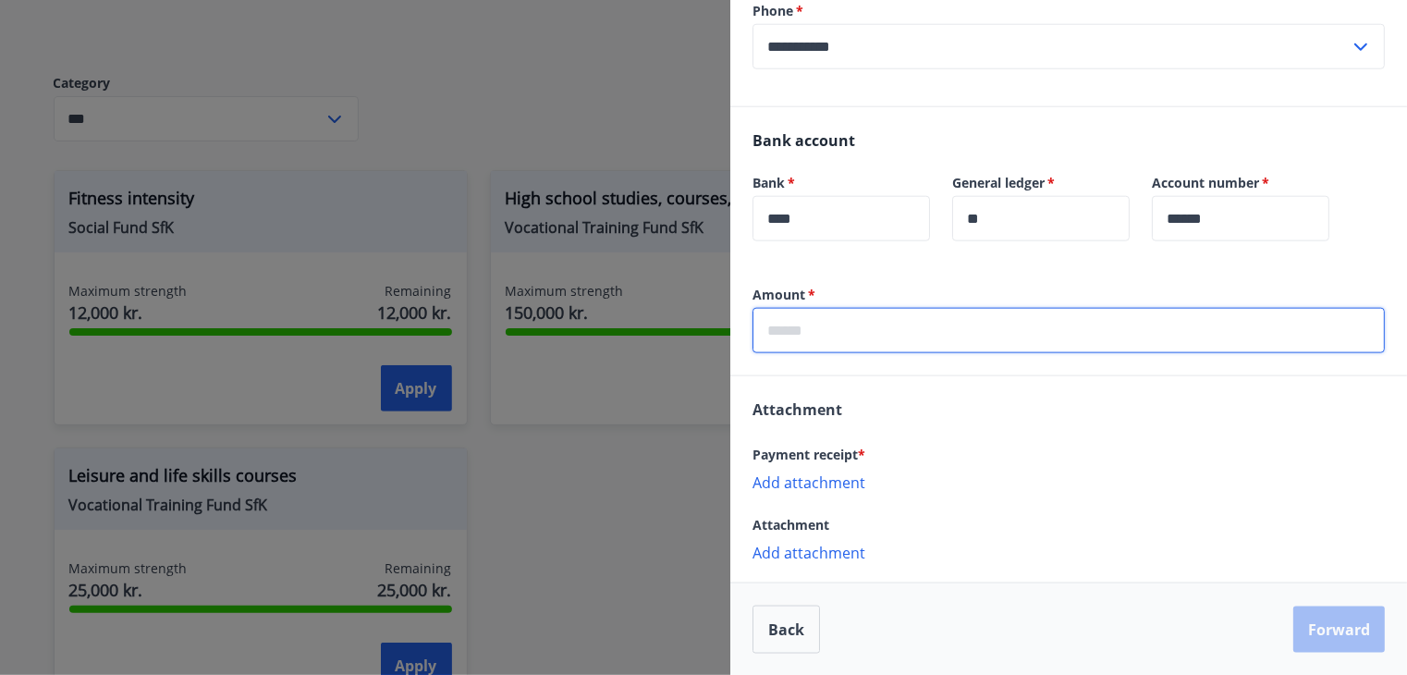
click at [934, 327] on input "text" at bounding box center [1068, 330] width 632 height 45
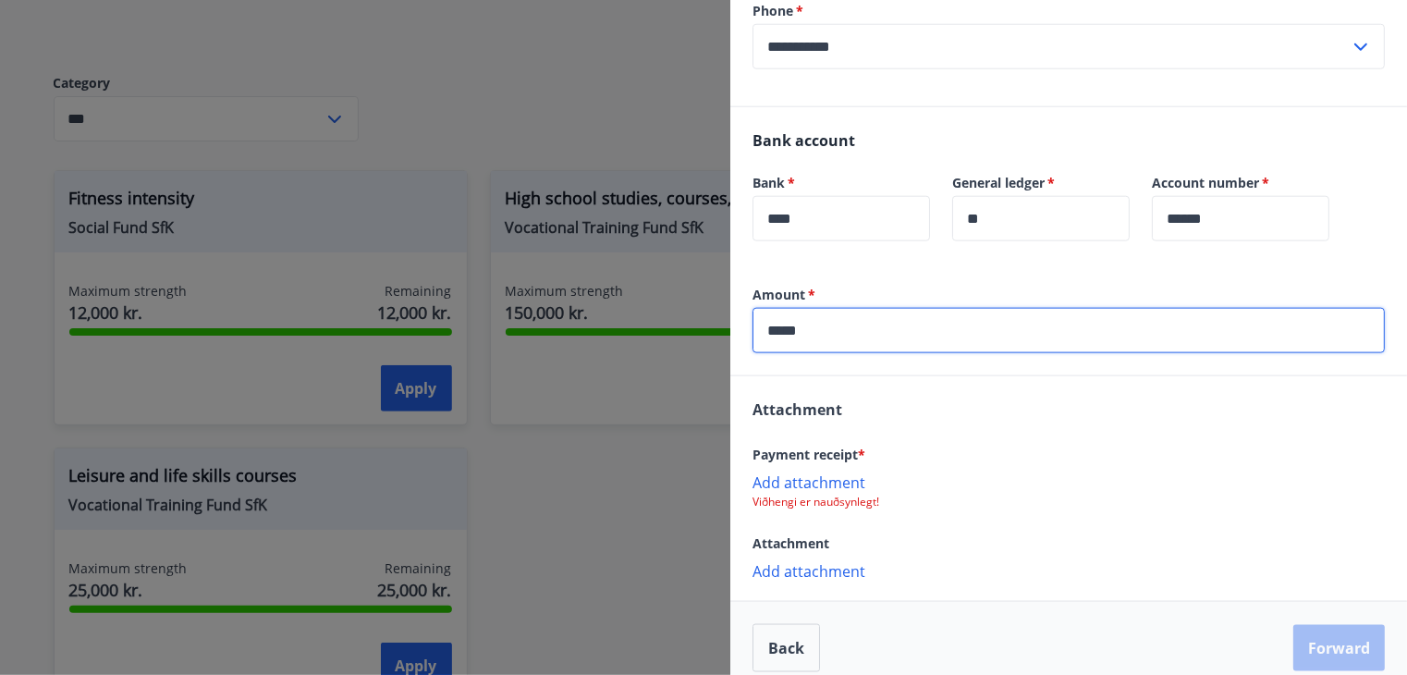
scroll to position [997, 0]
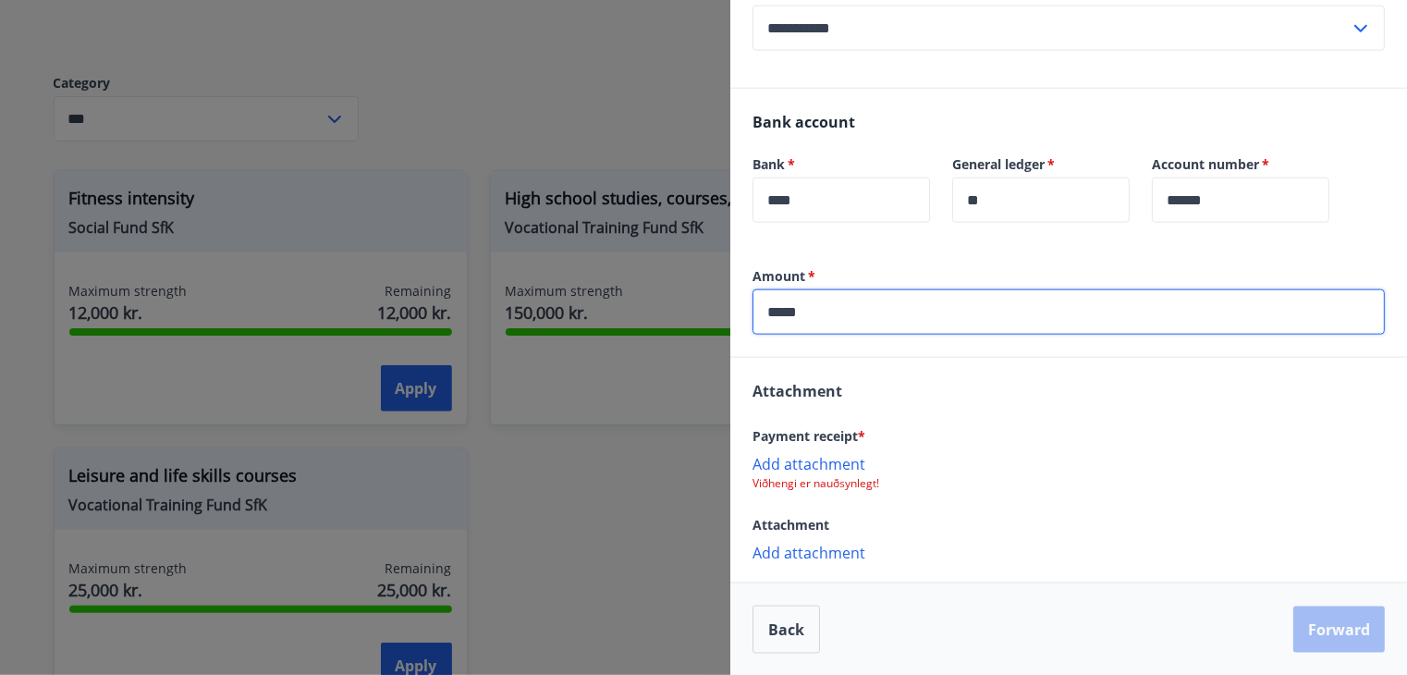
type input "*****"
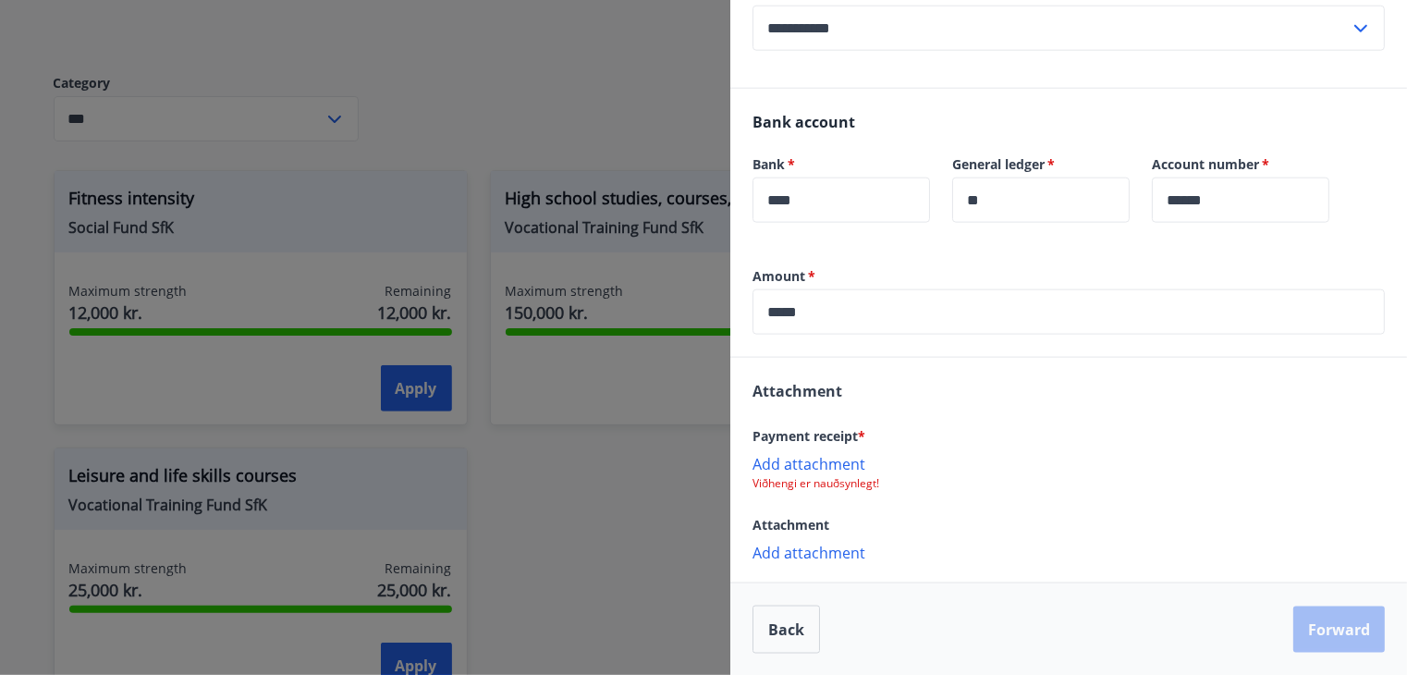
click at [823, 456] on font "Add attachment" at bounding box center [808, 464] width 113 height 20
click at [855, 484] on p "Viðhengi er nauðsynlegt!" at bounding box center [1068, 483] width 632 height 15
click at [834, 461] on font "Add attachment" at bounding box center [808, 464] width 113 height 20
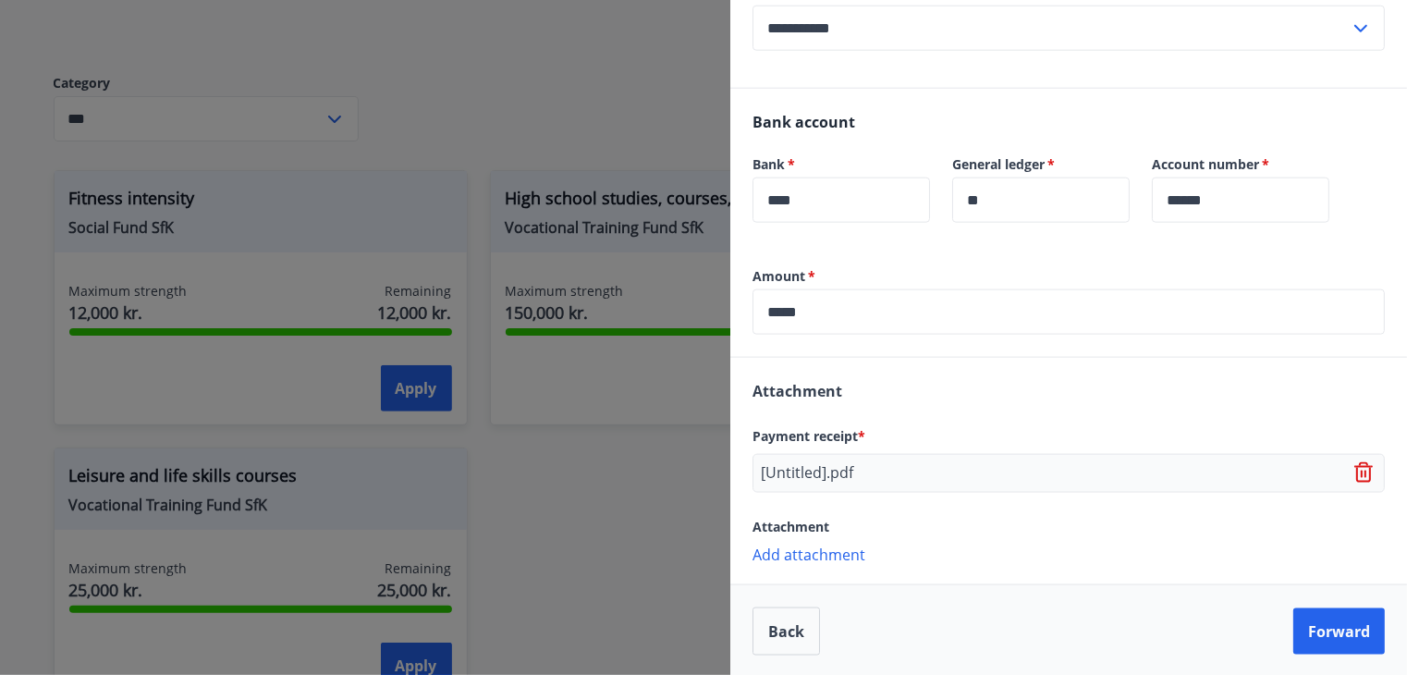
click at [798, 471] on p "[Untitled].pdf" at bounding box center [807, 473] width 92 height 22
click at [1354, 471] on icon at bounding box center [1365, 473] width 22 height 22
click at [820, 469] on font "Add attachment" at bounding box center [808, 464] width 113 height 20
click at [1320, 625] on font "Forward" at bounding box center [1339, 632] width 62 height 20
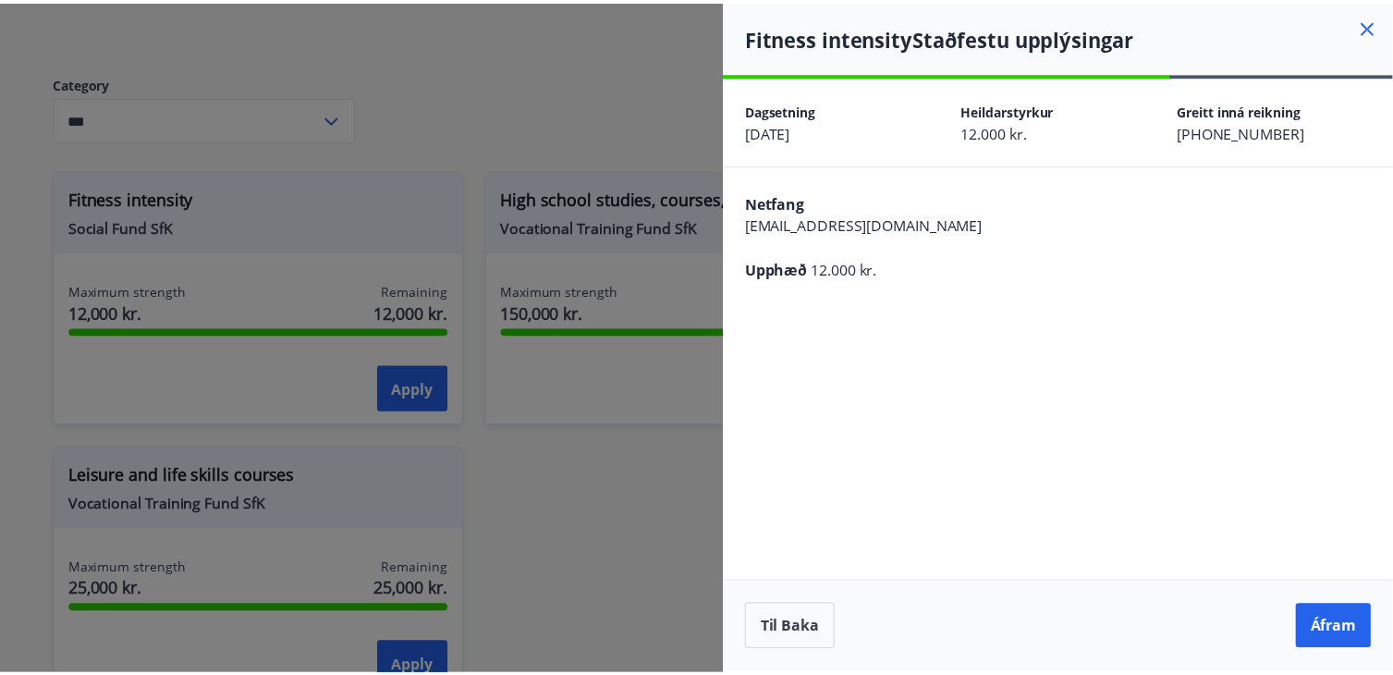
scroll to position [0, 0]
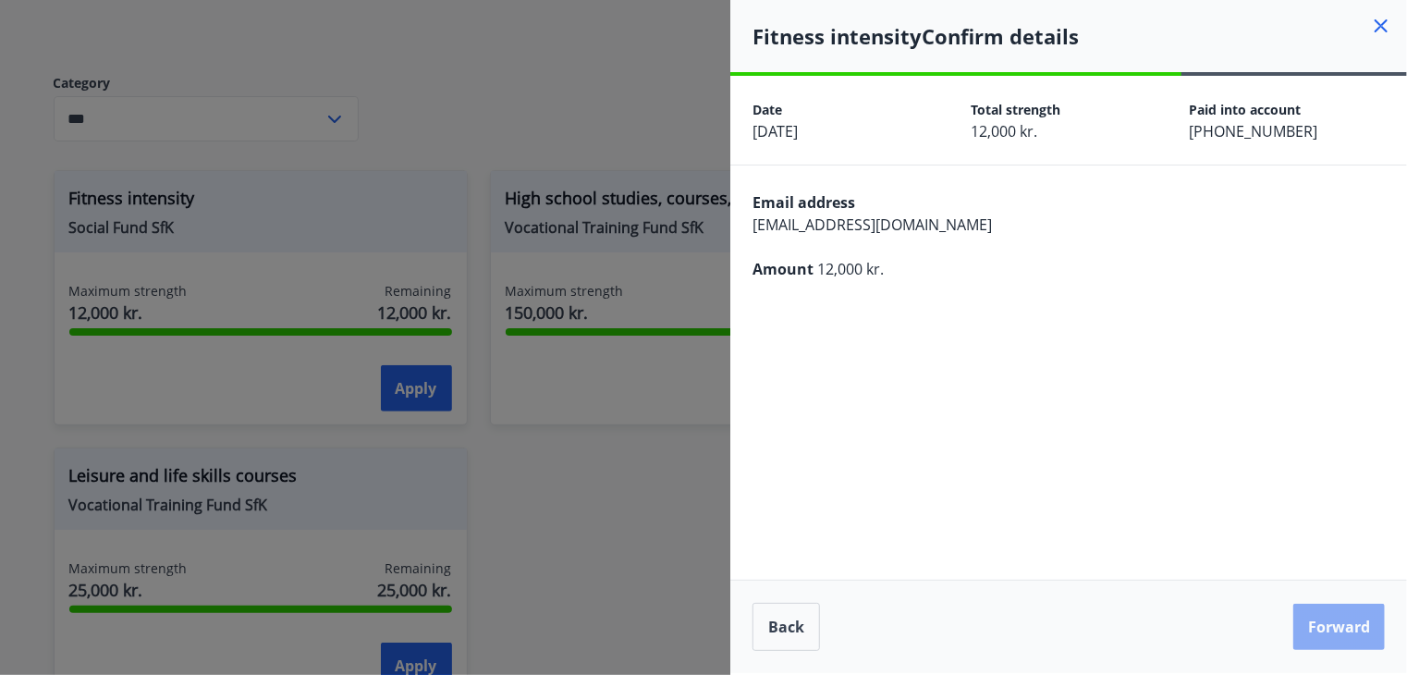
click at [1332, 626] on font "Forward" at bounding box center [1339, 628] width 62 height 20
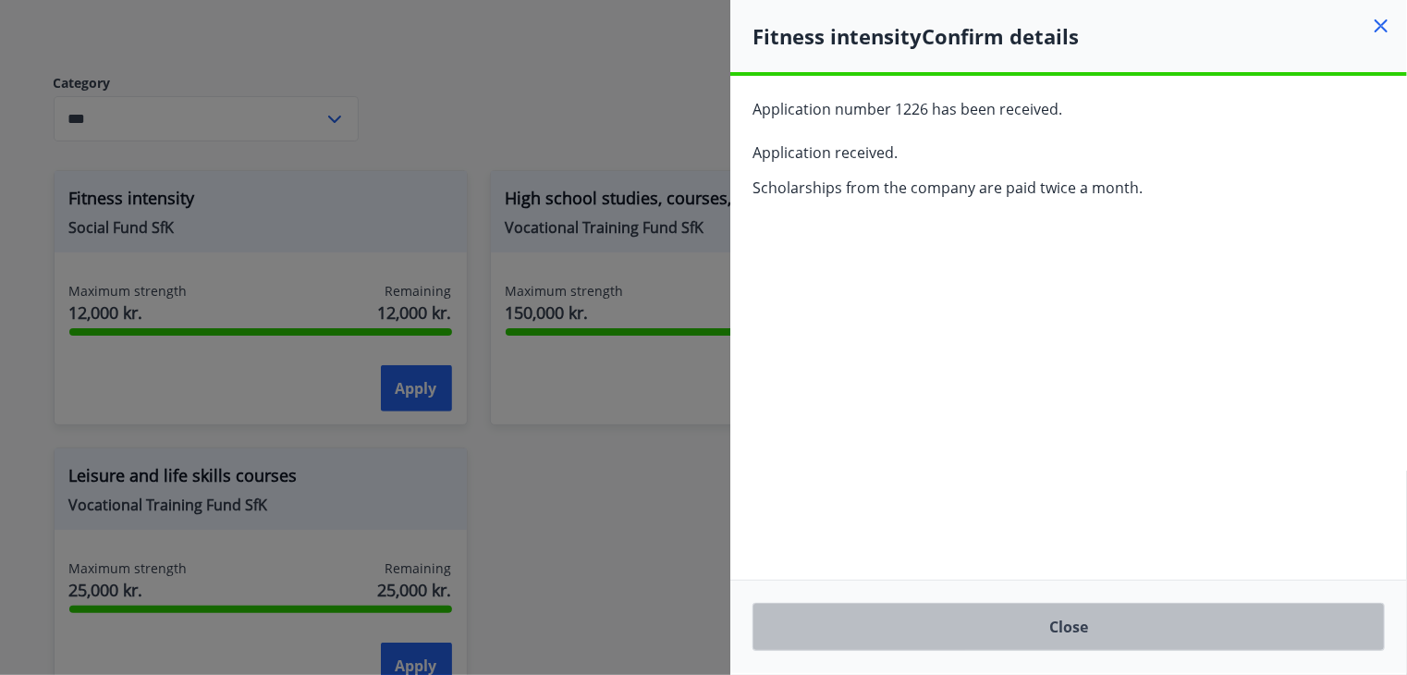
click at [1119, 628] on button "Close" at bounding box center [1068, 627] width 632 height 48
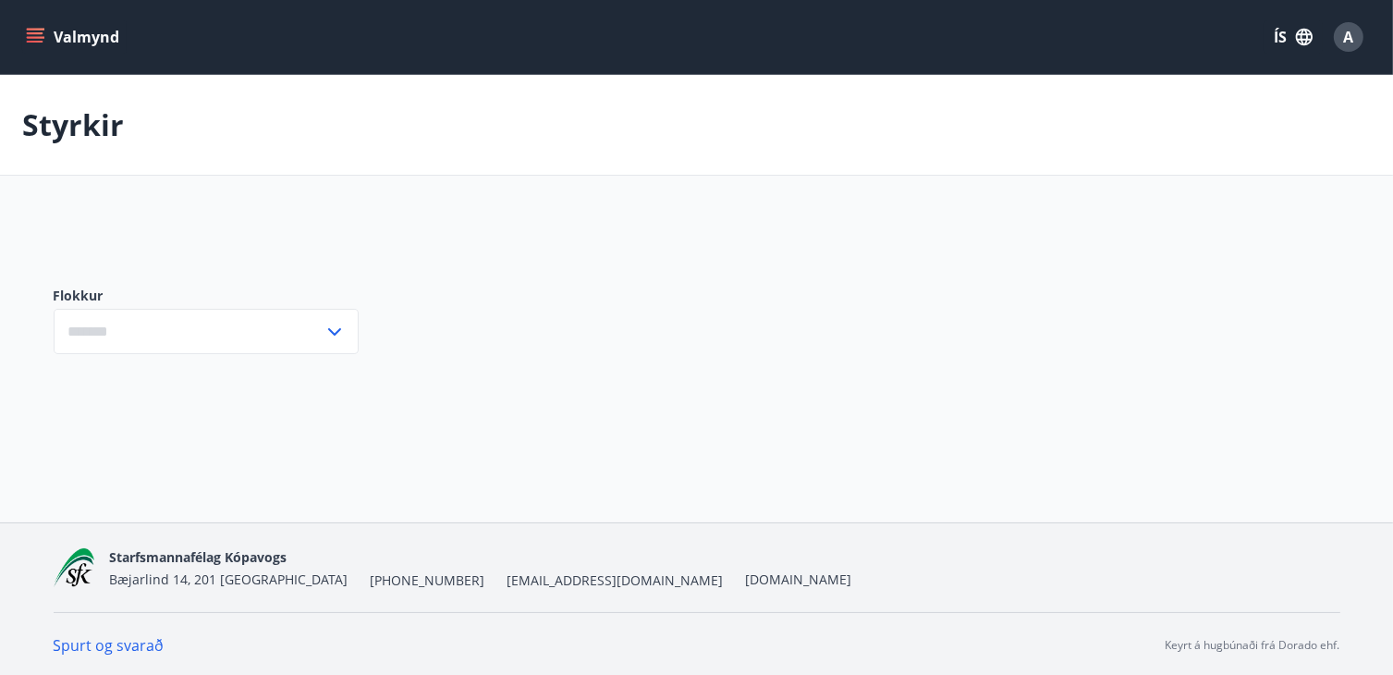
type input "***"
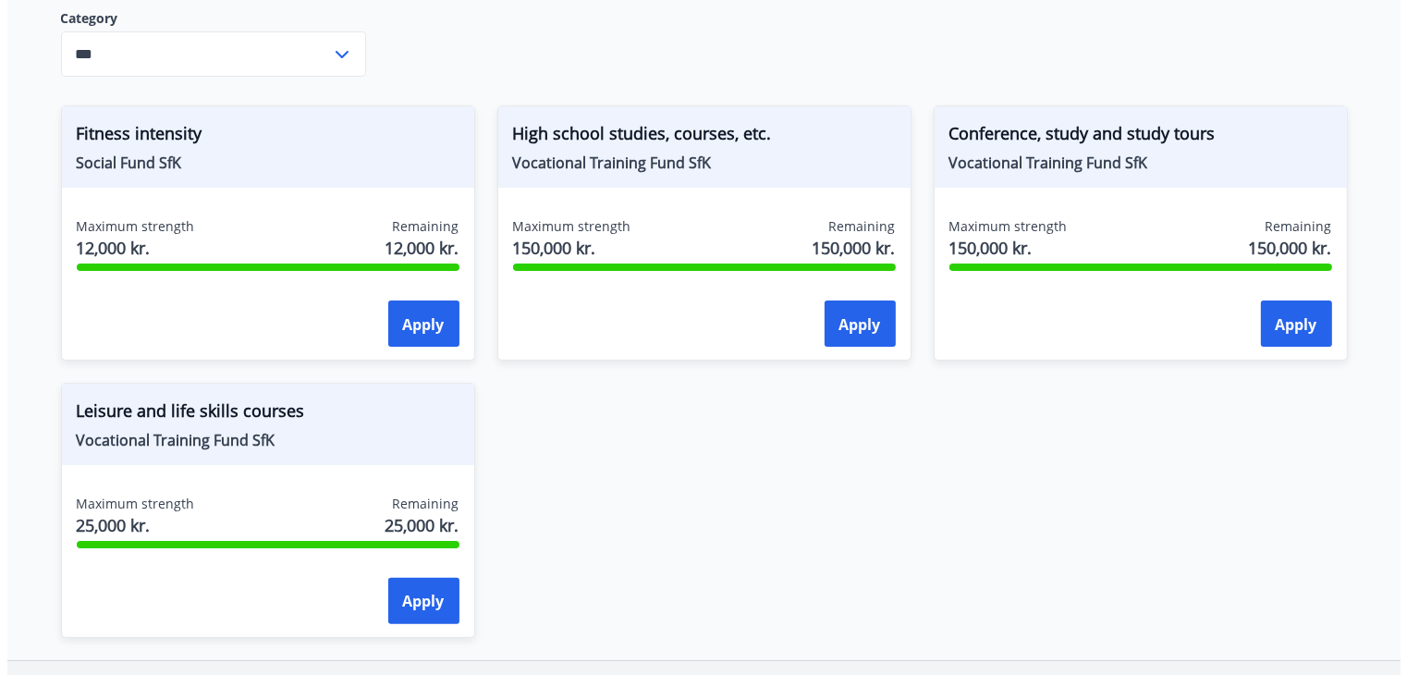
scroll to position [316, 0]
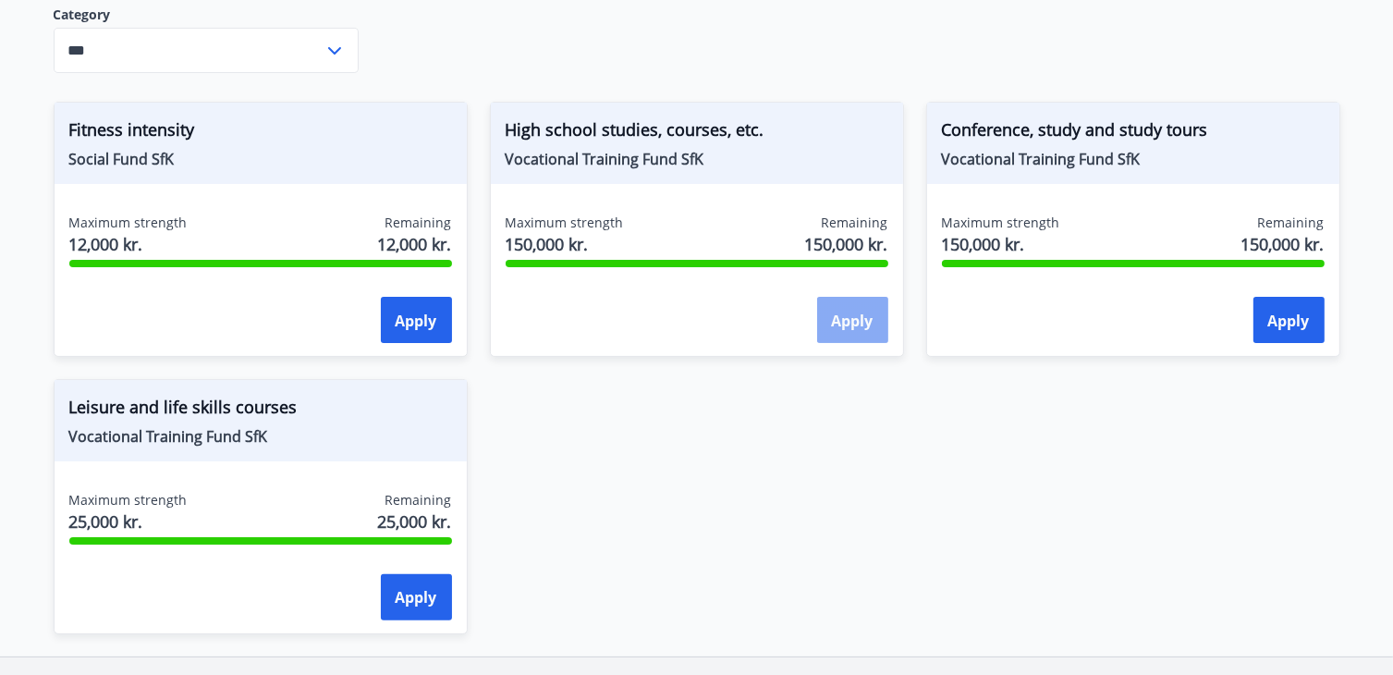
click at [849, 321] on font "Apply" at bounding box center [853, 321] width 42 height 20
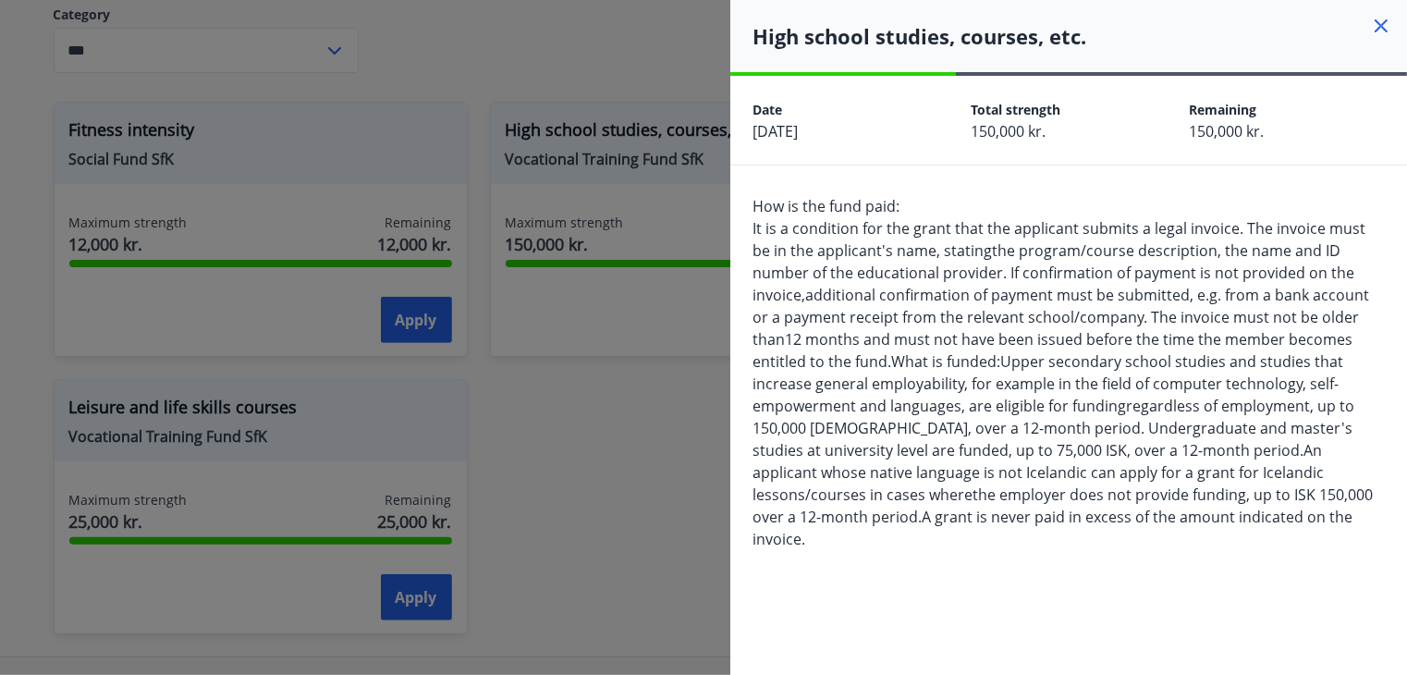
click at [1370, 26] on icon at bounding box center [1381, 26] width 22 height 22
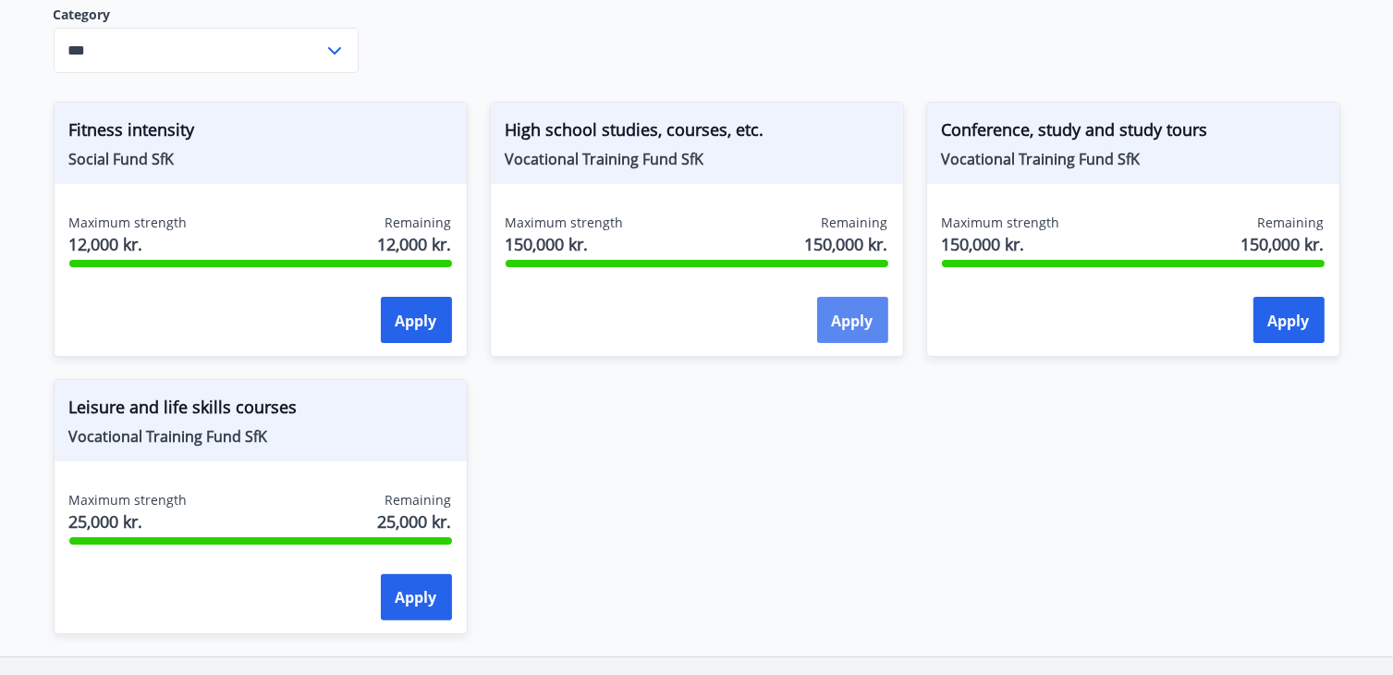
click at [847, 315] on font "Apply" at bounding box center [853, 321] width 42 height 20
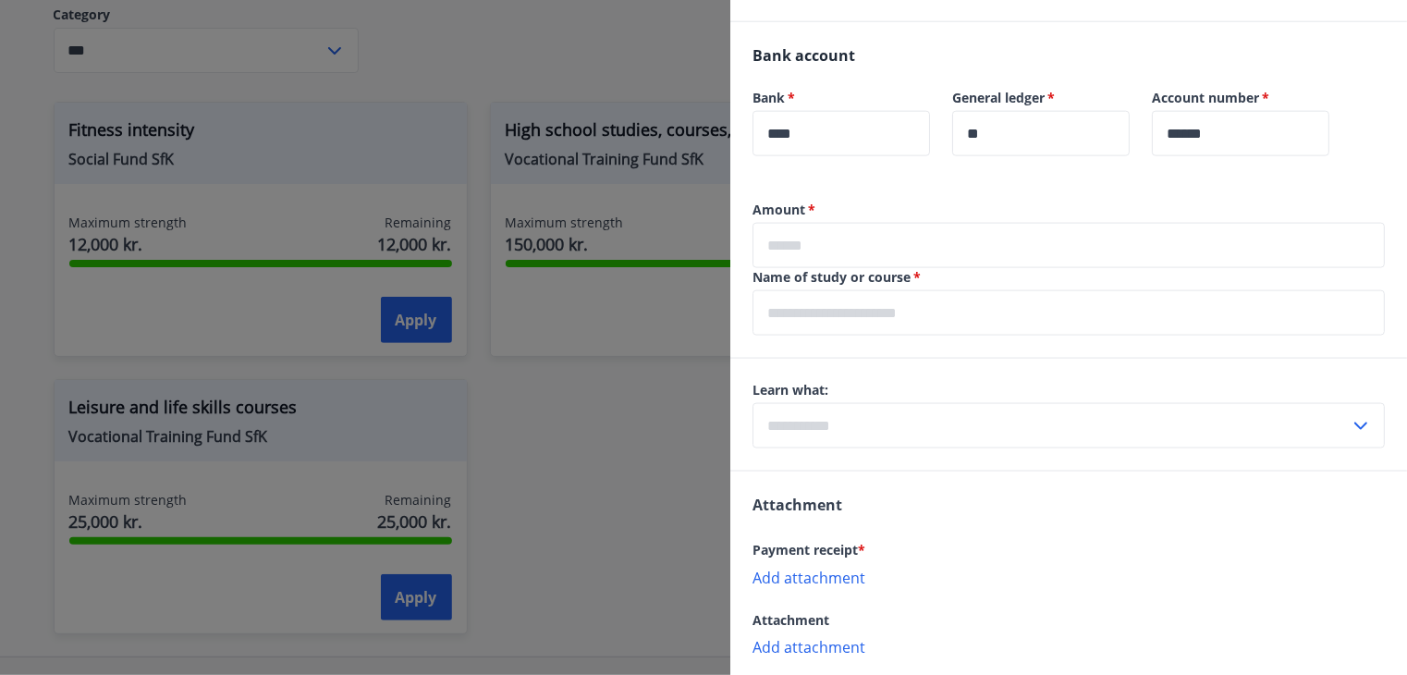
scroll to position [1131, 0]
click at [917, 221] on input "text" at bounding box center [1068, 243] width 632 height 45
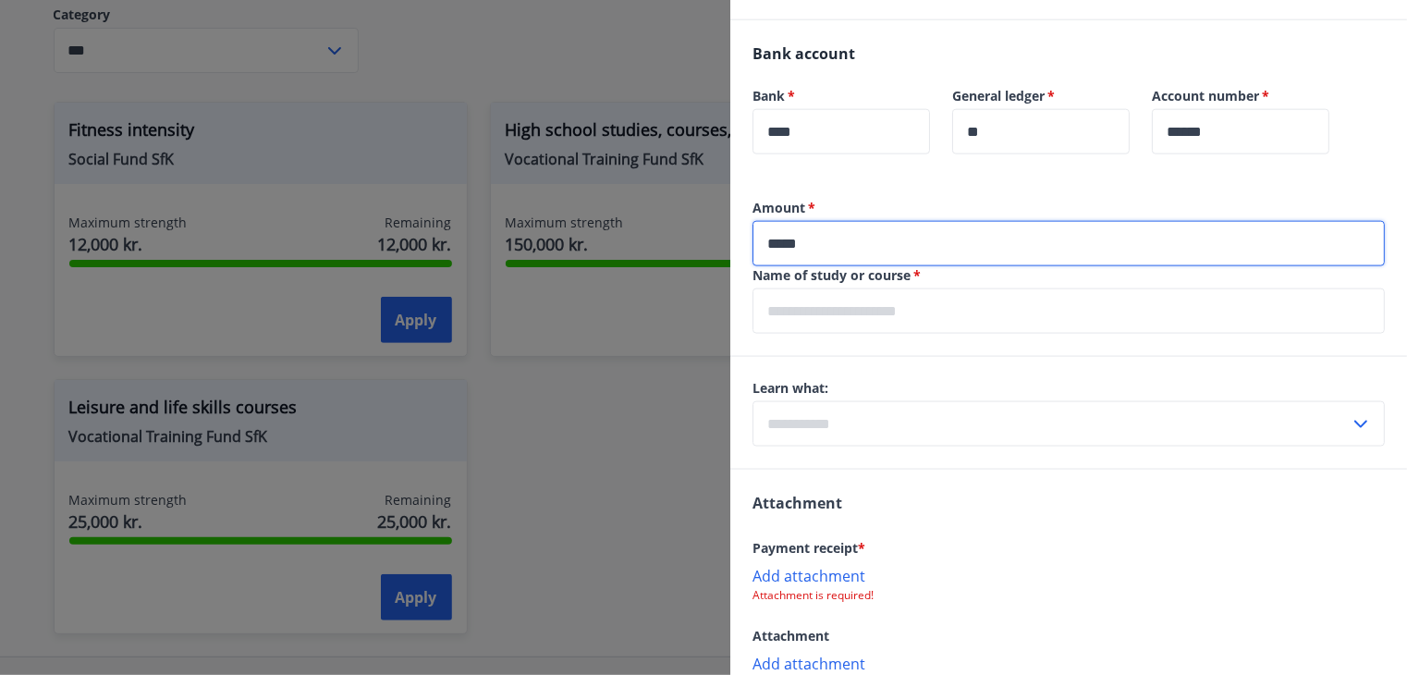
type input "*****"
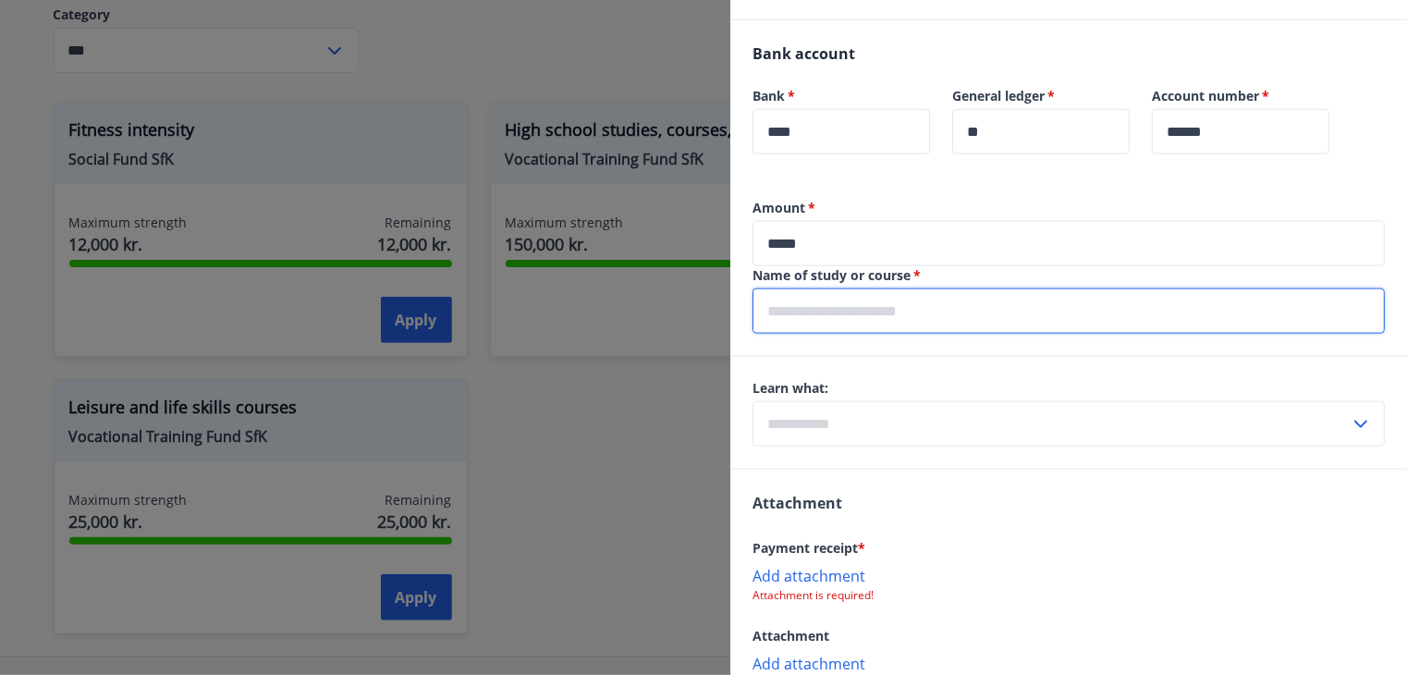
click at [889, 288] on input "text" at bounding box center [1068, 310] width 632 height 45
type input "*"
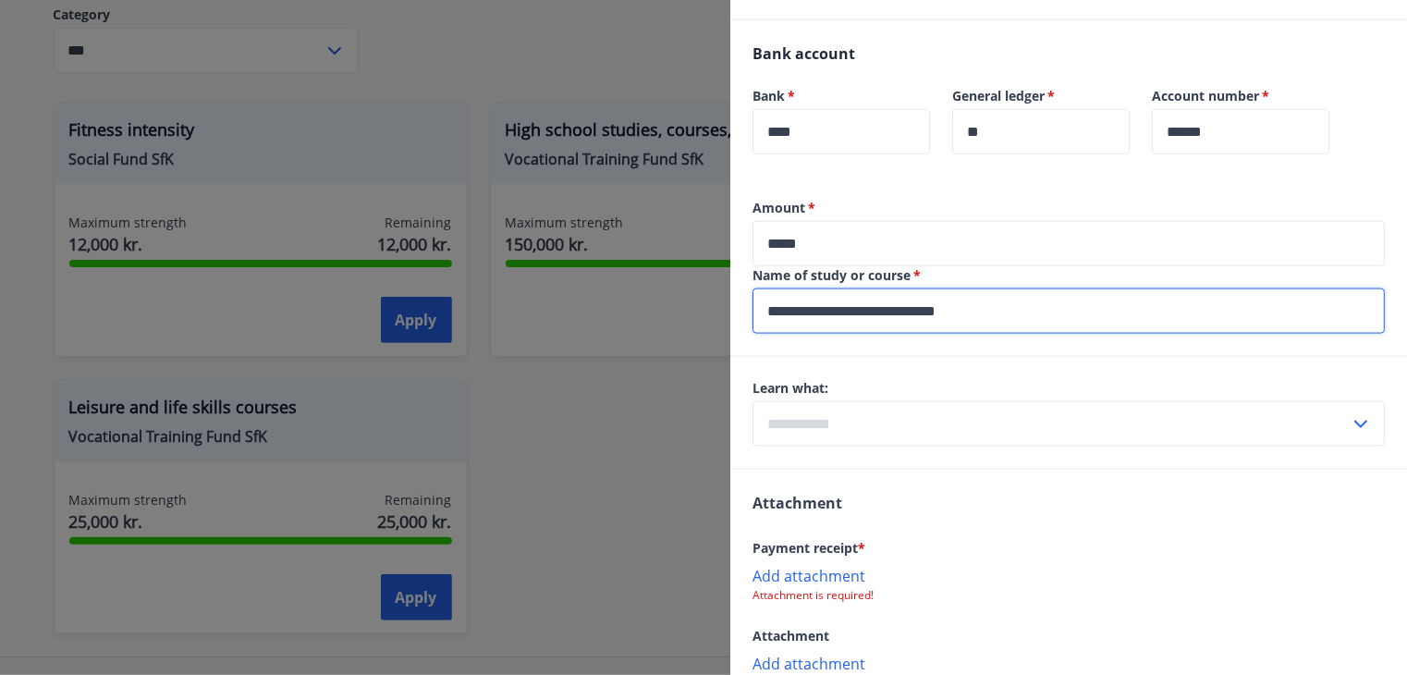
click at [990, 288] on input "**********" at bounding box center [1068, 310] width 632 height 45
type input "*"
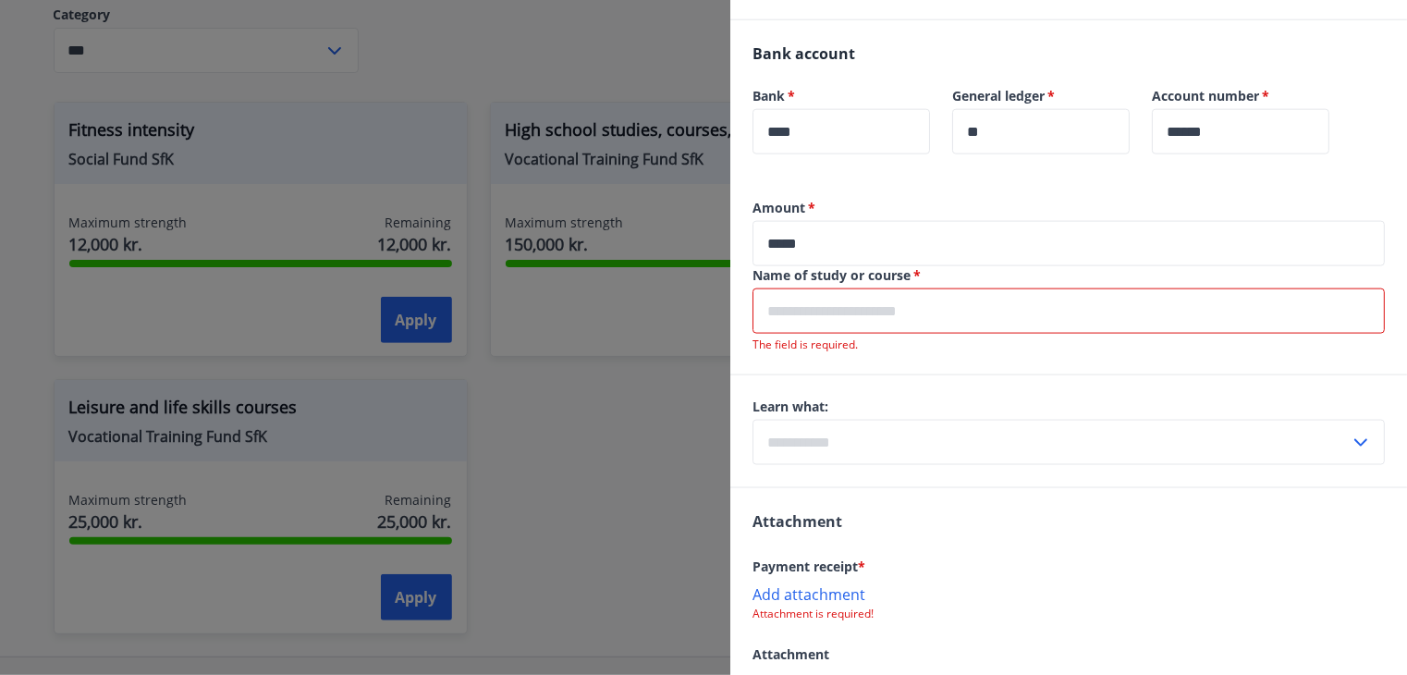
paste input "**********"
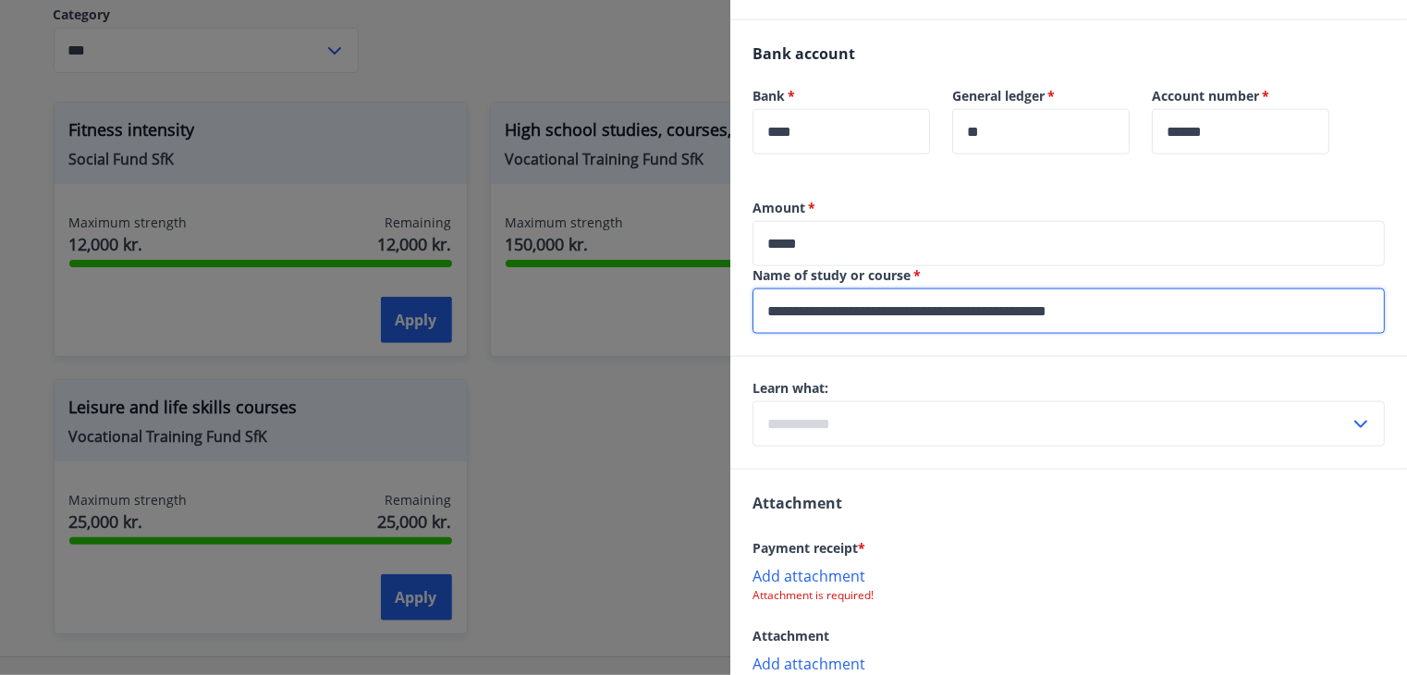
type input "**********"
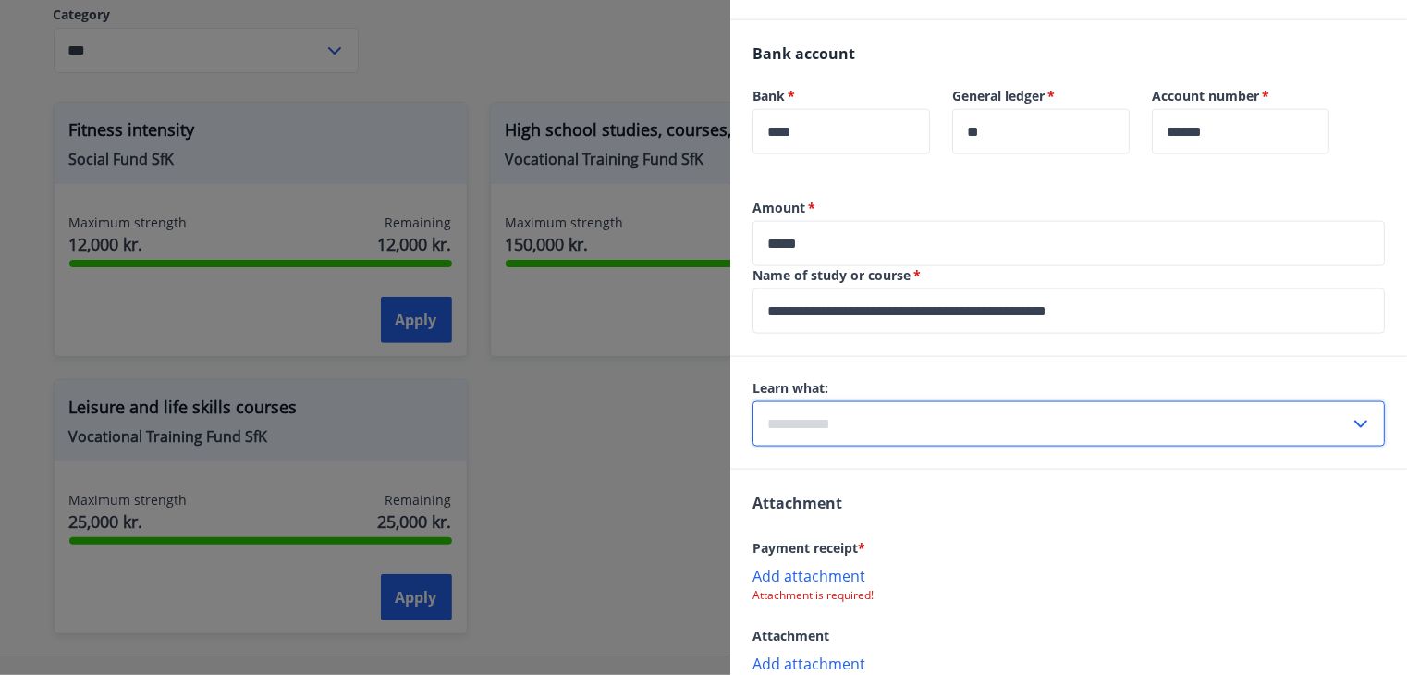
click at [839, 401] on input "text" at bounding box center [1050, 423] width 597 height 45
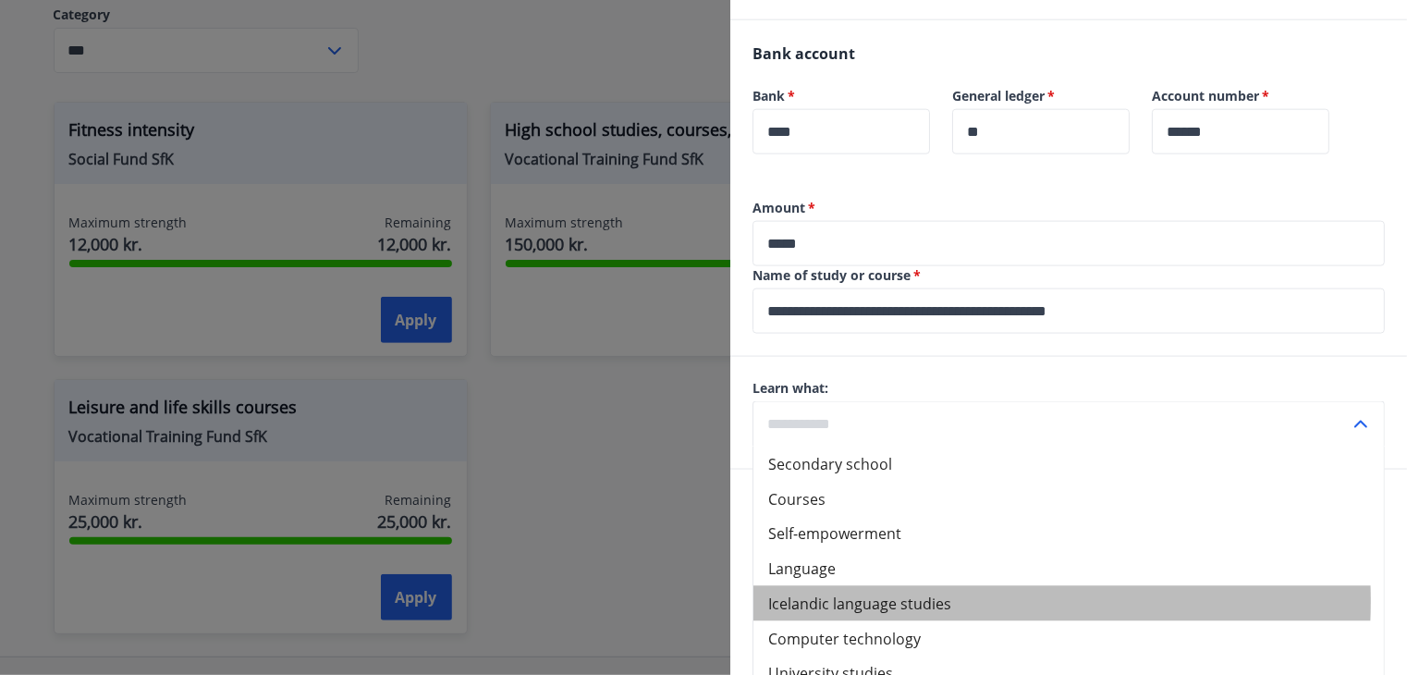
click at [912, 593] on font "Icelandic language studies" at bounding box center [859, 603] width 183 height 20
type input "**********"
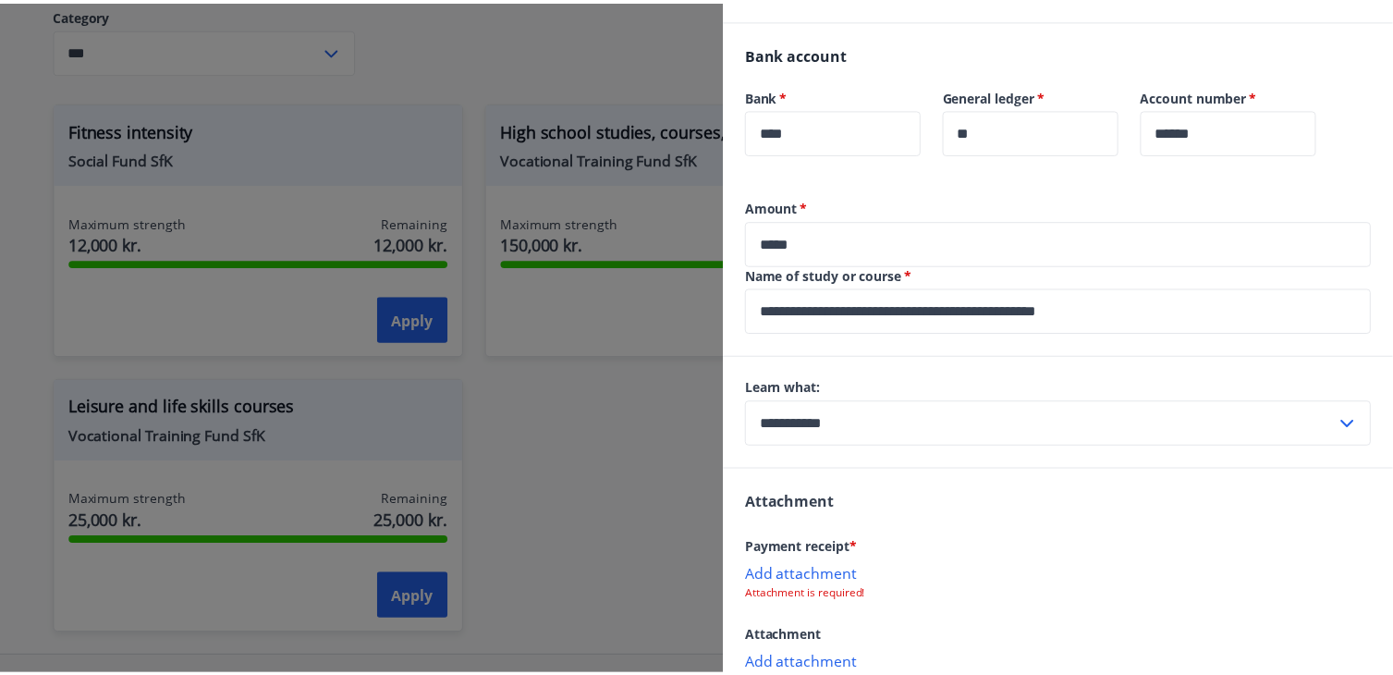
scroll to position [1220, 0]
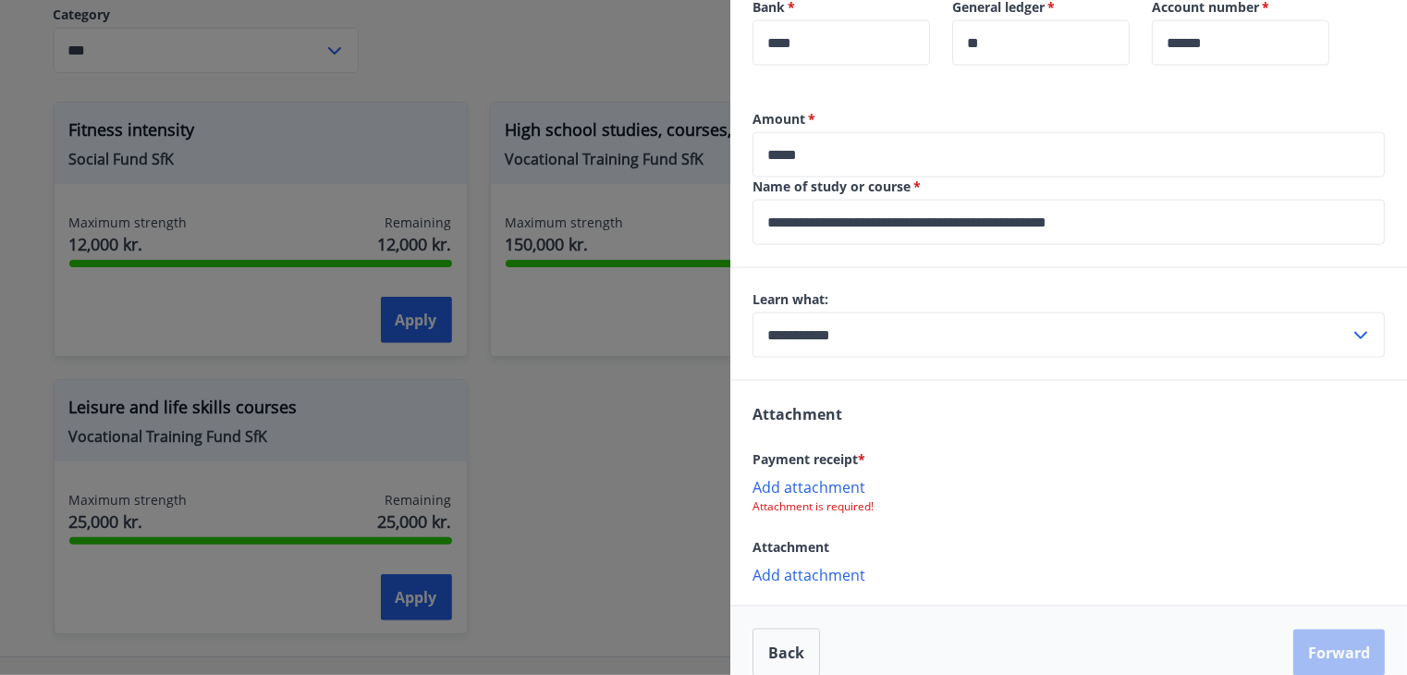
click at [829, 477] on font "Add attachment" at bounding box center [808, 487] width 113 height 20
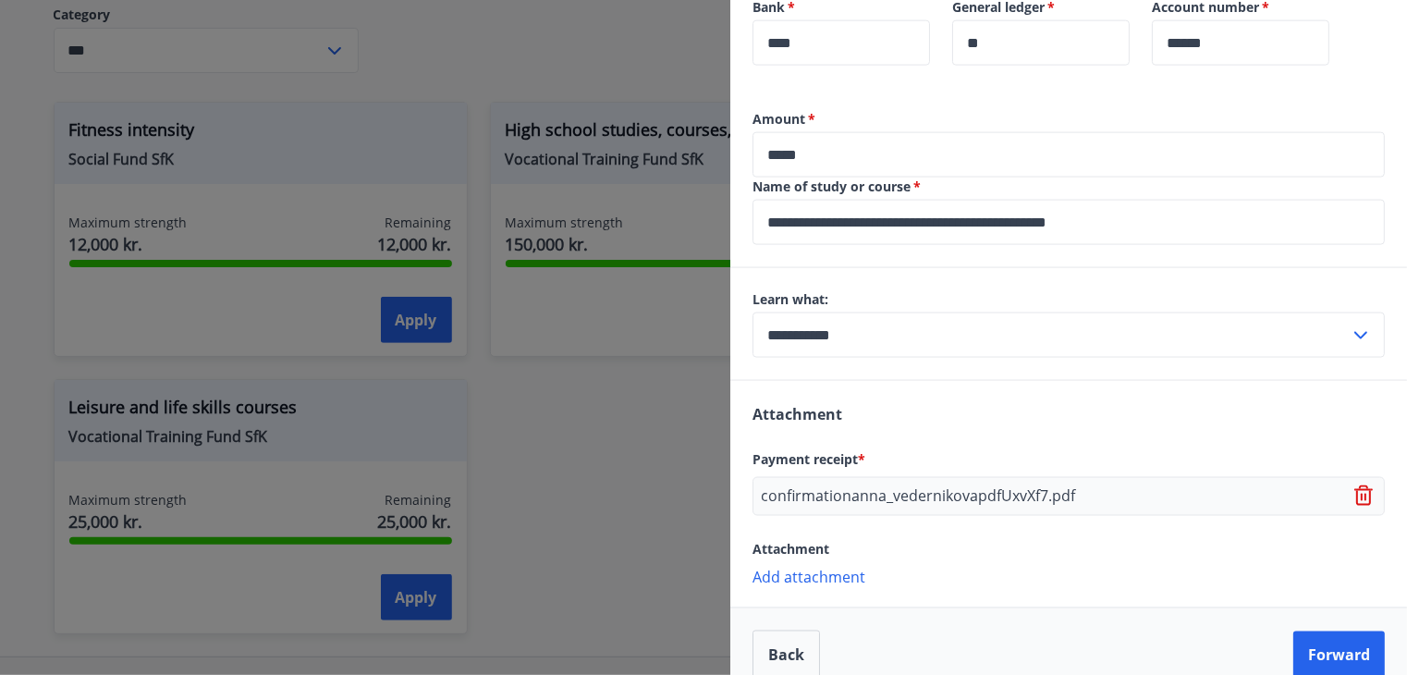
click at [605, 383] on div at bounding box center [703, 337] width 1407 height 675
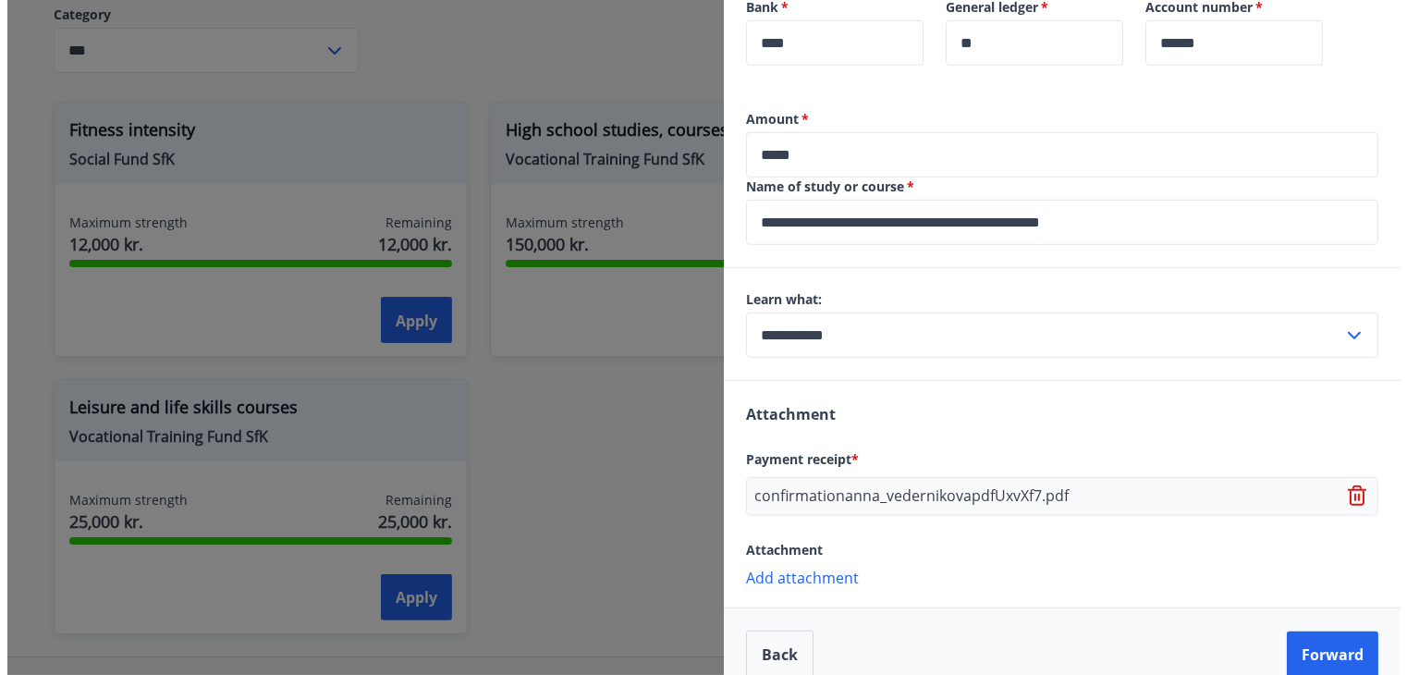
scroll to position [0, 0]
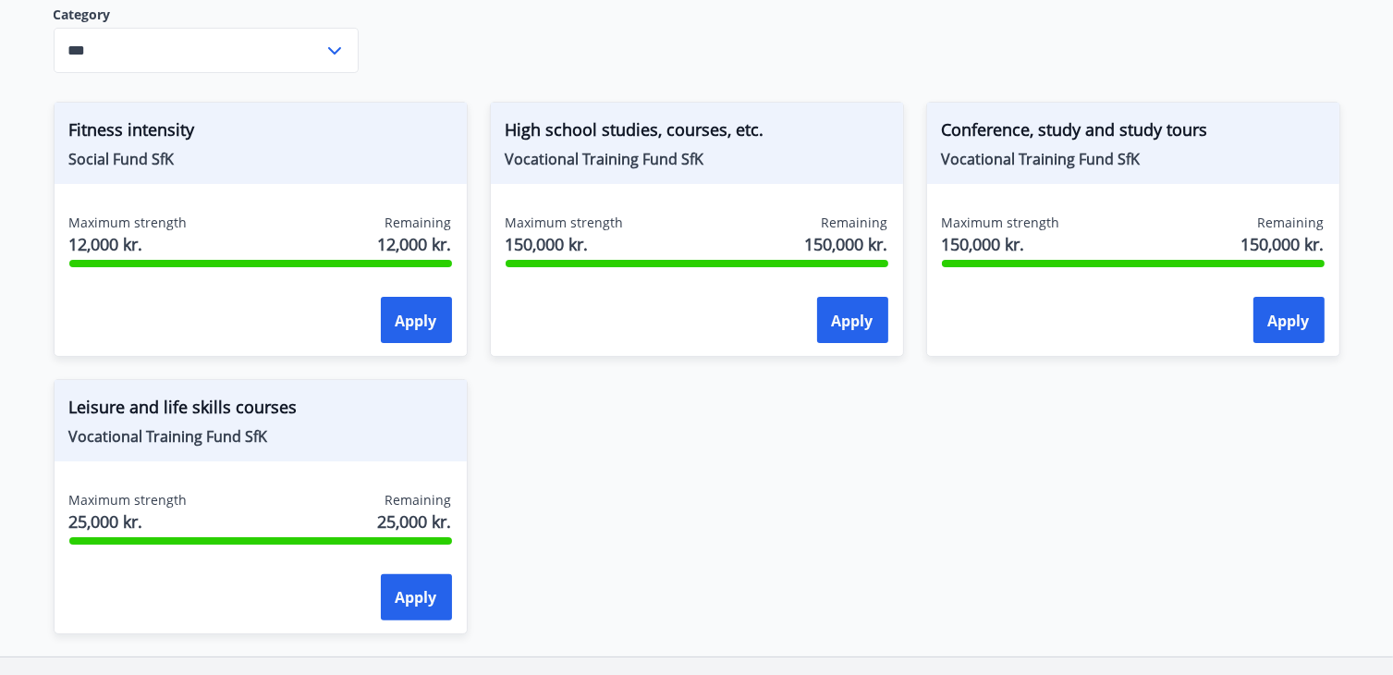
click at [836, 291] on div "Maximum strength 150,000 kr. Remaining 150,000 kr. Apply" at bounding box center [697, 281] width 412 height 135
click at [838, 318] on font "Apply" at bounding box center [853, 321] width 42 height 20
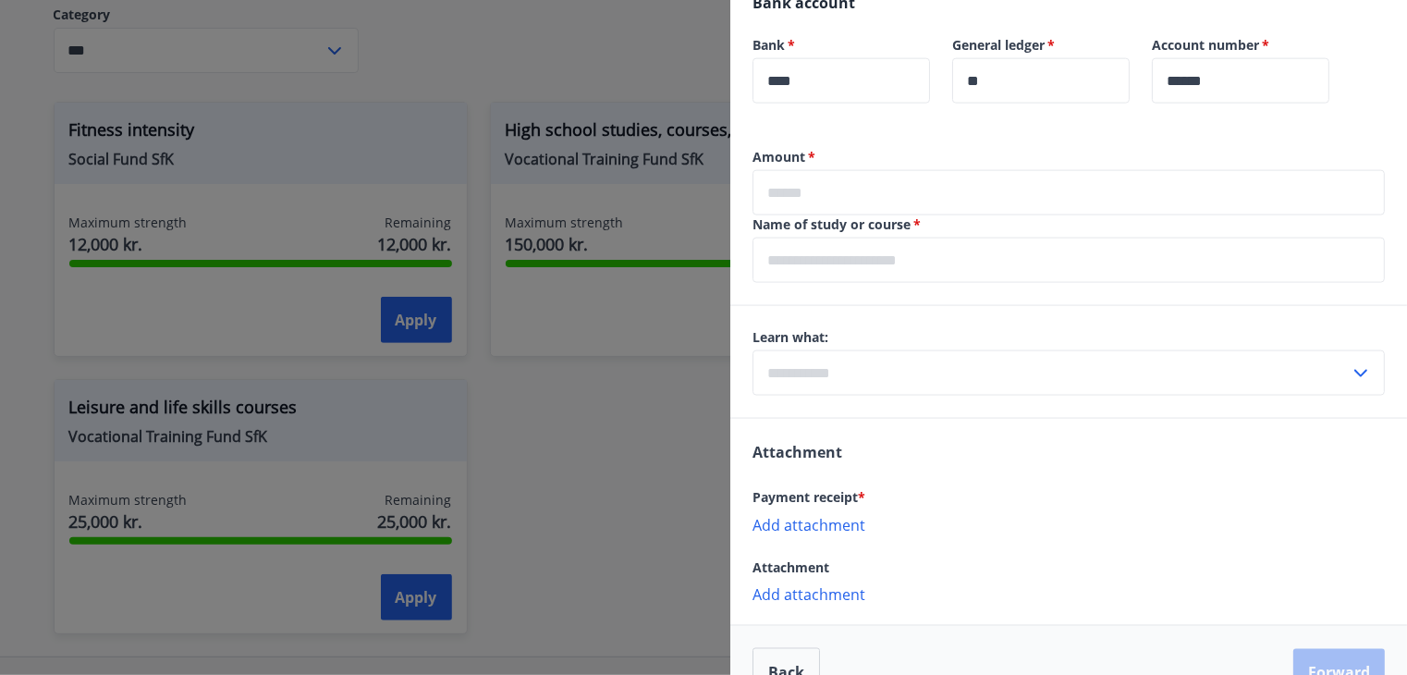
scroll to position [1202, 0]
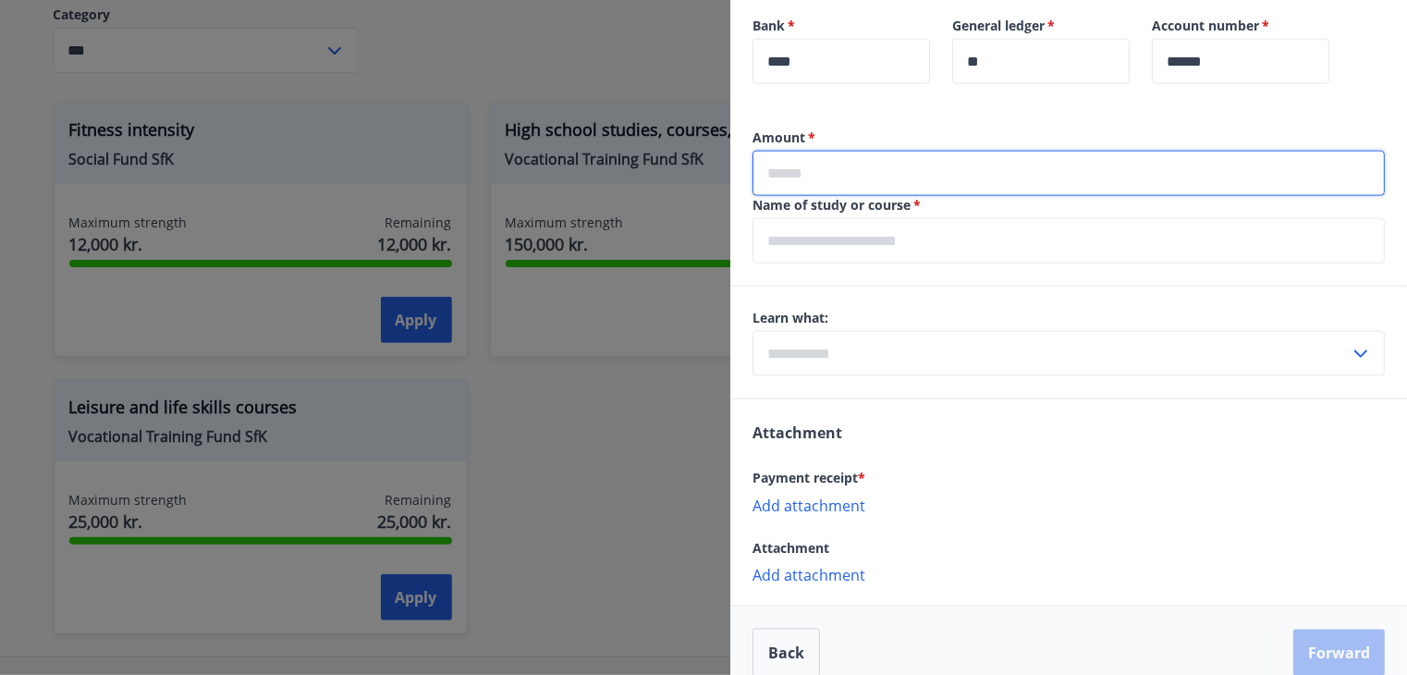
click at [1113, 151] on input "text" at bounding box center [1068, 173] width 632 height 45
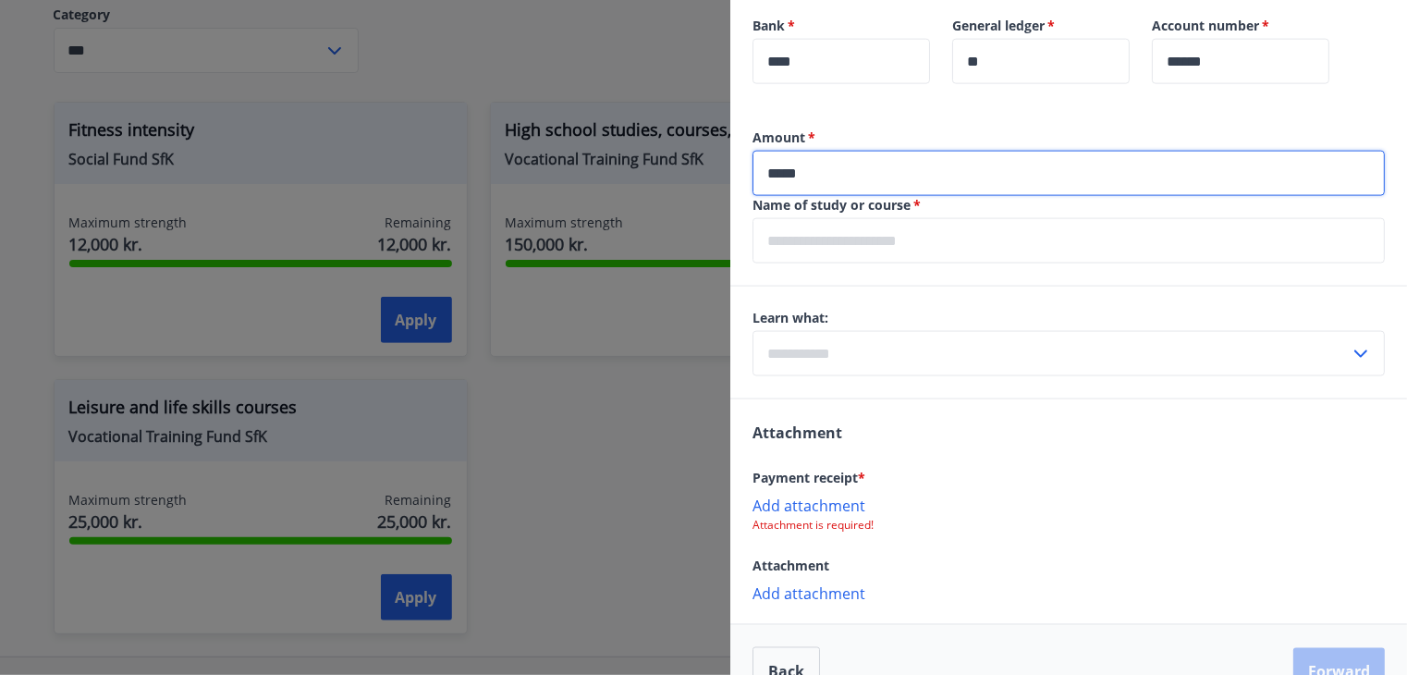
type input "*****"
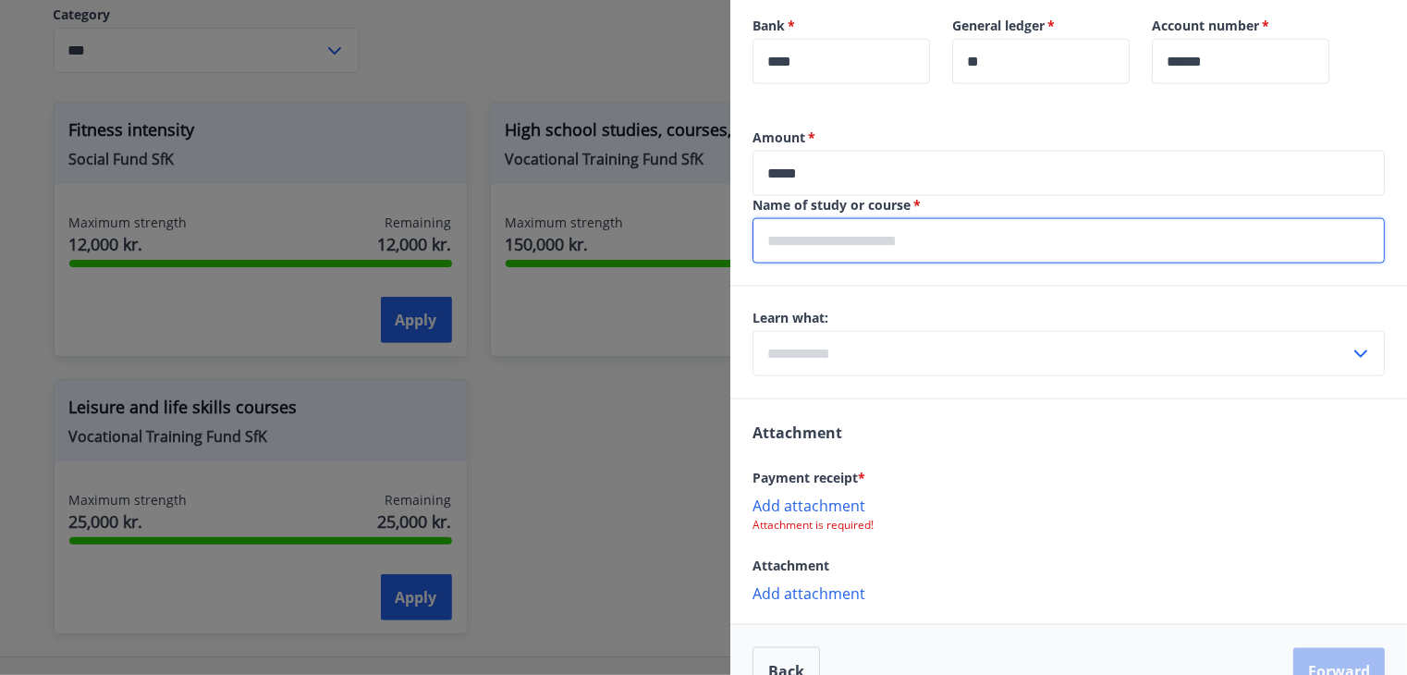
click at [873, 218] on input "text" at bounding box center [1068, 240] width 632 height 45
type input "**********"
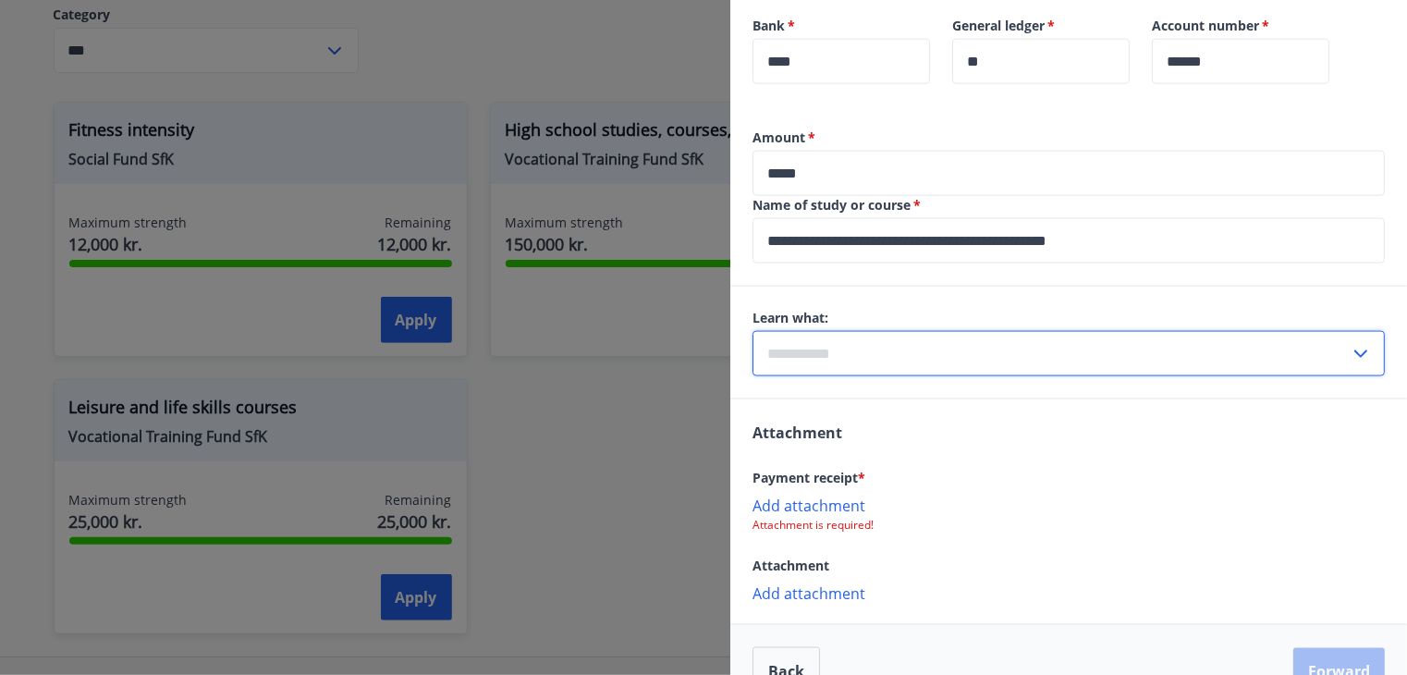
click at [856, 339] on input "text" at bounding box center [1050, 353] width 597 height 45
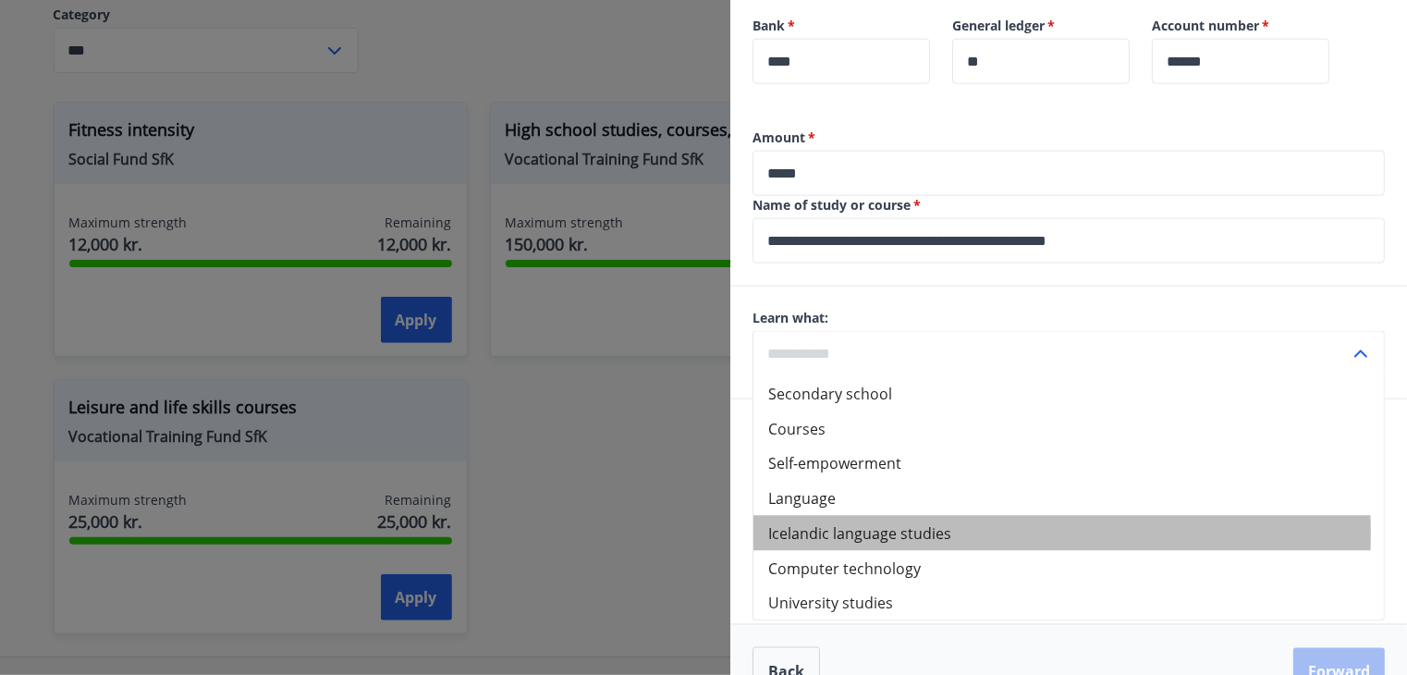
click at [849, 523] on font "Icelandic language studies" at bounding box center [859, 533] width 183 height 20
type input "**********"
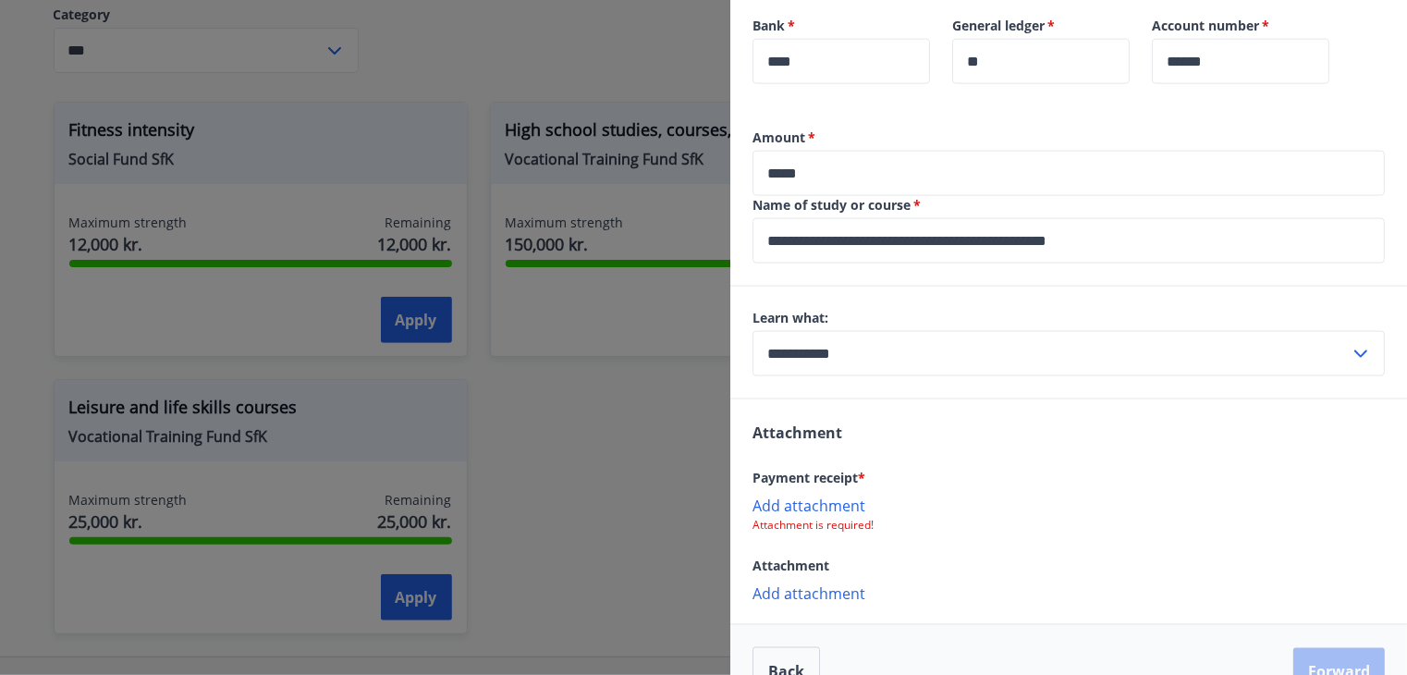
click at [813, 495] on font "Add attachment" at bounding box center [808, 505] width 113 height 20
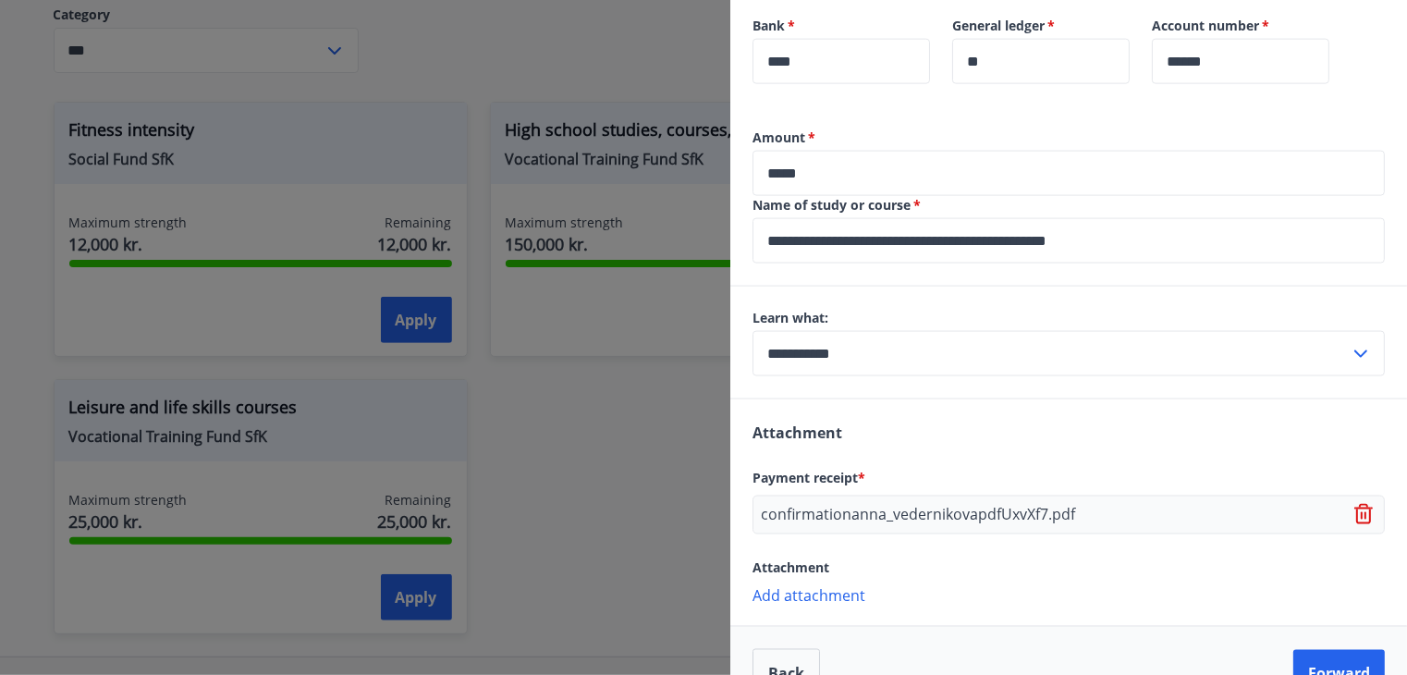
scroll to position [1222, 0]
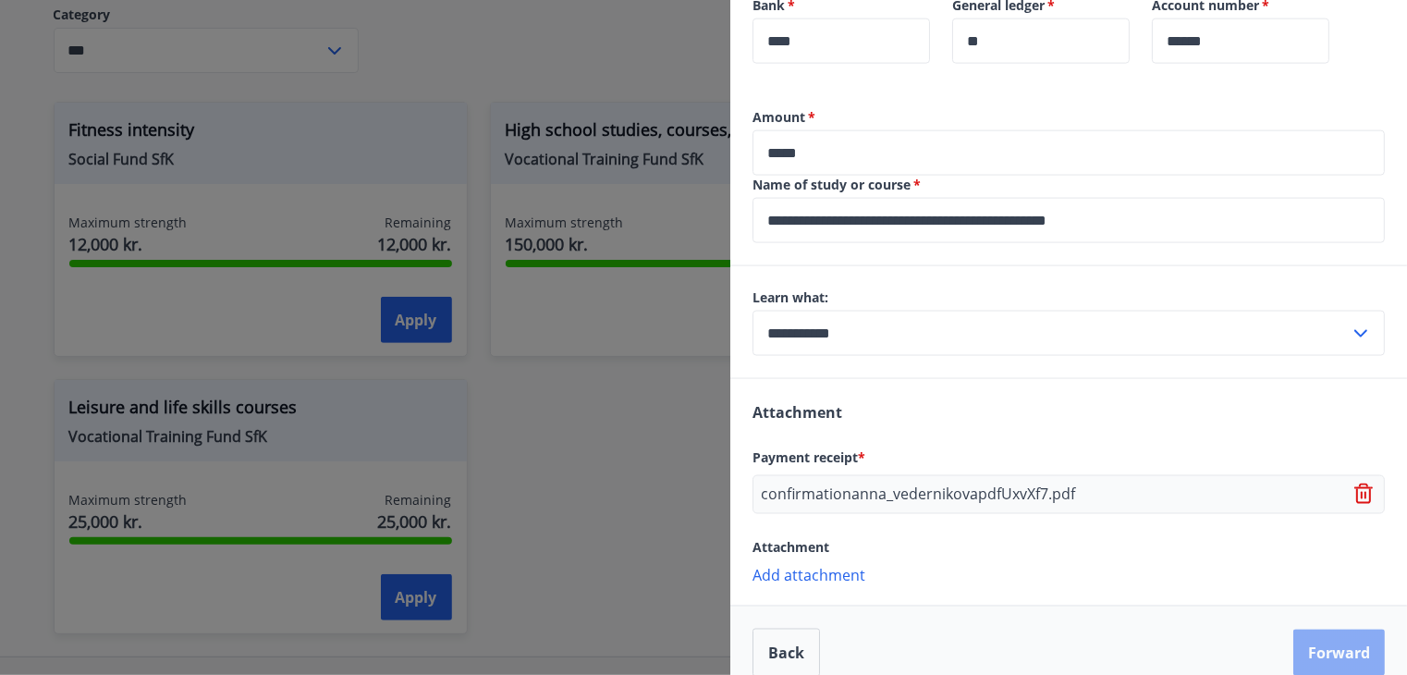
click at [1320, 643] on font "Forward" at bounding box center [1339, 653] width 62 height 20
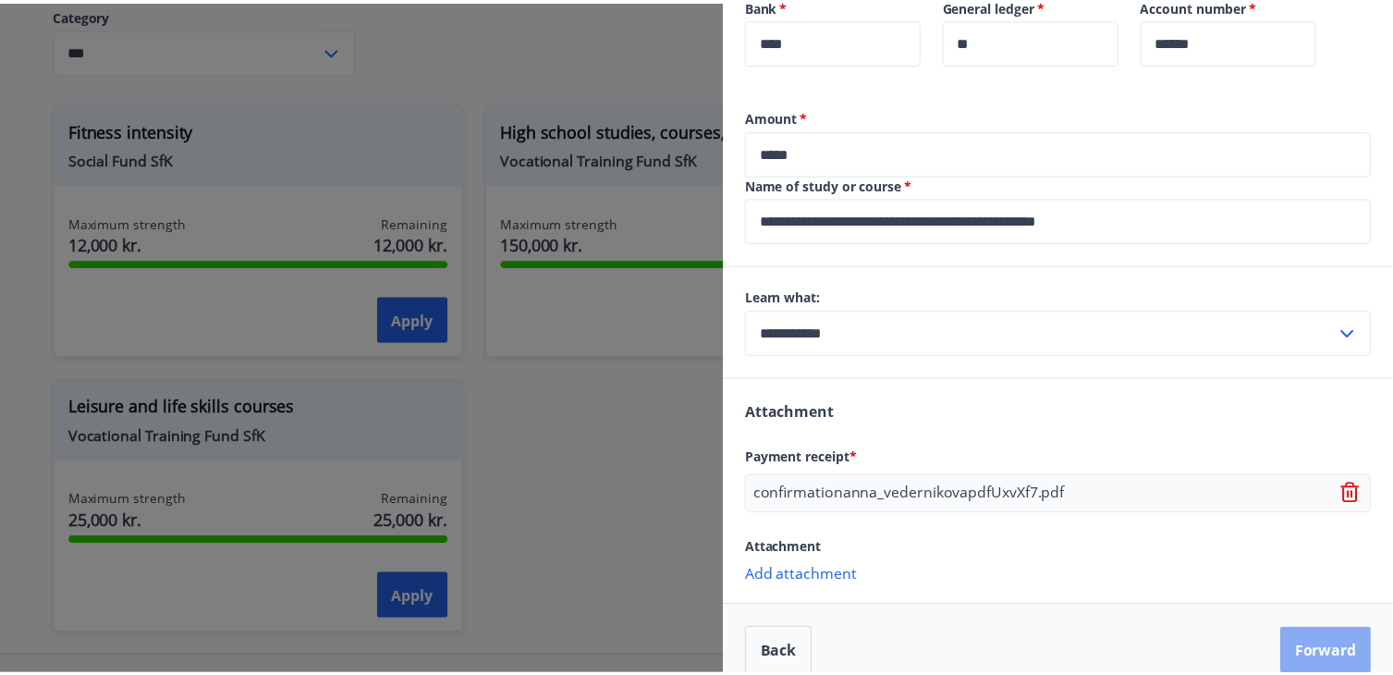
scroll to position [0, 0]
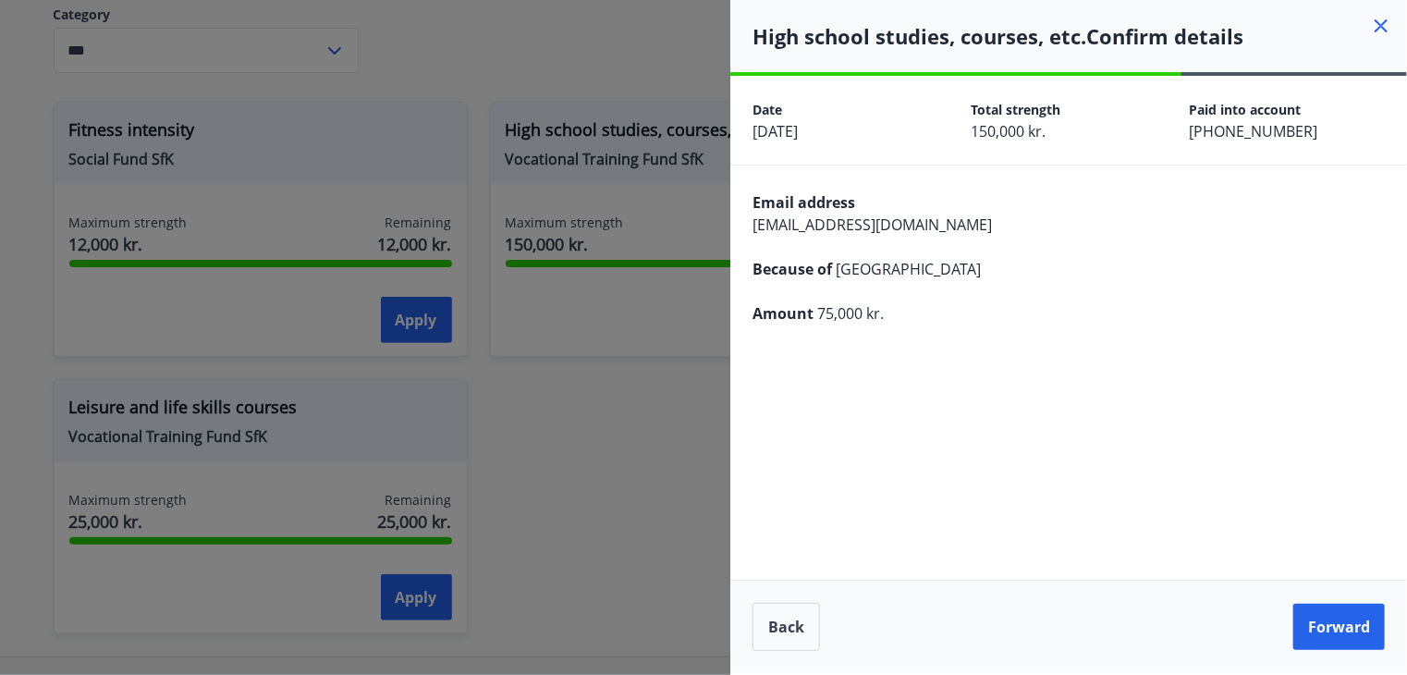
click at [1380, 23] on icon at bounding box center [1381, 26] width 22 height 22
